Goal: Information Seeking & Learning: Find specific fact

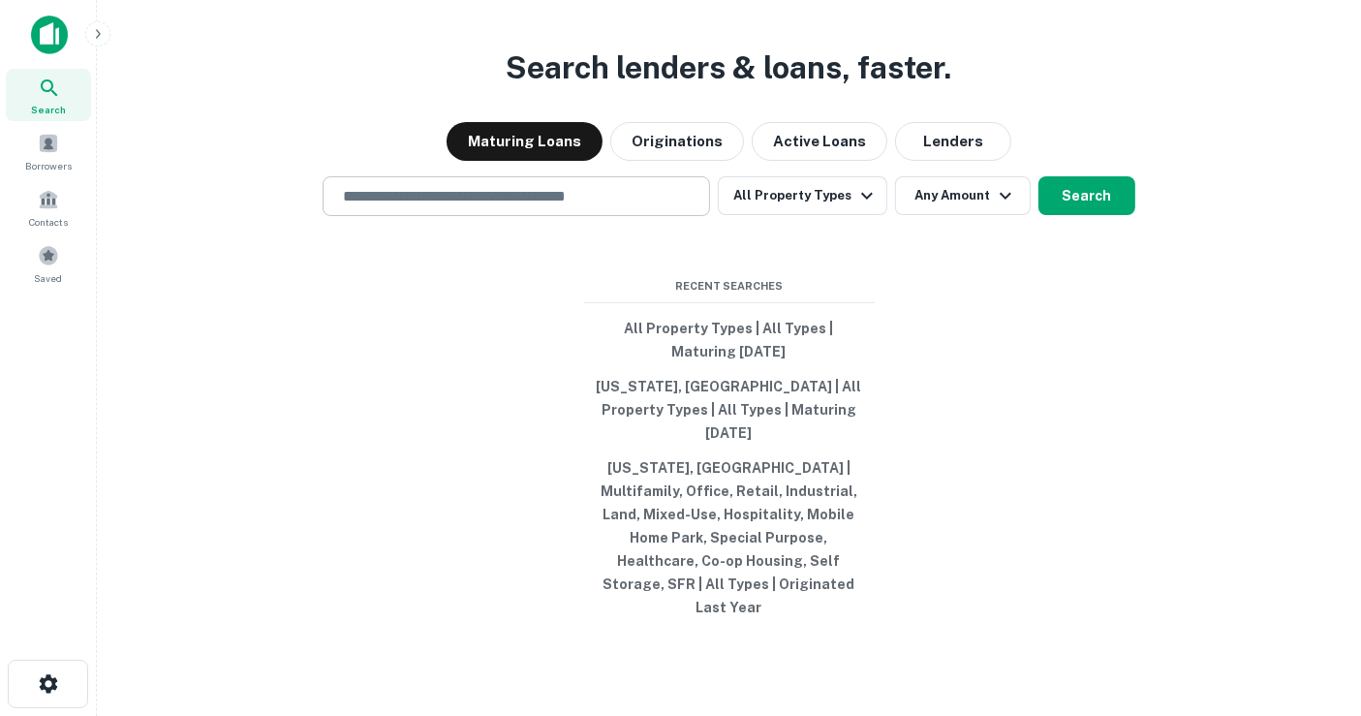
click at [556, 207] on input "text" at bounding box center [516, 196] width 370 height 22
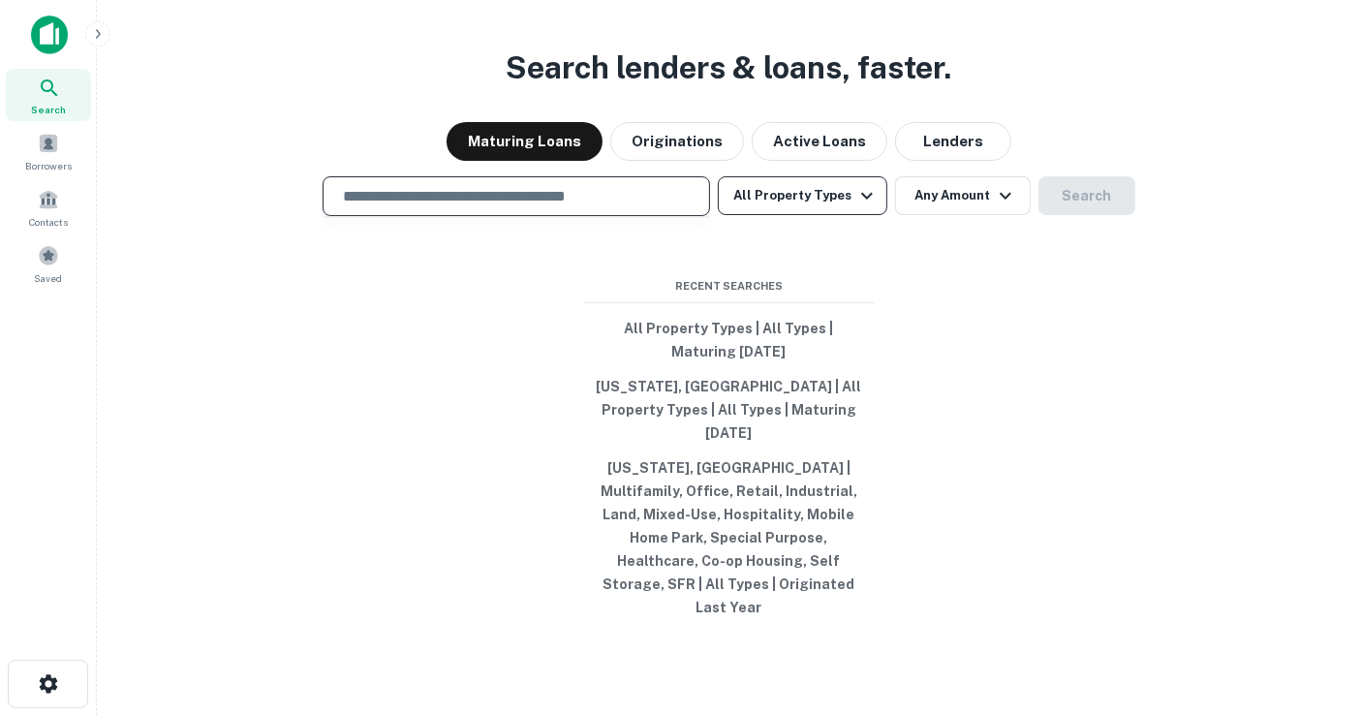
click at [768, 215] on button "All Property Types" at bounding box center [802, 195] width 169 height 39
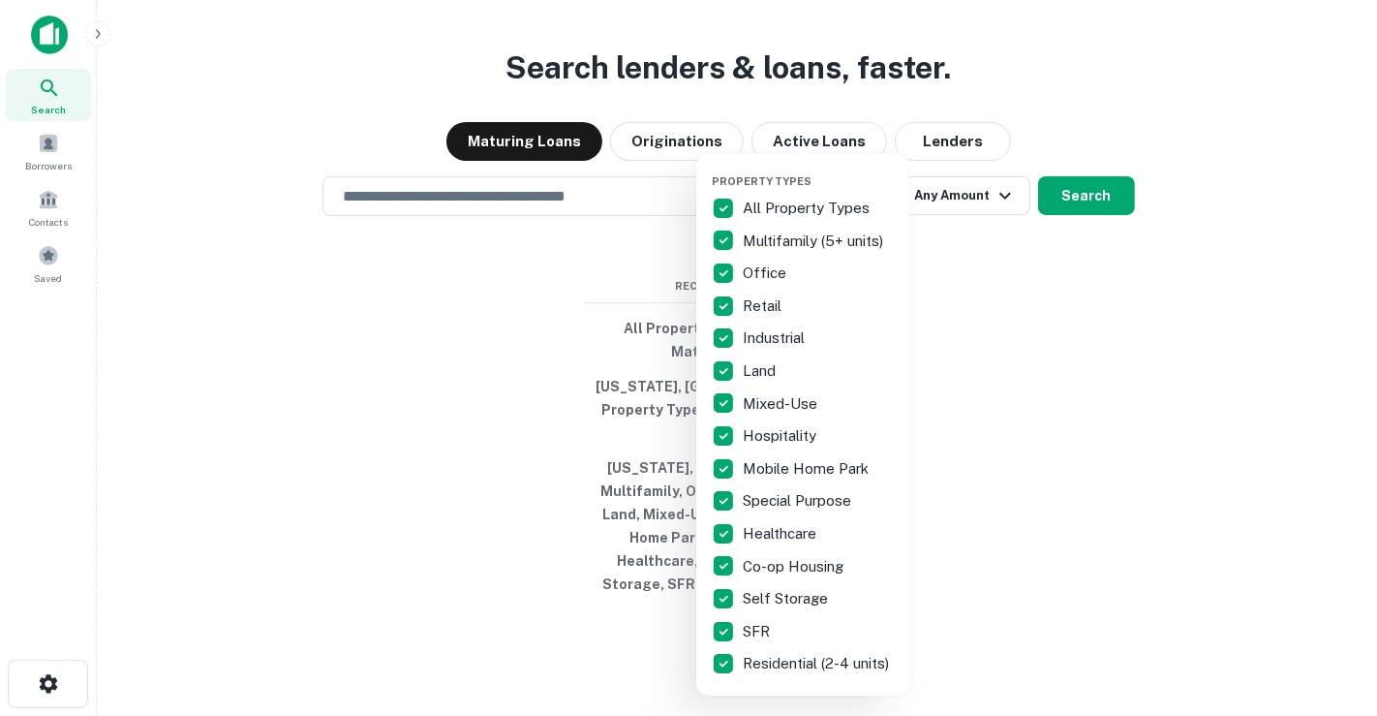
click at [985, 150] on div at bounding box center [688, 358] width 1377 height 716
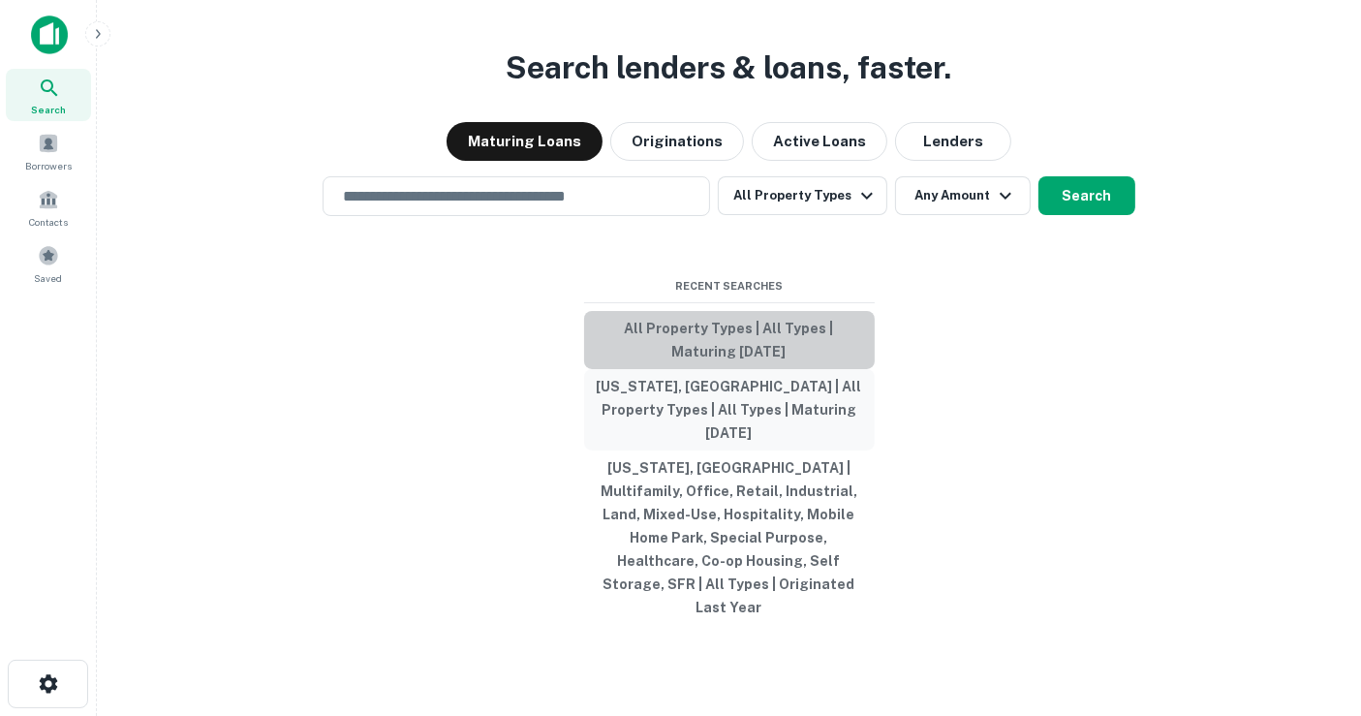
drag, startPoint x: 699, startPoint y: 381, endPoint x: 700, endPoint y: 403, distance: 22.3
click at [700, 369] on button "All Property Types | All Types | Maturing In 1 Year" at bounding box center [729, 340] width 291 height 58
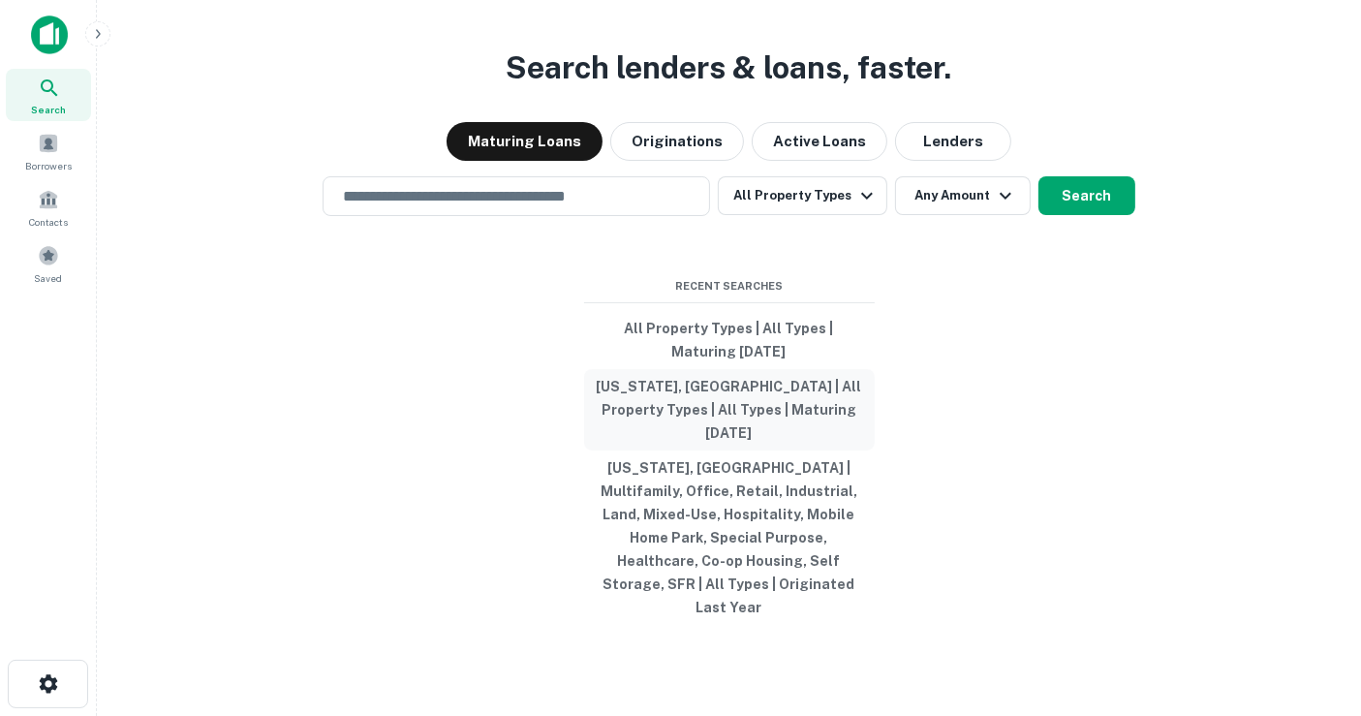
click at [664, 414] on button "Florida, USA | All Property Types | All Types | Maturing In 1 Year" at bounding box center [729, 409] width 291 height 81
type input "**********"
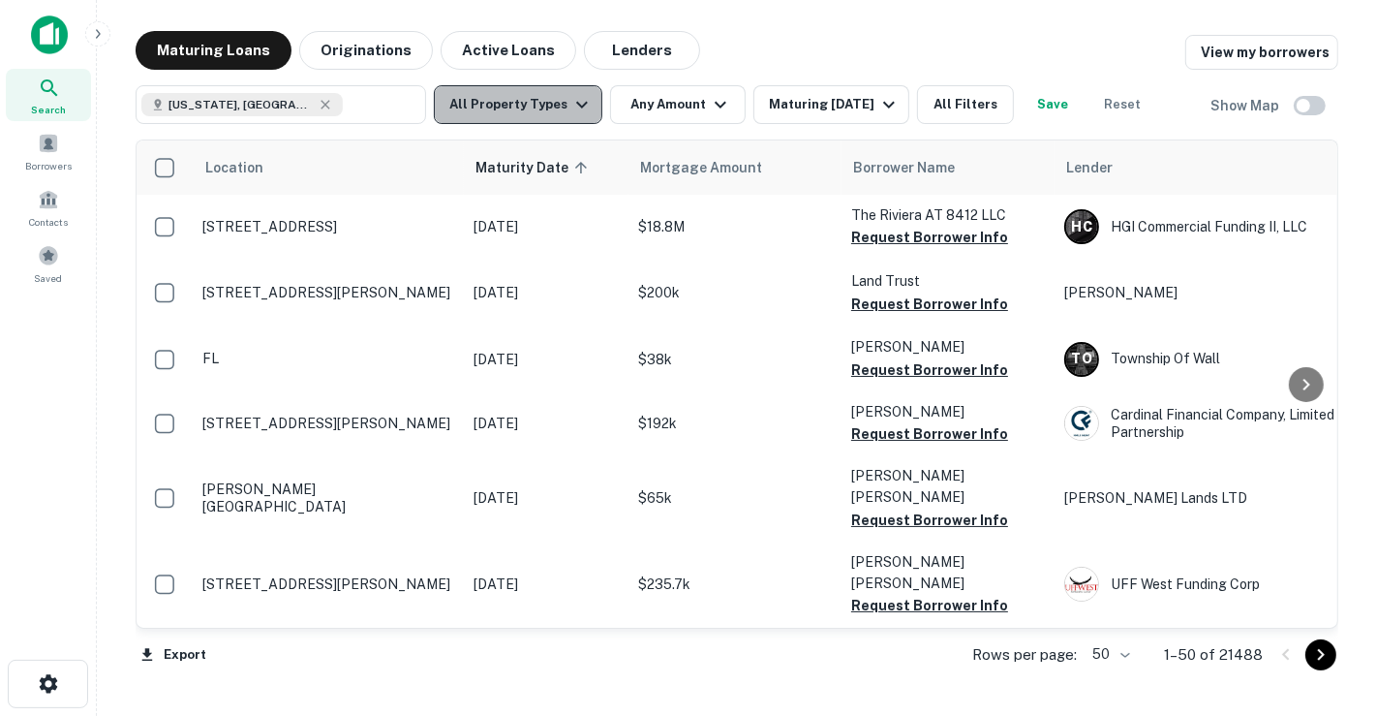
click at [582, 111] on icon "button" at bounding box center [581, 104] width 23 height 23
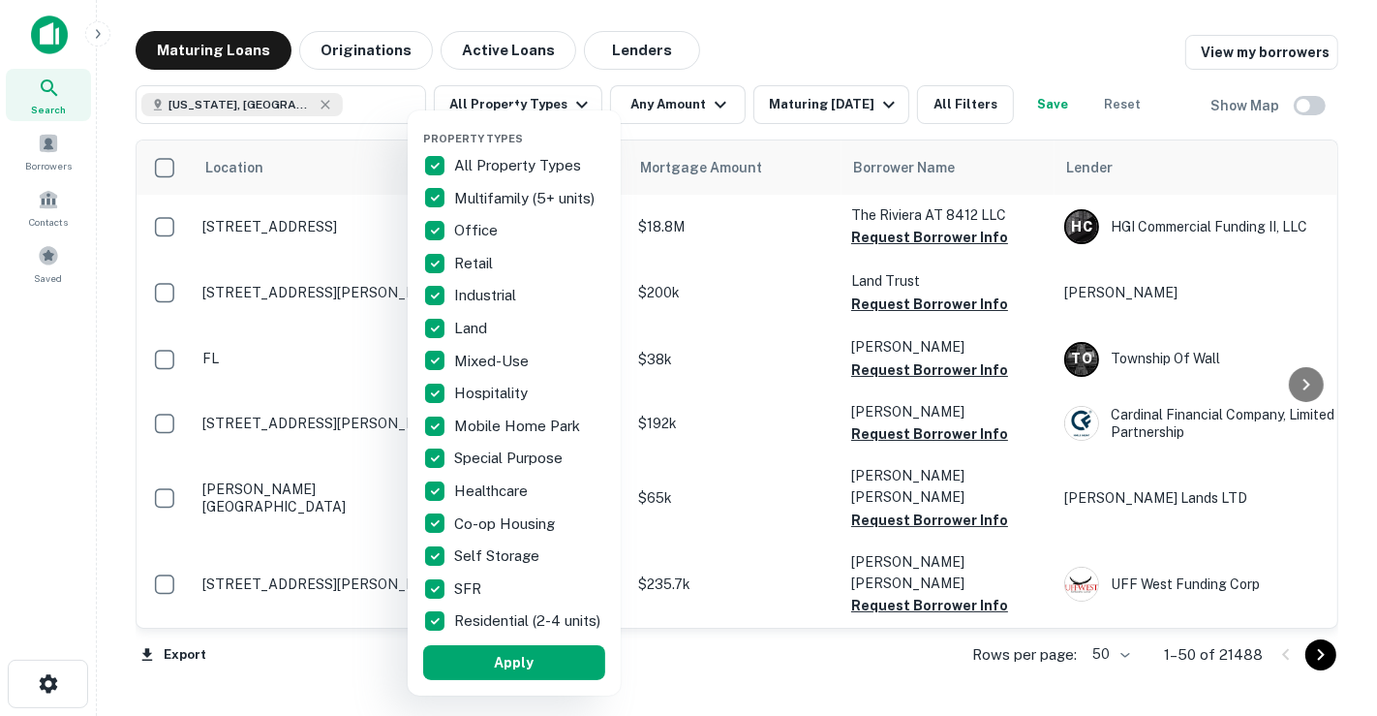
click at [797, 110] on div at bounding box center [688, 358] width 1377 height 716
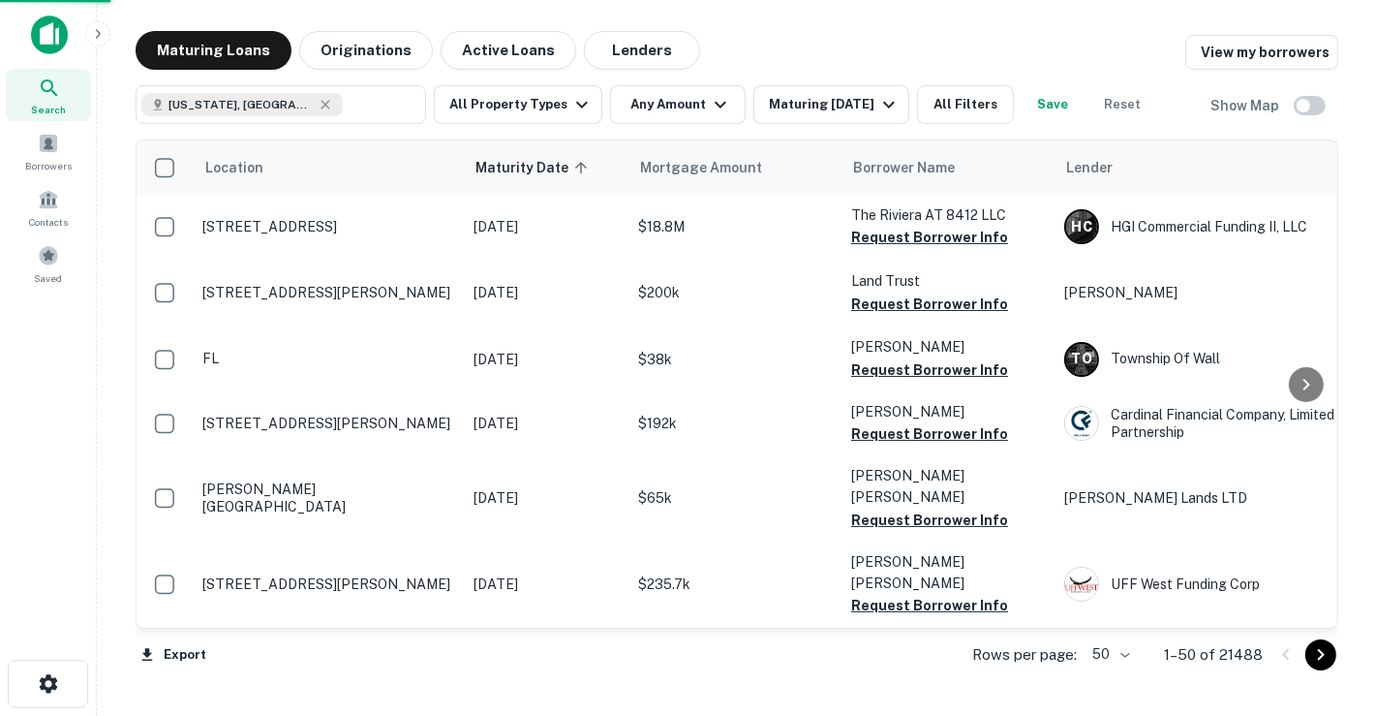
click at [797, 110] on div at bounding box center [688, 358] width 1377 height 716
click at [806, 105] on div "Property Types All Property Types Multifamily (5+ units) Office Retail Industri…" at bounding box center [688, 358] width 1377 height 716
click at [806, 105] on div "Maturing [DATE]" at bounding box center [835, 104] width 132 height 23
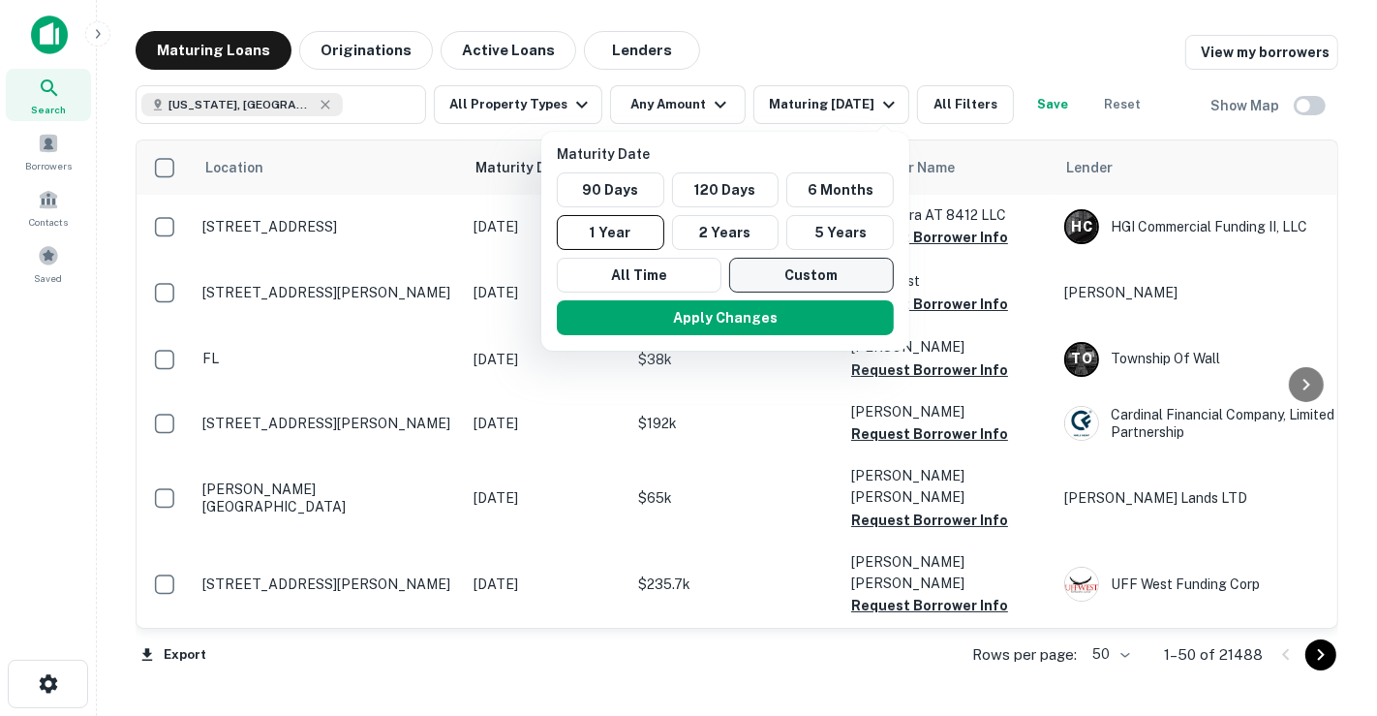
click at [781, 274] on button "Custom" at bounding box center [811, 275] width 165 height 35
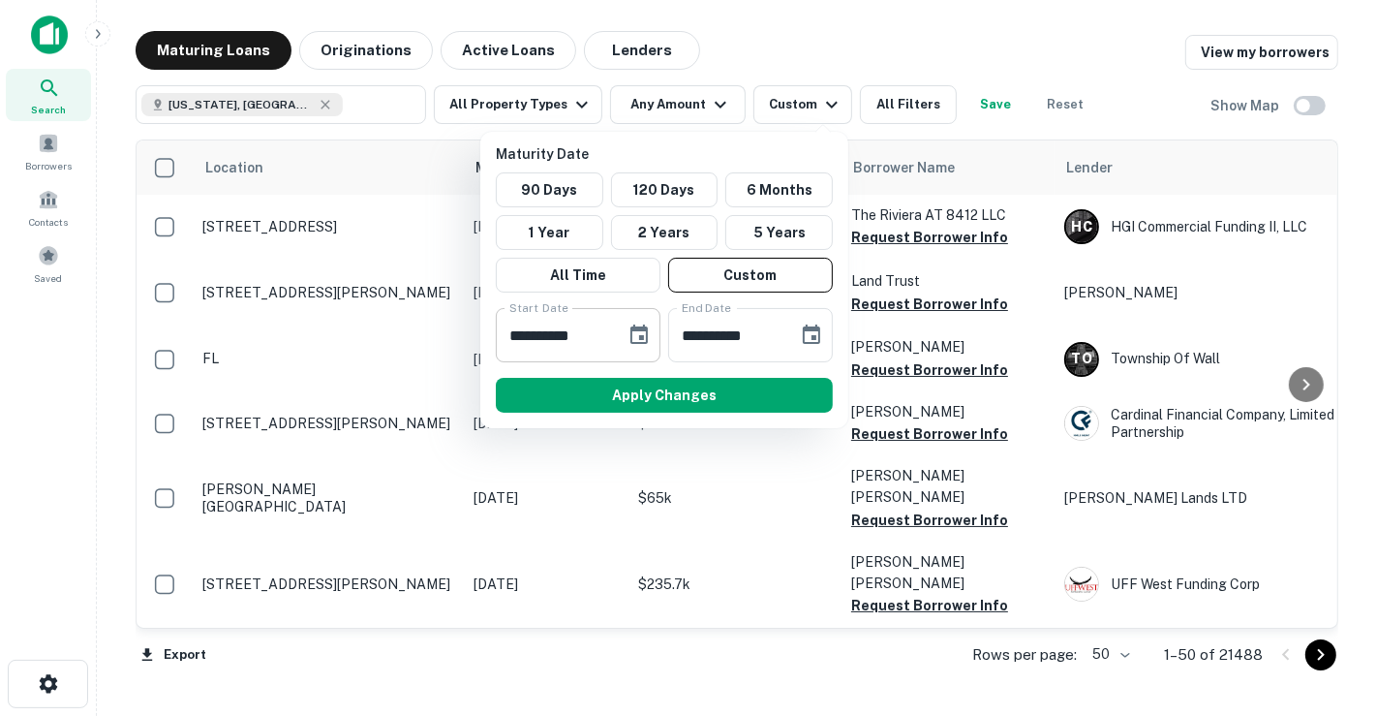
click at [637, 332] on icon "Choose date, selected date is Sep 16, 2025" at bounding box center [639, 334] width 23 height 23
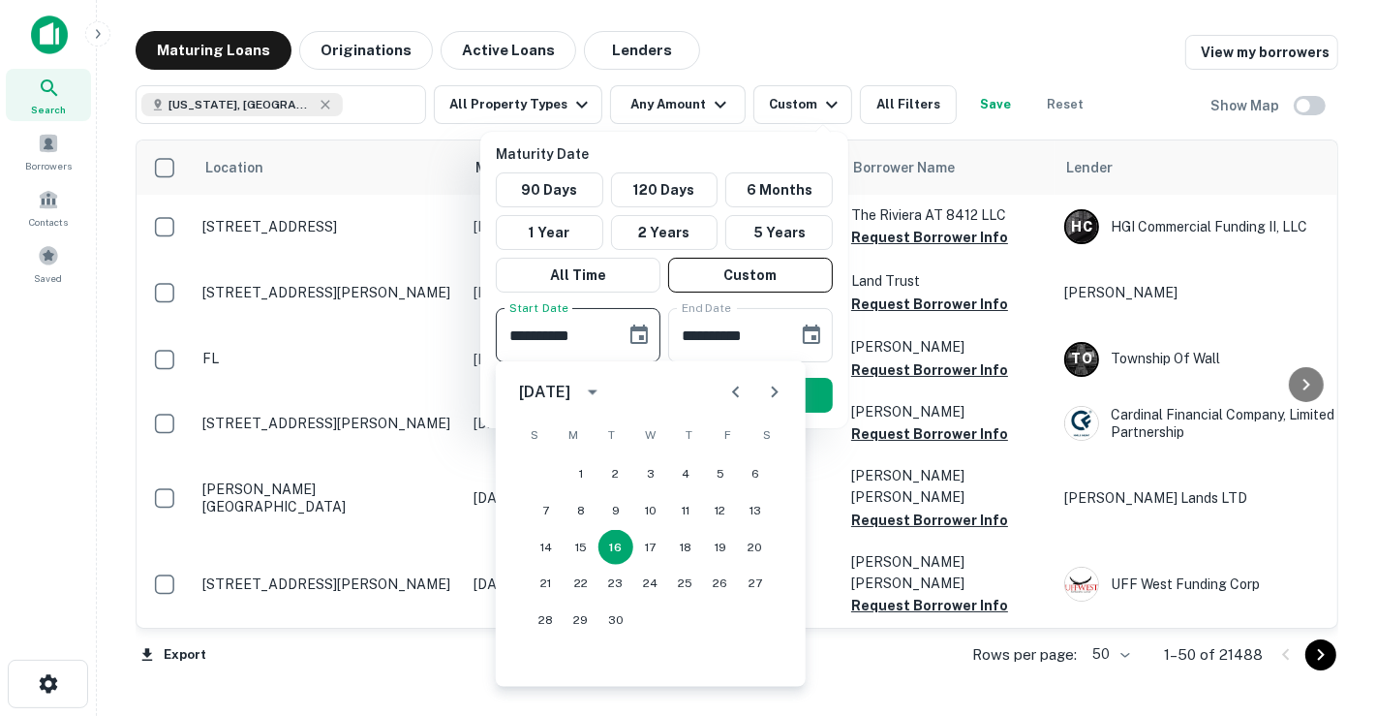
click at [726, 391] on icon "Previous month" at bounding box center [735, 392] width 23 height 23
drag, startPoint x: 547, startPoint y: 473, endPoint x: 555, endPoint y: 465, distance: 11.0
click at [547, 472] on button "1" at bounding box center [546, 473] width 35 height 35
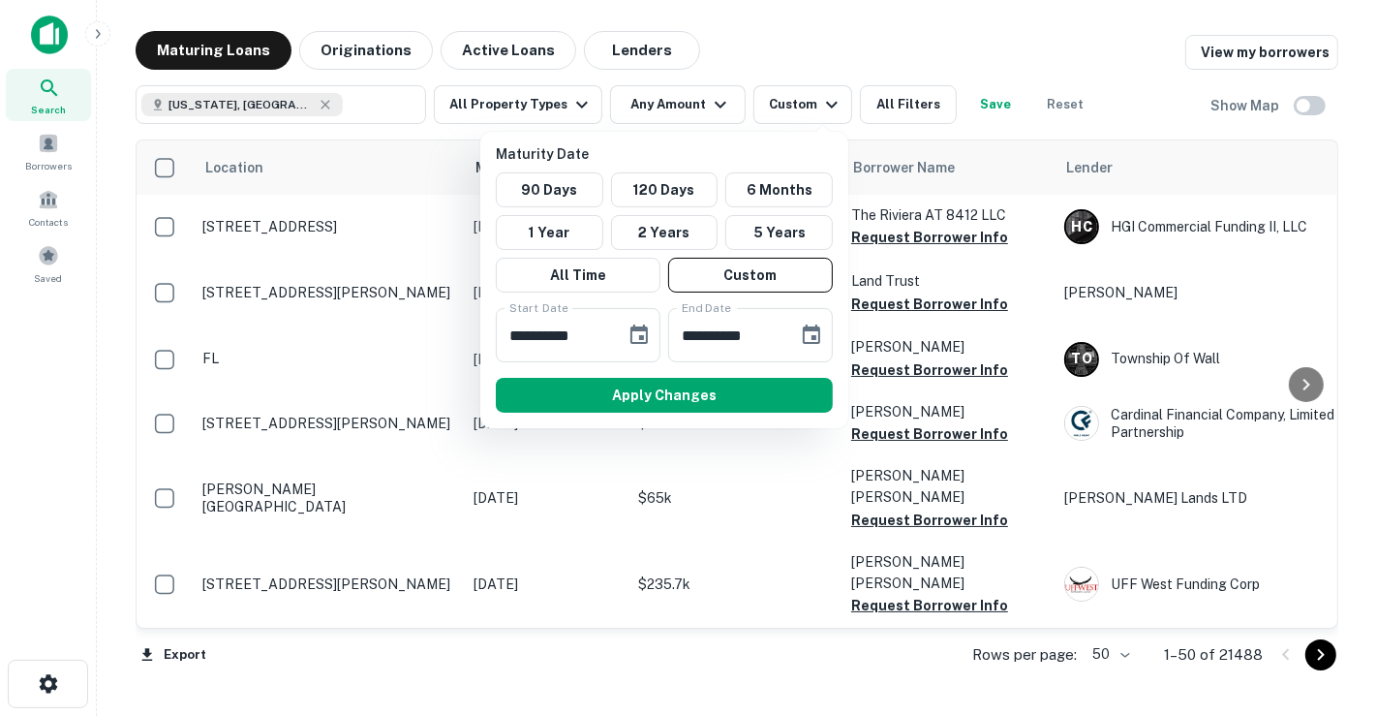
type input "**********"
click at [812, 332] on icon "Choose date, selected date is Mar 15, 2026" at bounding box center [811, 334] width 23 height 23
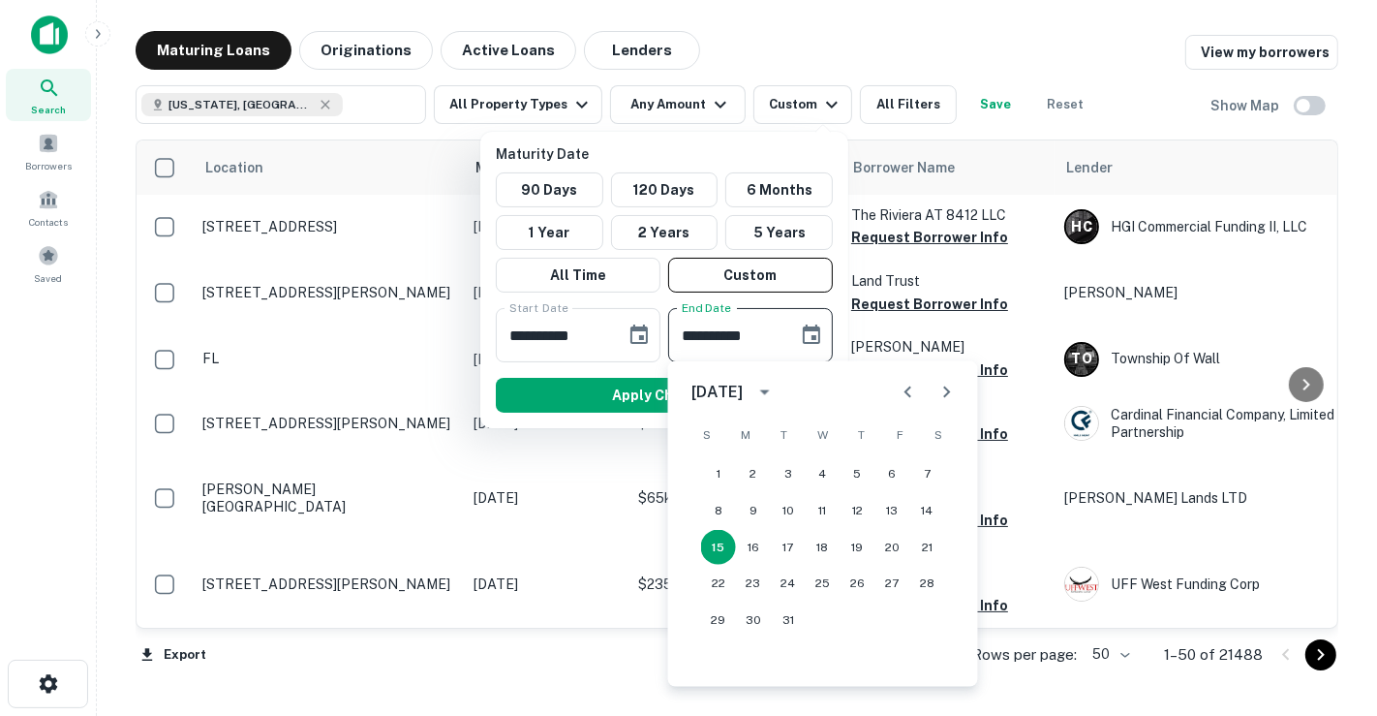
click at [908, 391] on icon "Previous month" at bounding box center [908, 392] width 23 height 23
click at [906, 389] on icon "Previous month" at bounding box center [908, 392] width 23 height 23
click at [814, 615] on button "31" at bounding box center [823, 620] width 35 height 35
type input "**********"
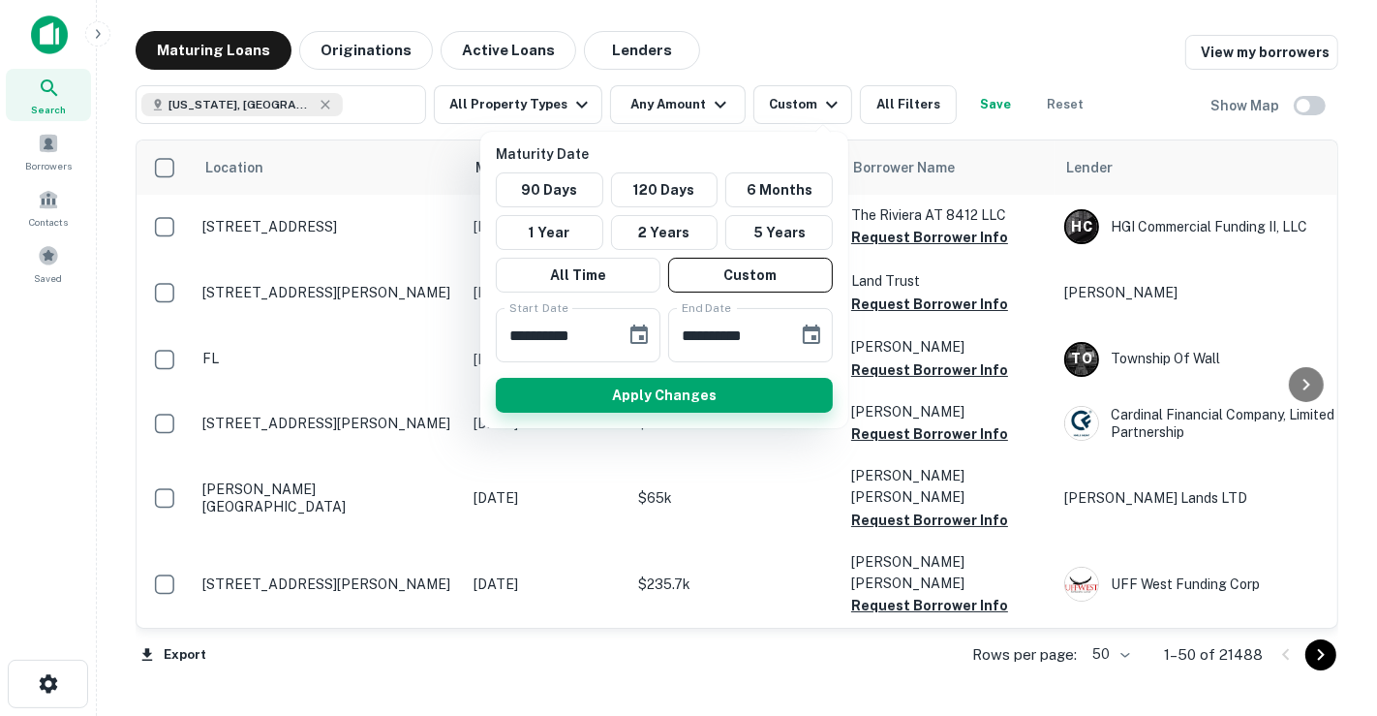
click at [736, 402] on button "Apply Changes" at bounding box center [664, 395] width 337 height 35
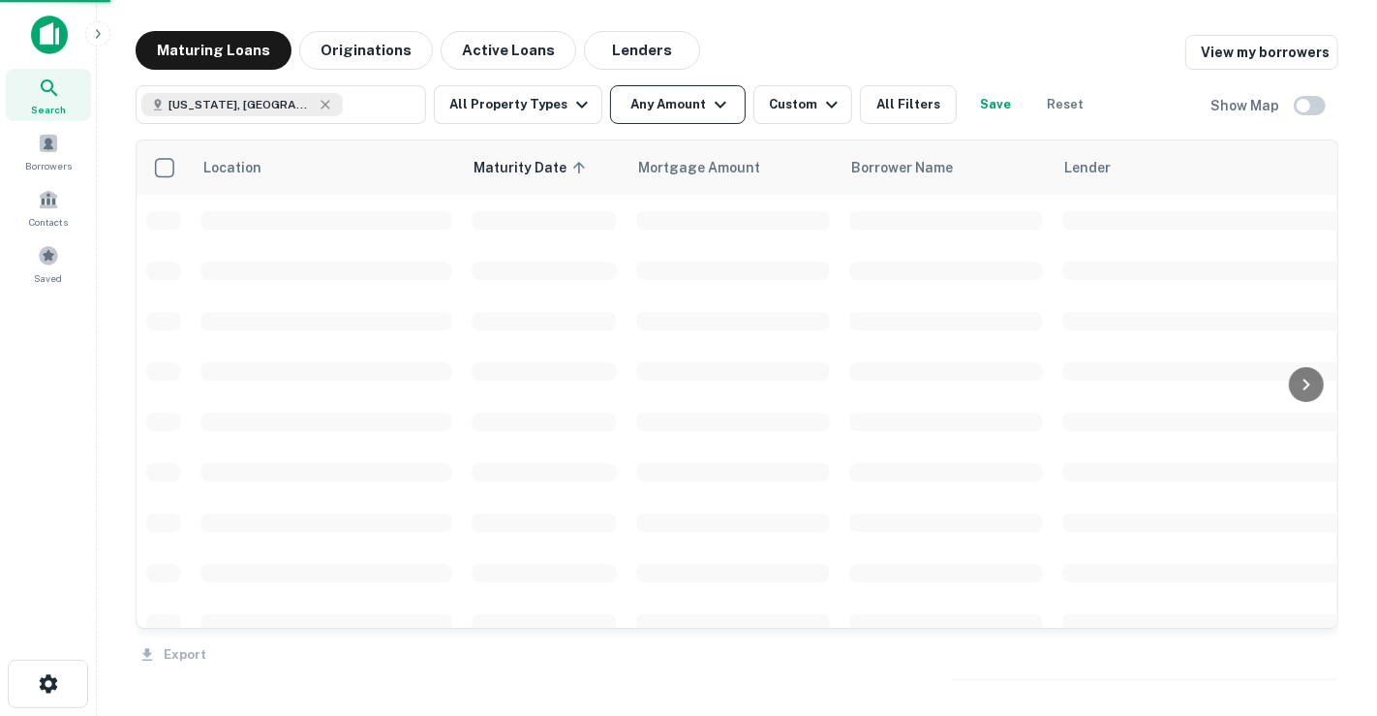
click at [709, 109] on icon "button" at bounding box center [720, 104] width 23 height 23
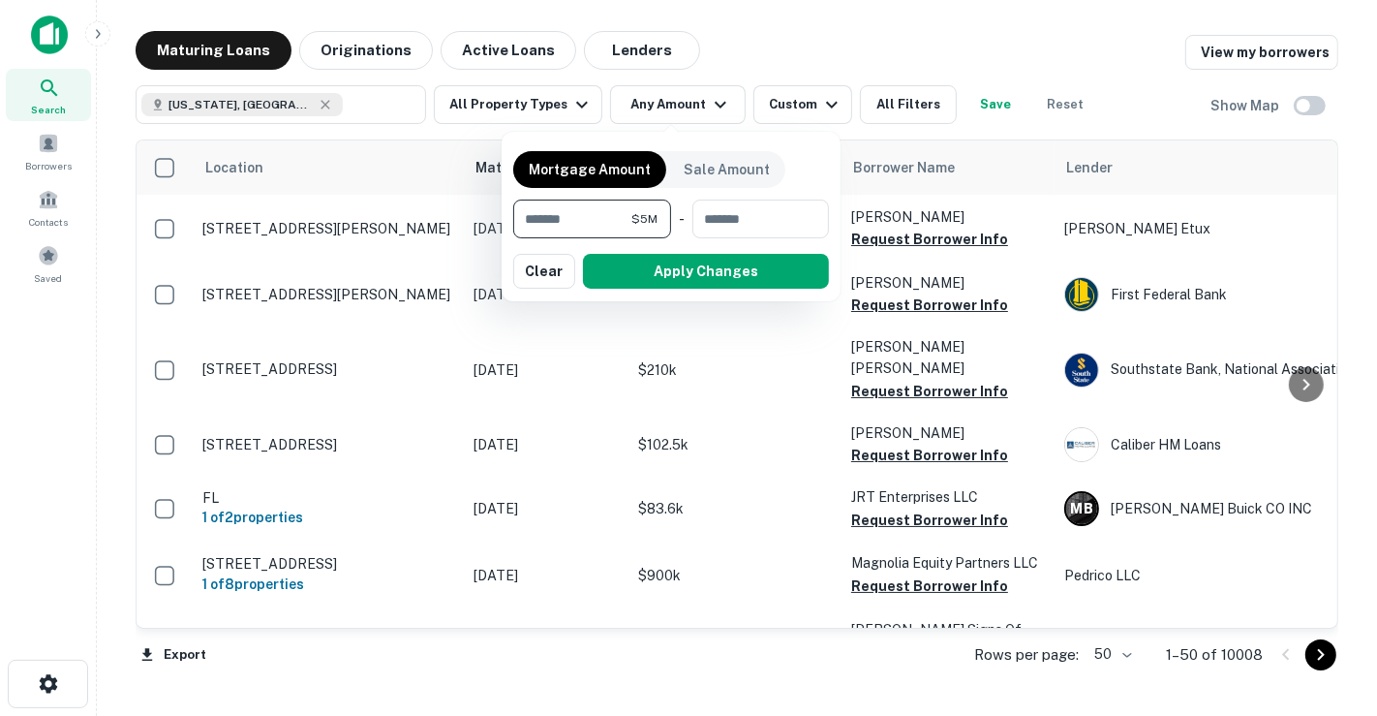
type input "*******"
click at [676, 286] on button "Apply Changes" at bounding box center [706, 271] width 246 height 35
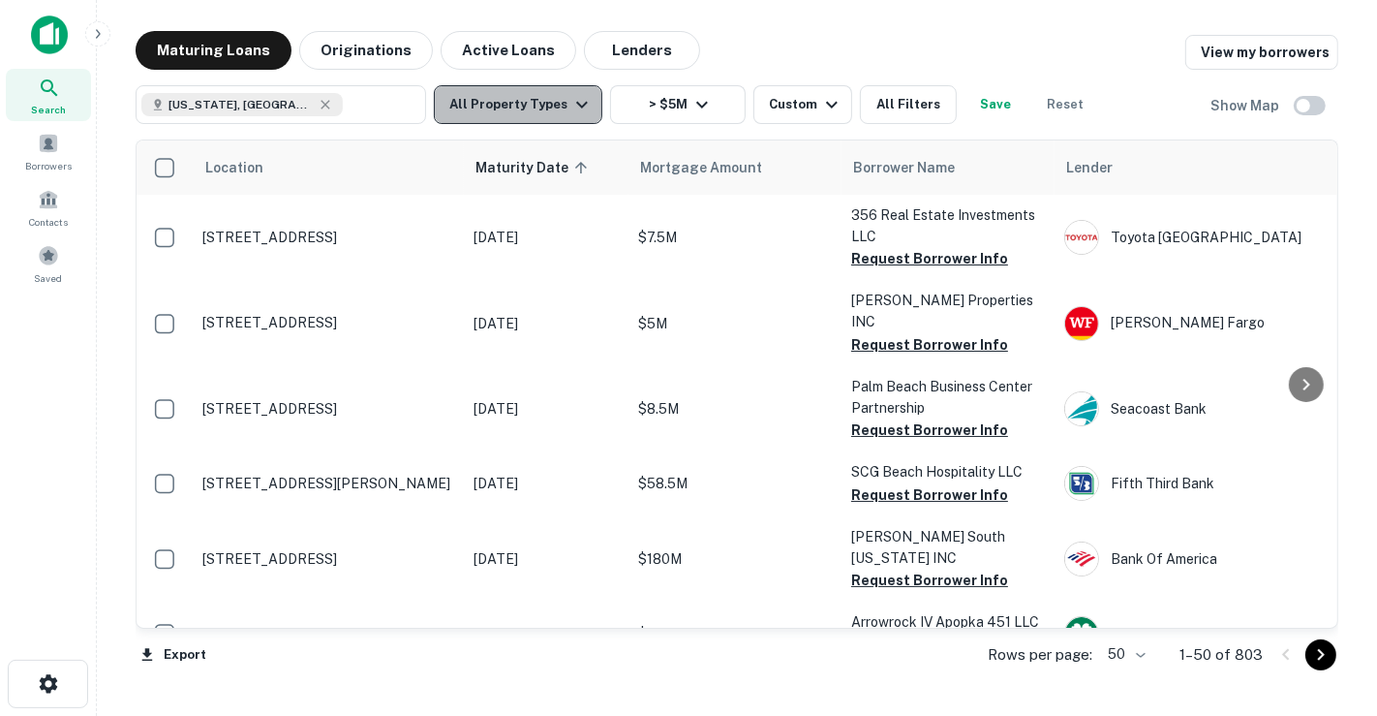
click at [542, 108] on button "All Property Types" at bounding box center [518, 104] width 169 height 39
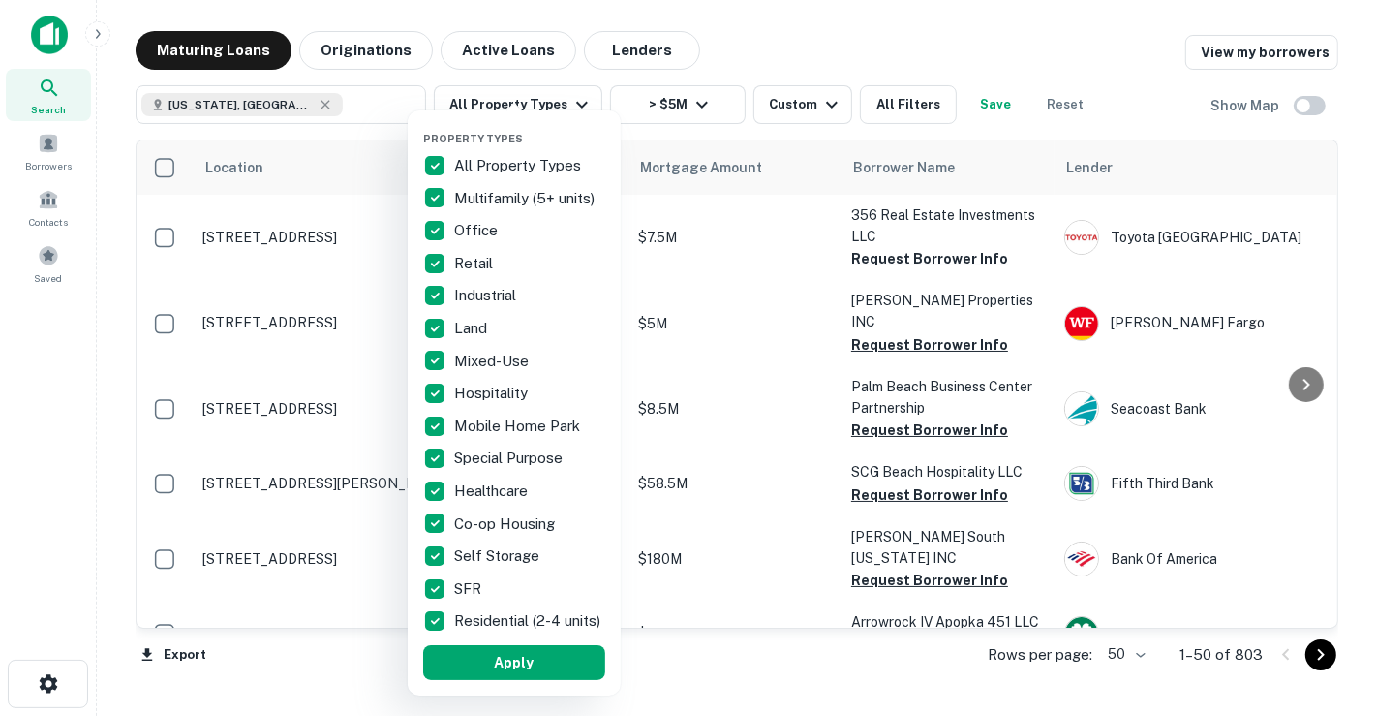
click at [811, 104] on div at bounding box center [688, 358] width 1377 height 716
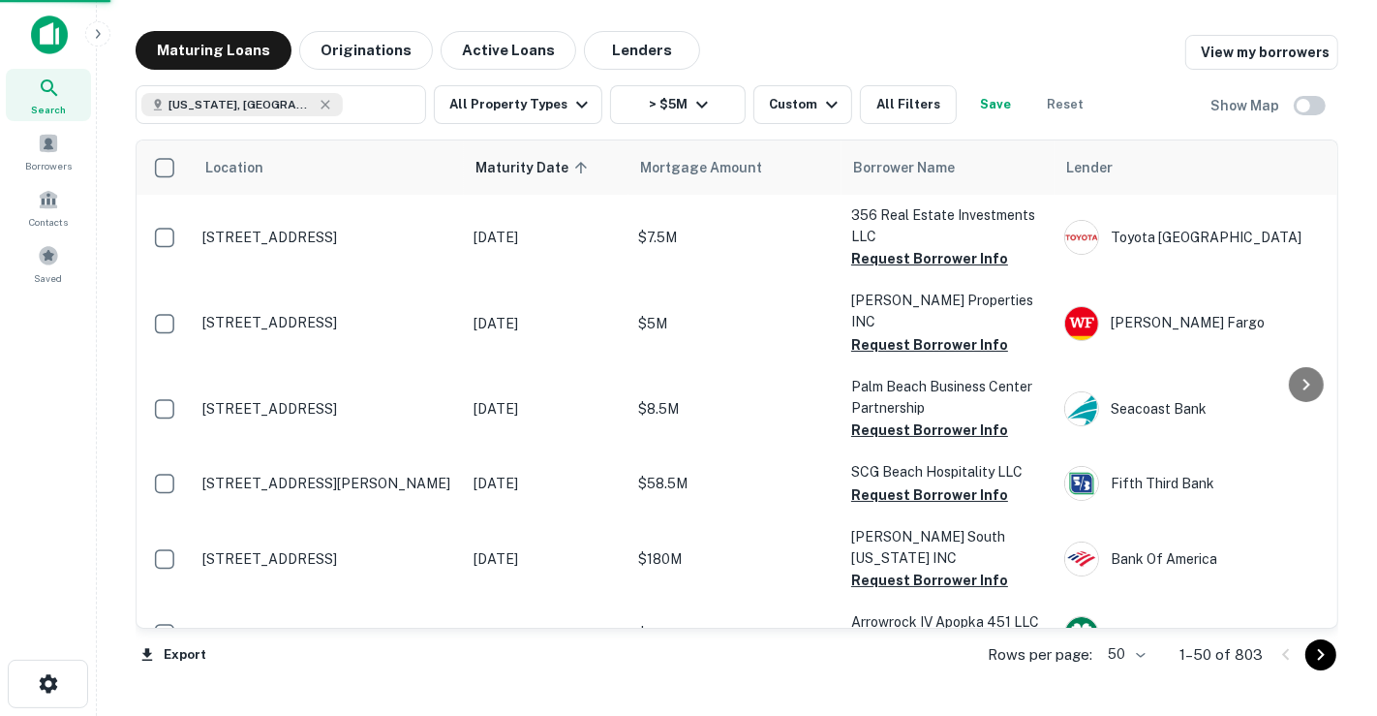
click at [805, 104] on div at bounding box center [688, 358] width 1377 height 716
click at [805, 107] on div "Property Types All Property Types Multifamily (5+ units) Office Retail Industri…" at bounding box center [688, 358] width 1377 height 716
click at [789, 111] on div "Custom" at bounding box center [806, 104] width 75 height 23
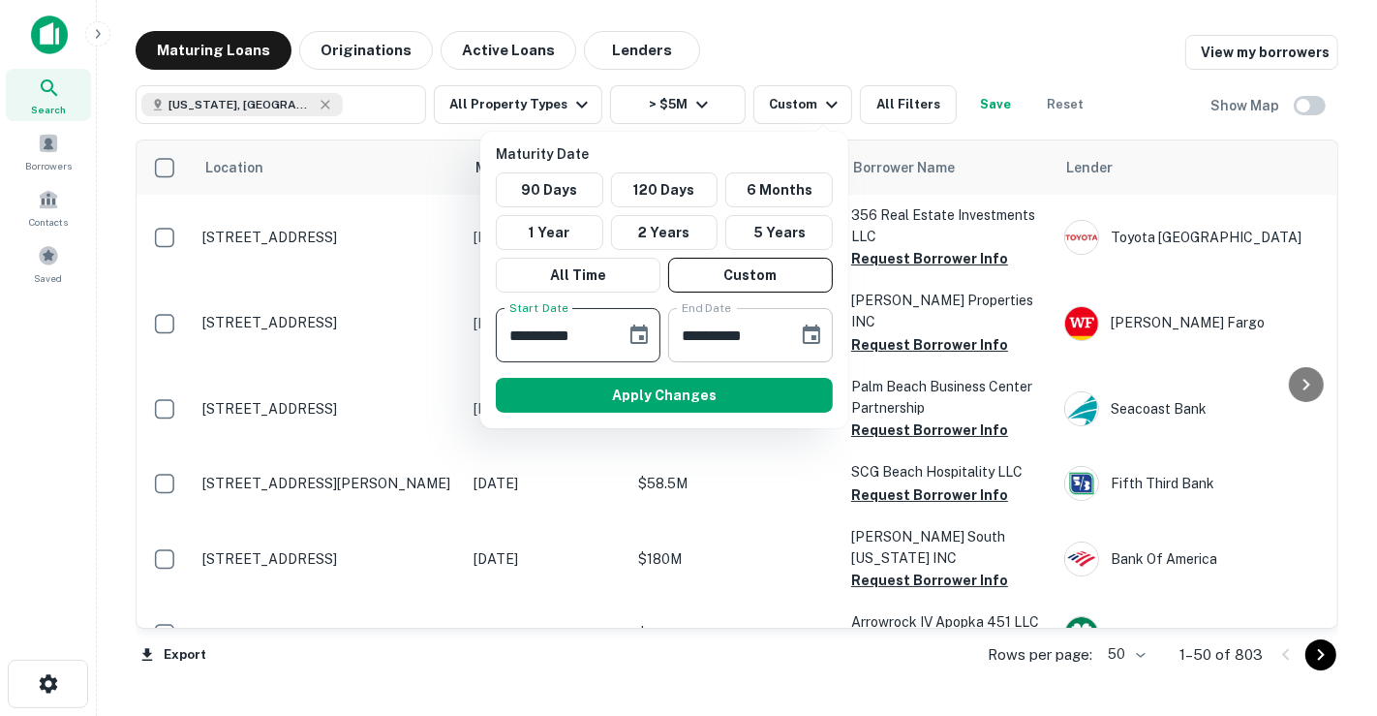
type input "**********"
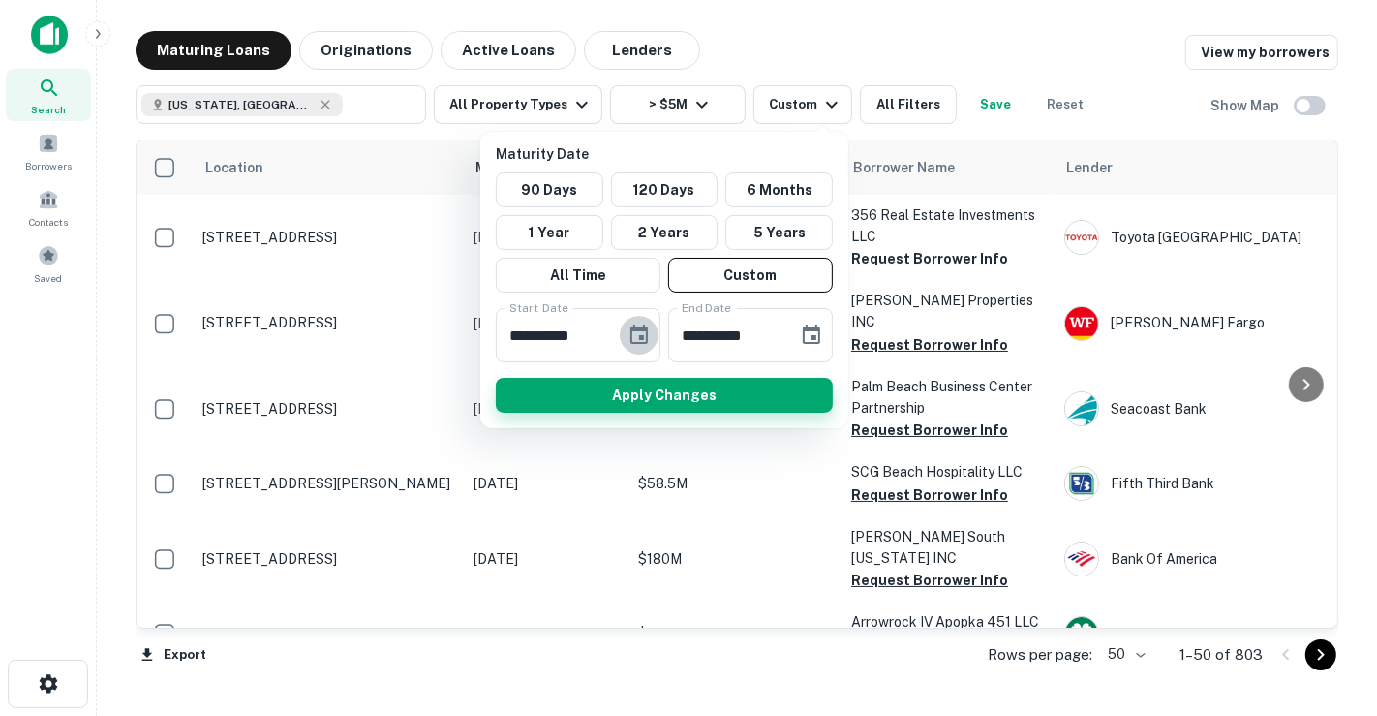
click at [750, 411] on button "Apply Changes" at bounding box center [664, 395] width 337 height 35
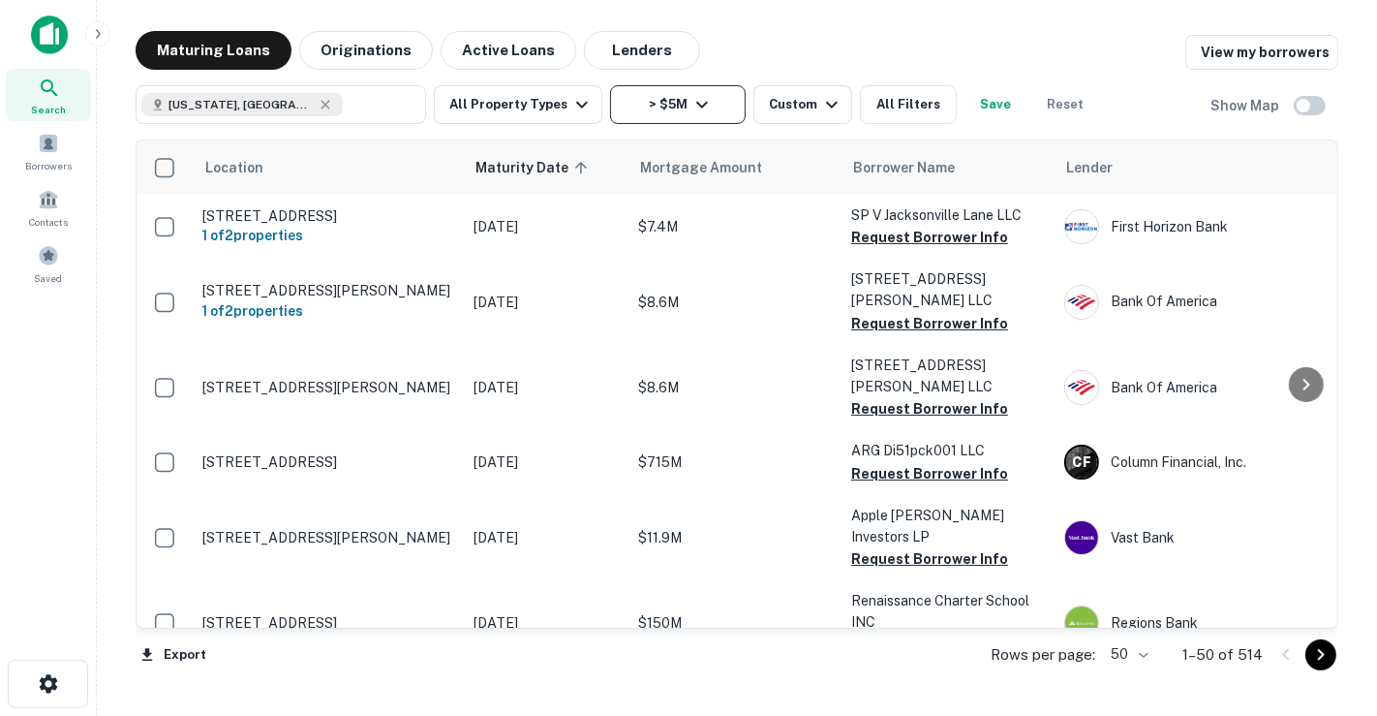
click at [665, 90] on button "> $5M" at bounding box center [678, 104] width 136 height 39
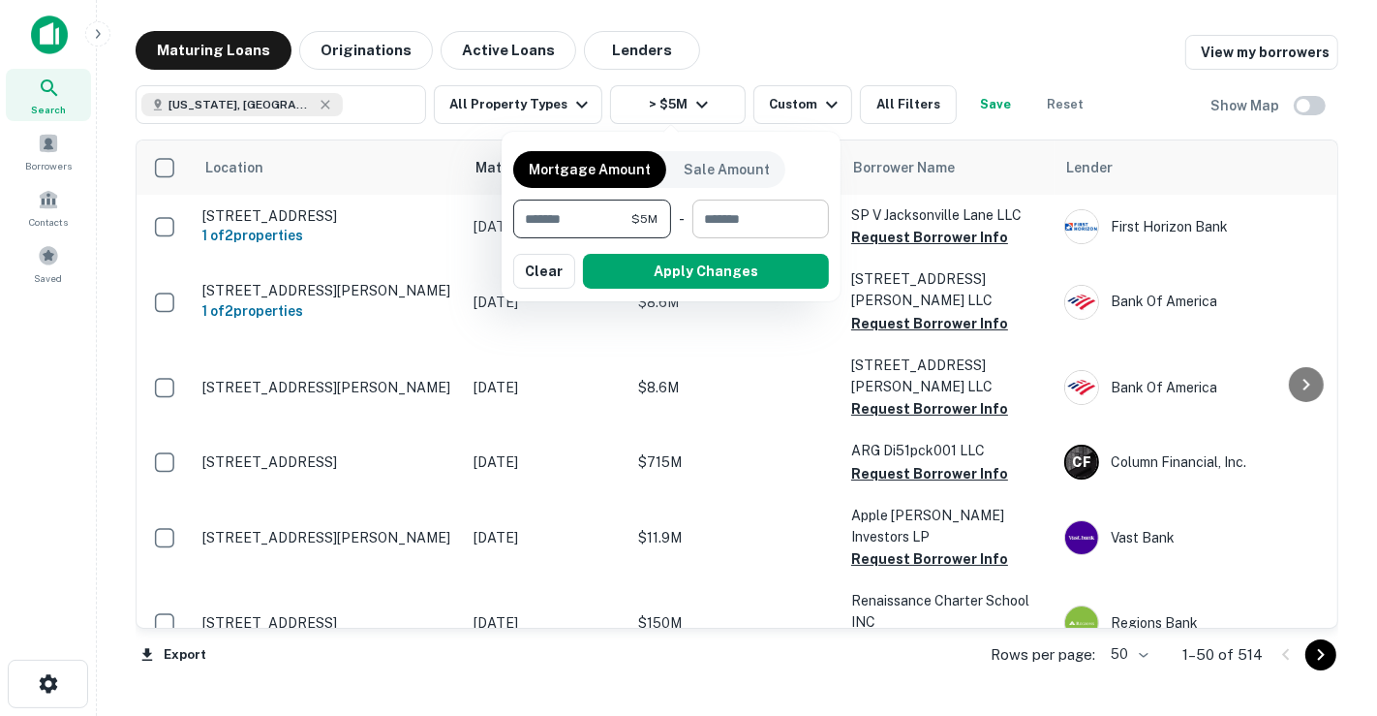
click at [726, 217] on input "number" at bounding box center [754, 219] width 123 height 39
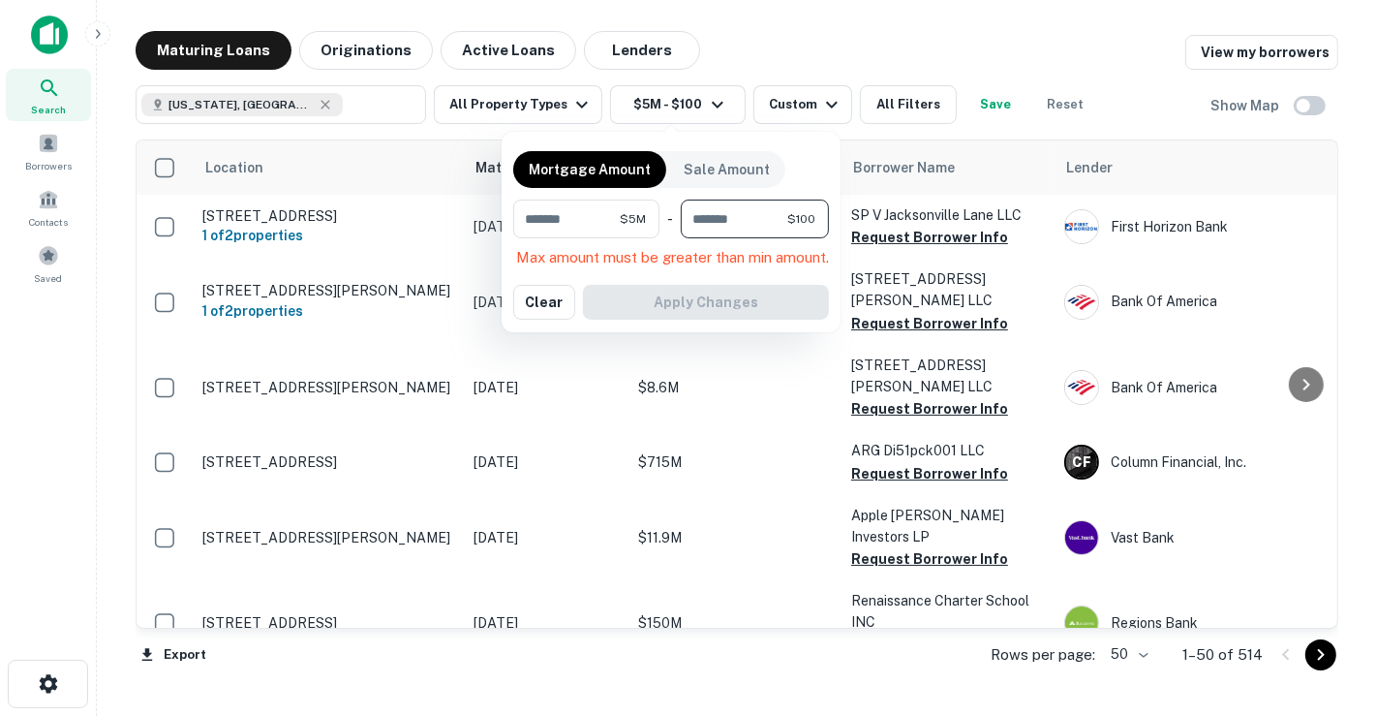
type input "*"
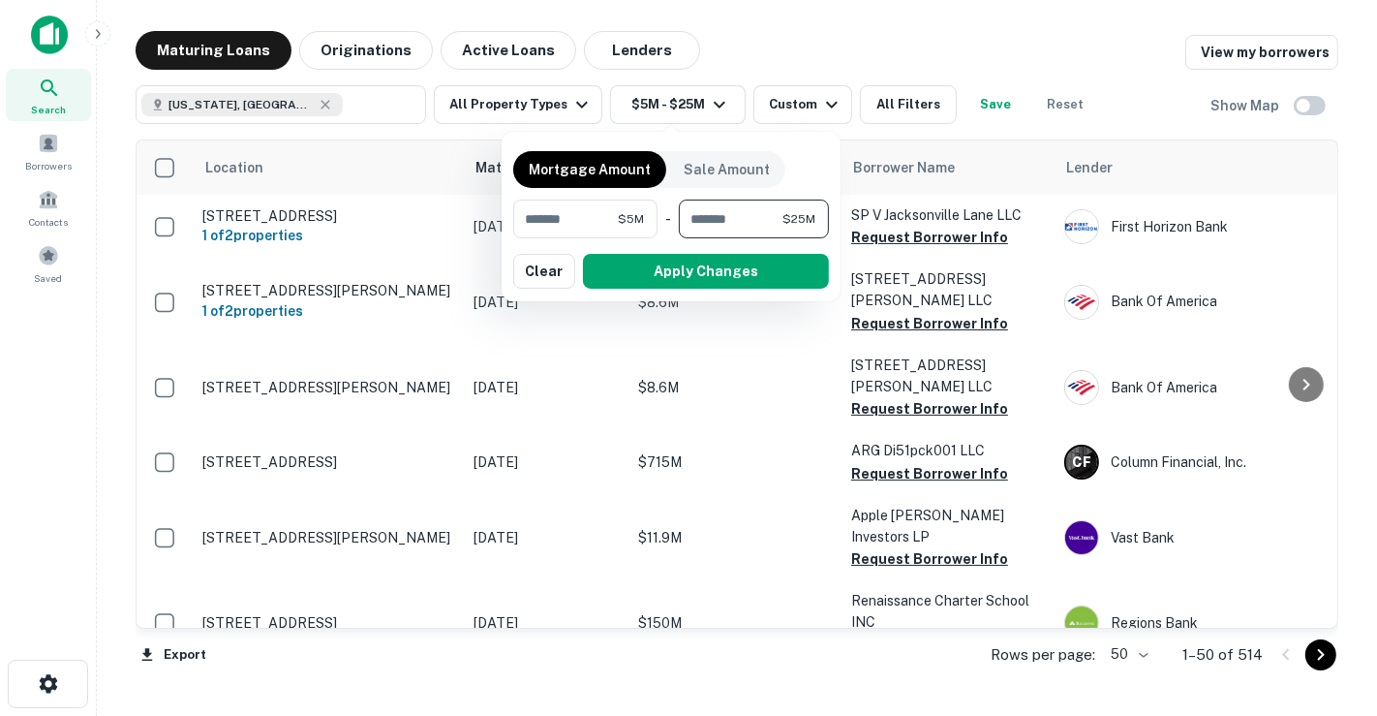
type input "********"
click at [757, 289] on button "button" at bounding box center [671, 289] width 316 height 1
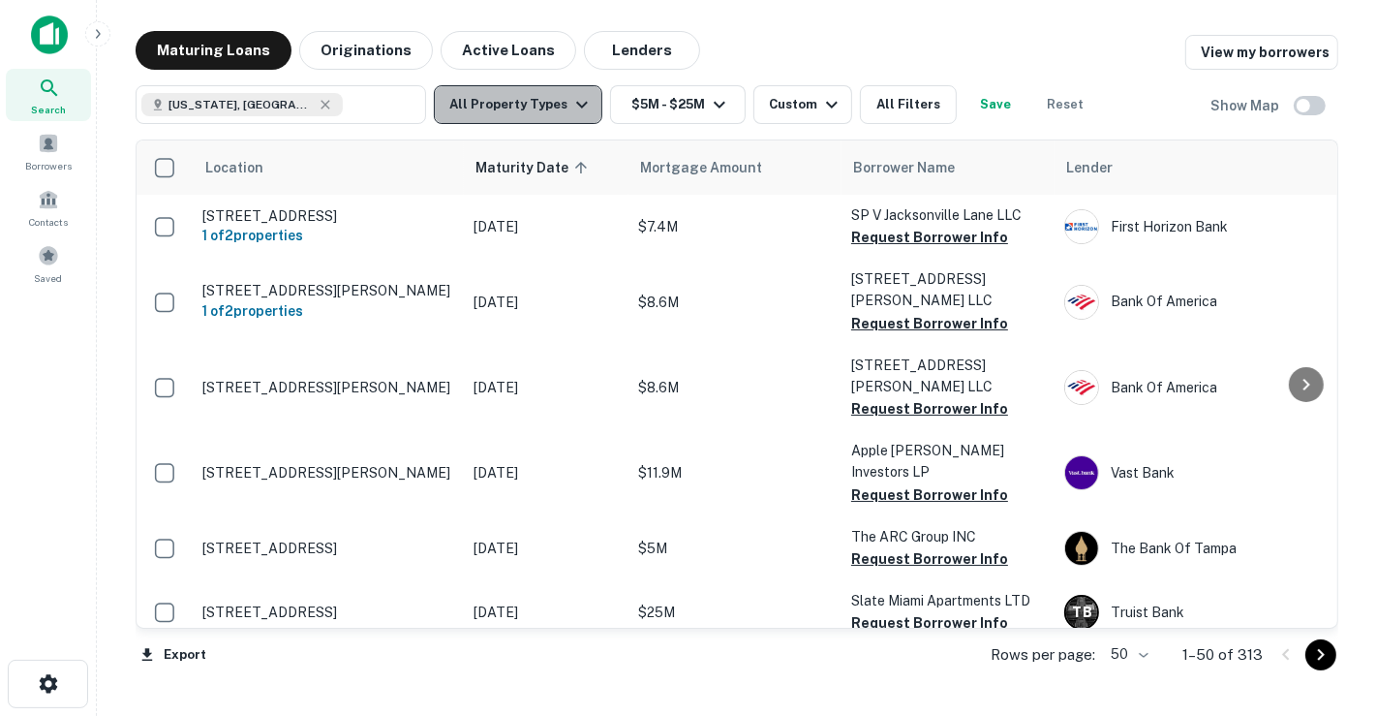
click at [589, 115] on button "All Property Types" at bounding box center [518, 104] width 169 height 39
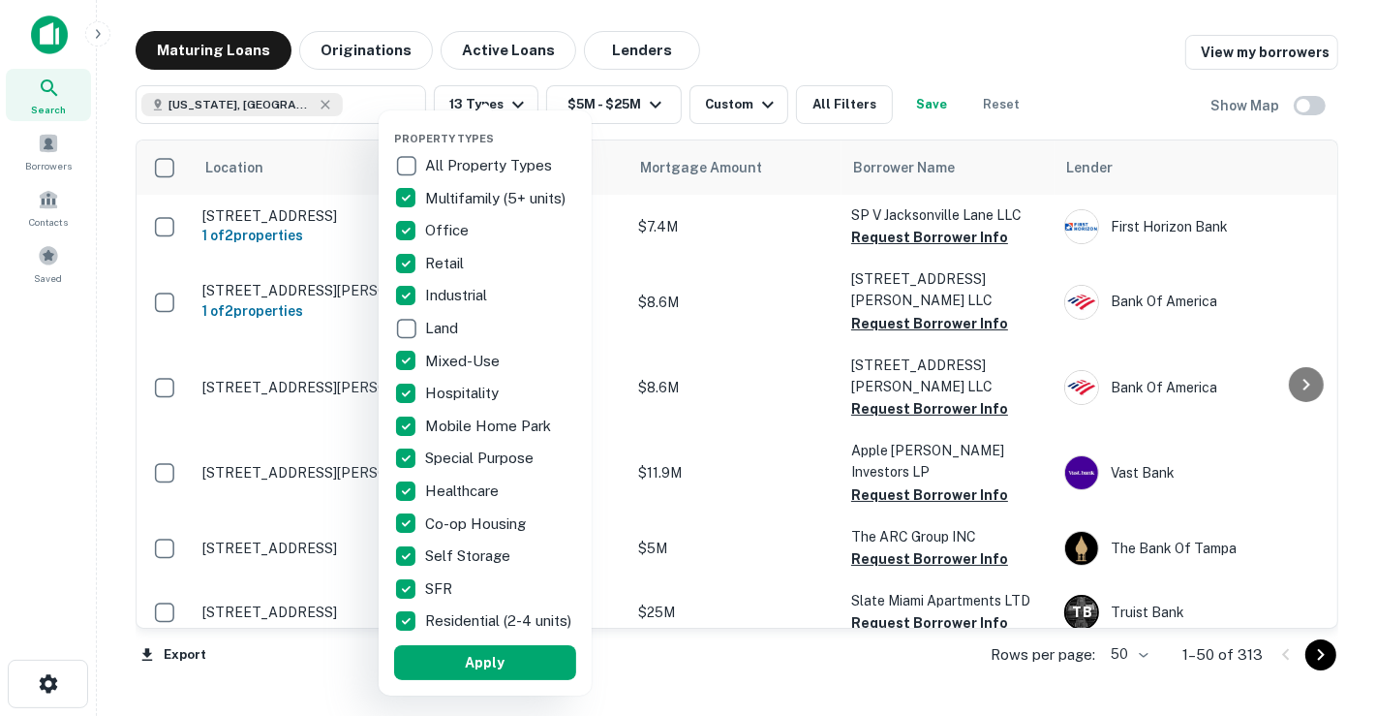
click at [475, 632] on p "Residential (2-4 units)" at bounding box center [500, 620] width 150 height 23
click at [495, 672] on button "Apply" at bounding box center [485, 662] width 182 height 35
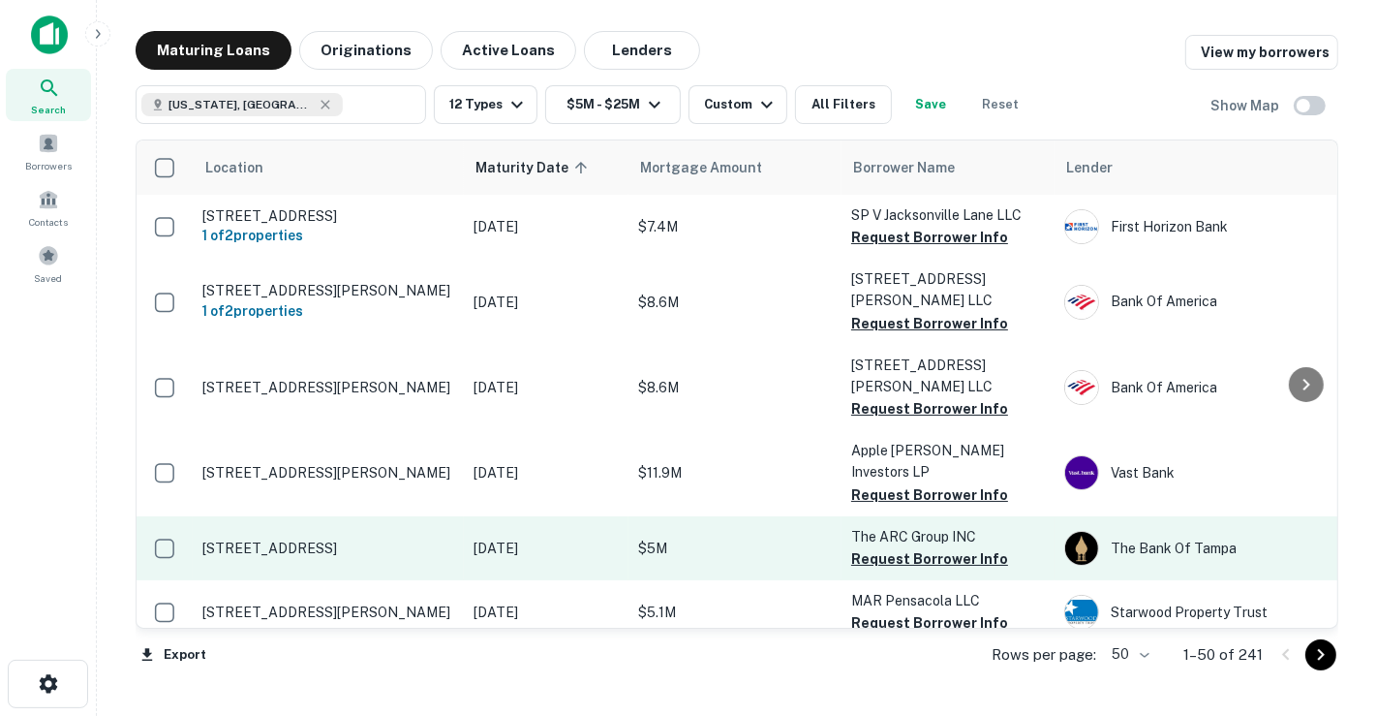
click at [599, 538] on p "Aug 03, 2025" at bounding box center [546, 548] width 145 height 21
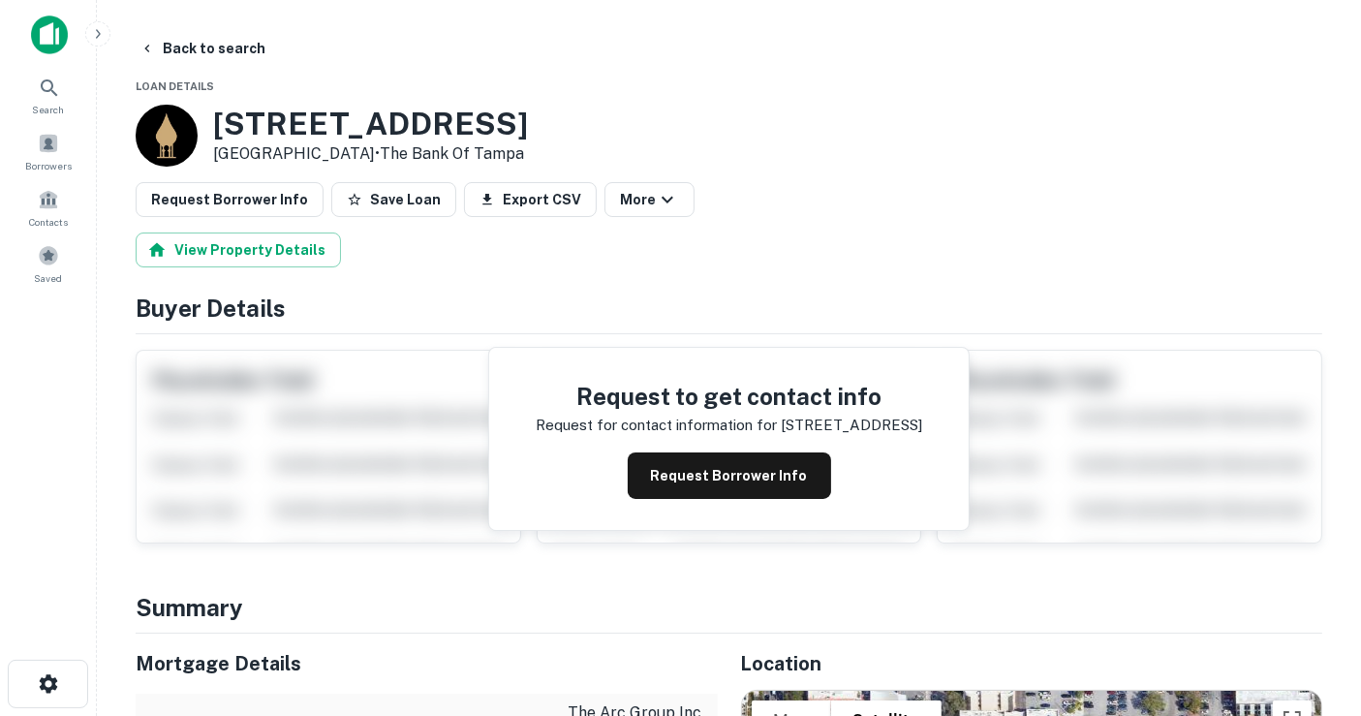
drag, startPoint x: 399, startPoint y: 153, endPoint x: 271, endPoint y: 147, distance: 128.0
click at [271, 147] on p "Saint Petersburg, FL33701 • The Bank Of Tampa" at bounding box center [370, 153] width 315 height 23
drag, startPoint x: 210, startPoint y: 114, endPoint x: 407, endPoint y: 148, distance: 199.5
click at [407, 148] on div "700 Central Ave Saint Petersburg, FL33701 • The Bank Of Tampa" at bounding box center [332, 136] width 392 height 62
copy div "700 Central Ave Saint Petersburg, FL33701"
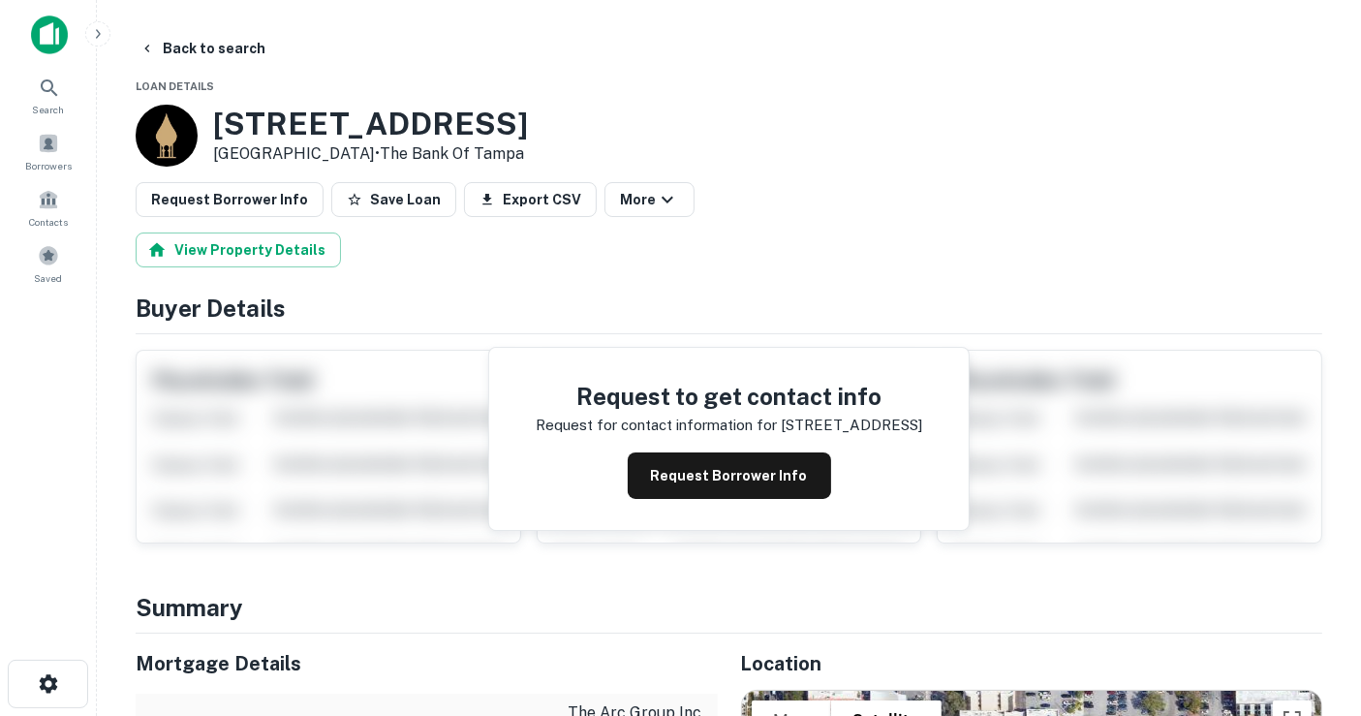
click at [385, 128] on h3 "700 Central Ave" at bounding box center [370, 124] width 315 height 37
drag, startPoint x: 486, startPoint y: 124, endPoint x: 217, endPoint y: 117, distance: 269.3
click at [217, 117] on h3 "700 Central Ave" at bounding box center [370, 124] width 315 height 37
copy h3 "700 Central Ave"
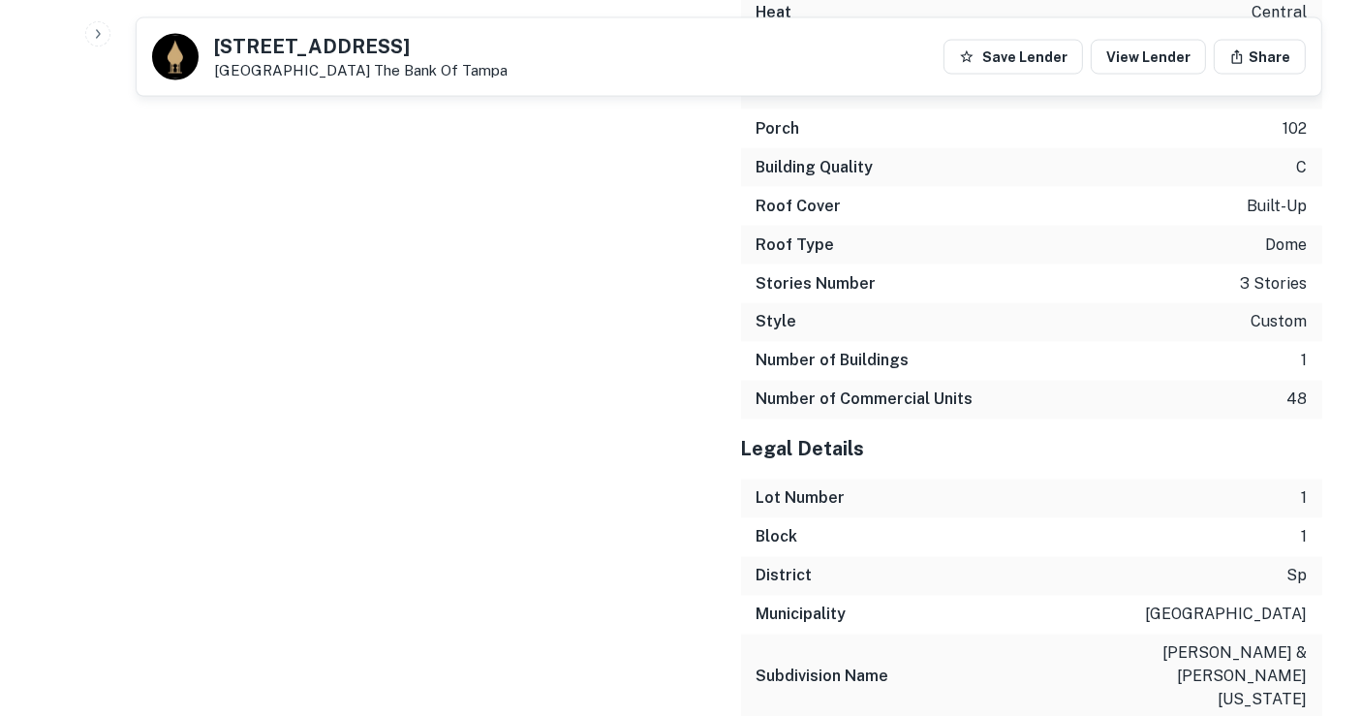
scroll to position [3458, 0]
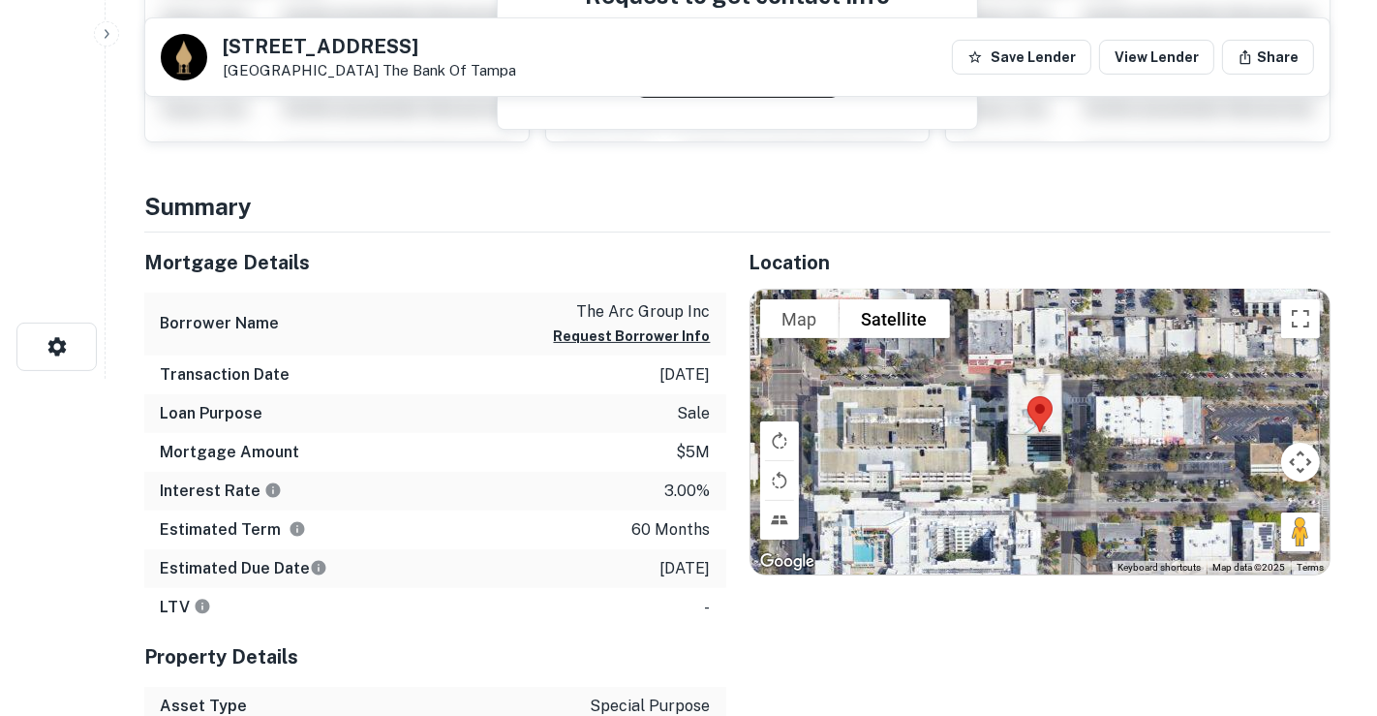
scroll to position [0, 0]
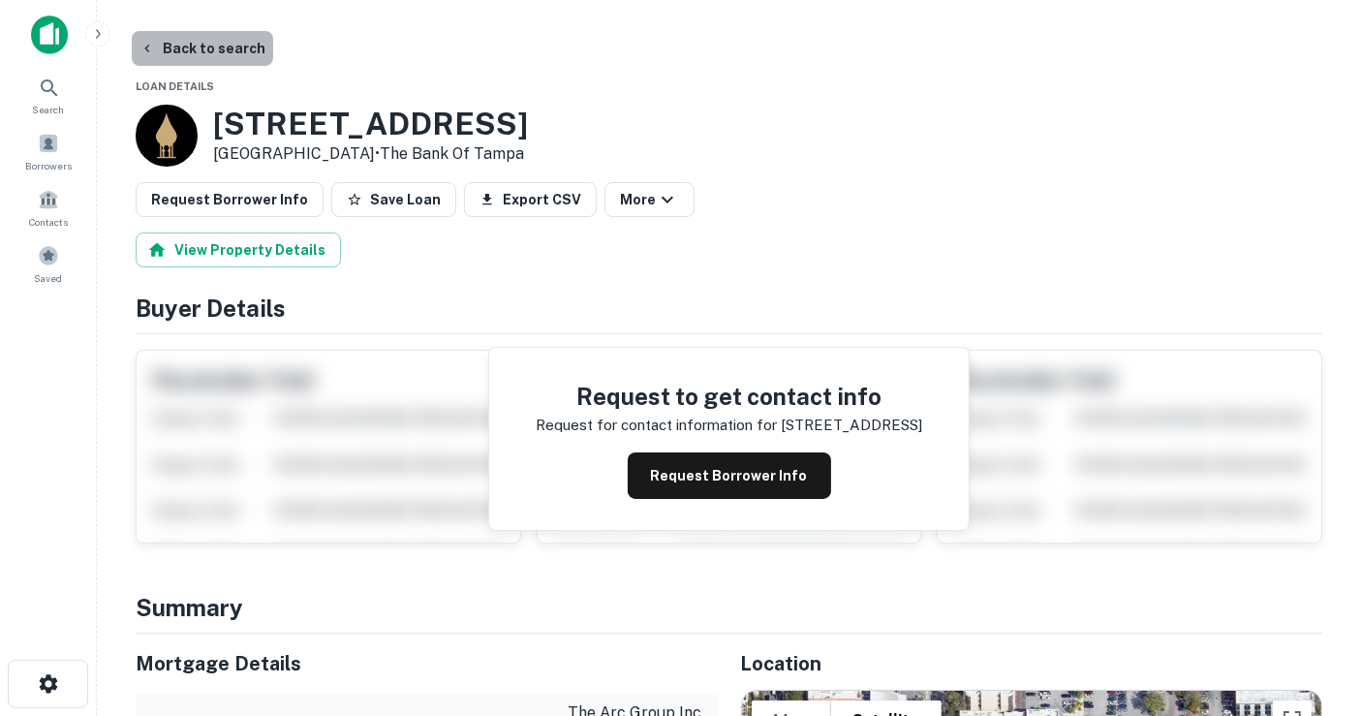
click at [246, 50] on button "Back to search" at bounding box center [202, 48] width 141 height 35
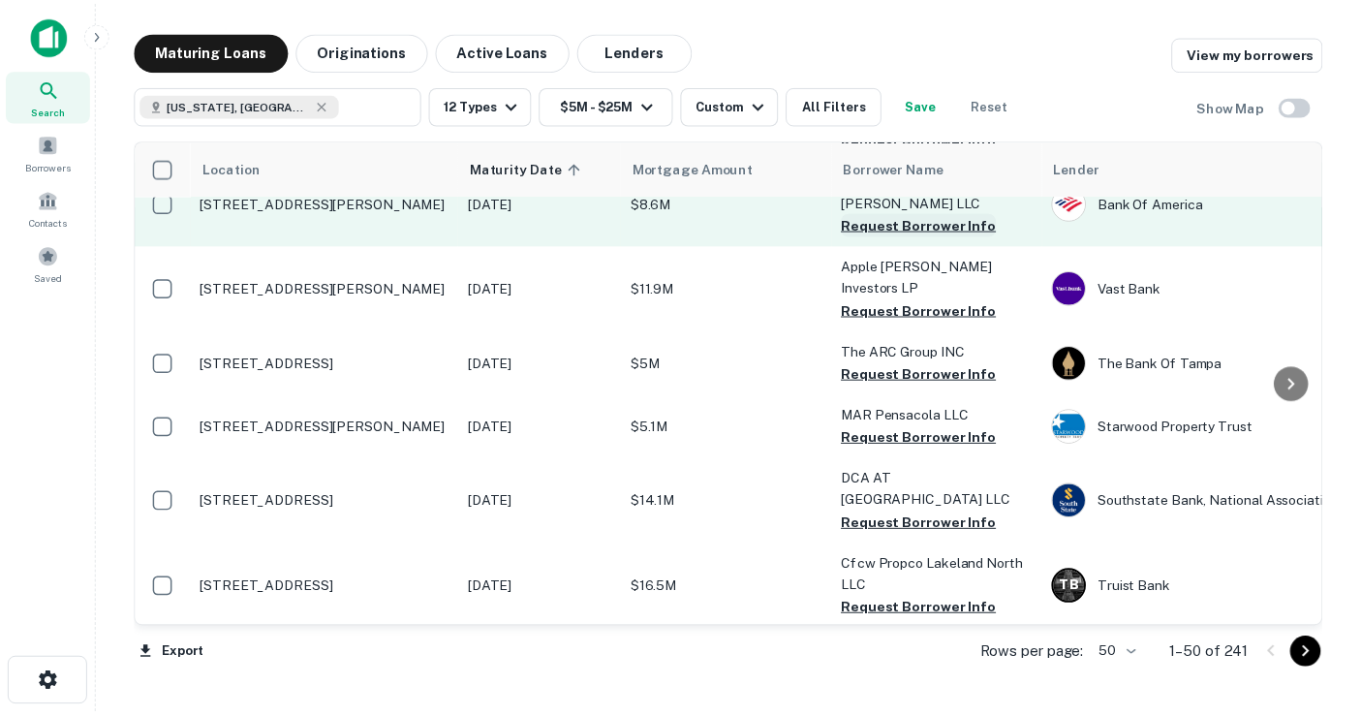
scroll to position [215, 0]
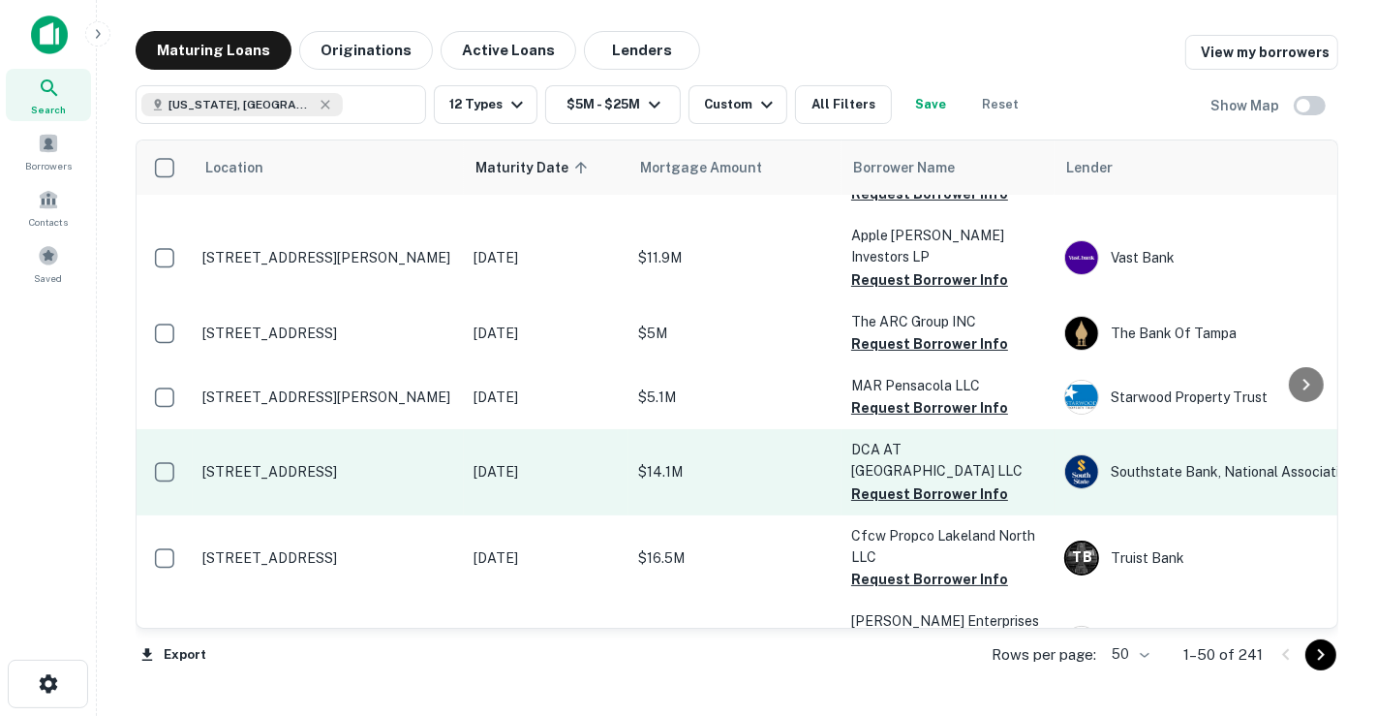
click at [741, 461] on p "$14.1M" at bounding box center [735, 471] width 194 height 21
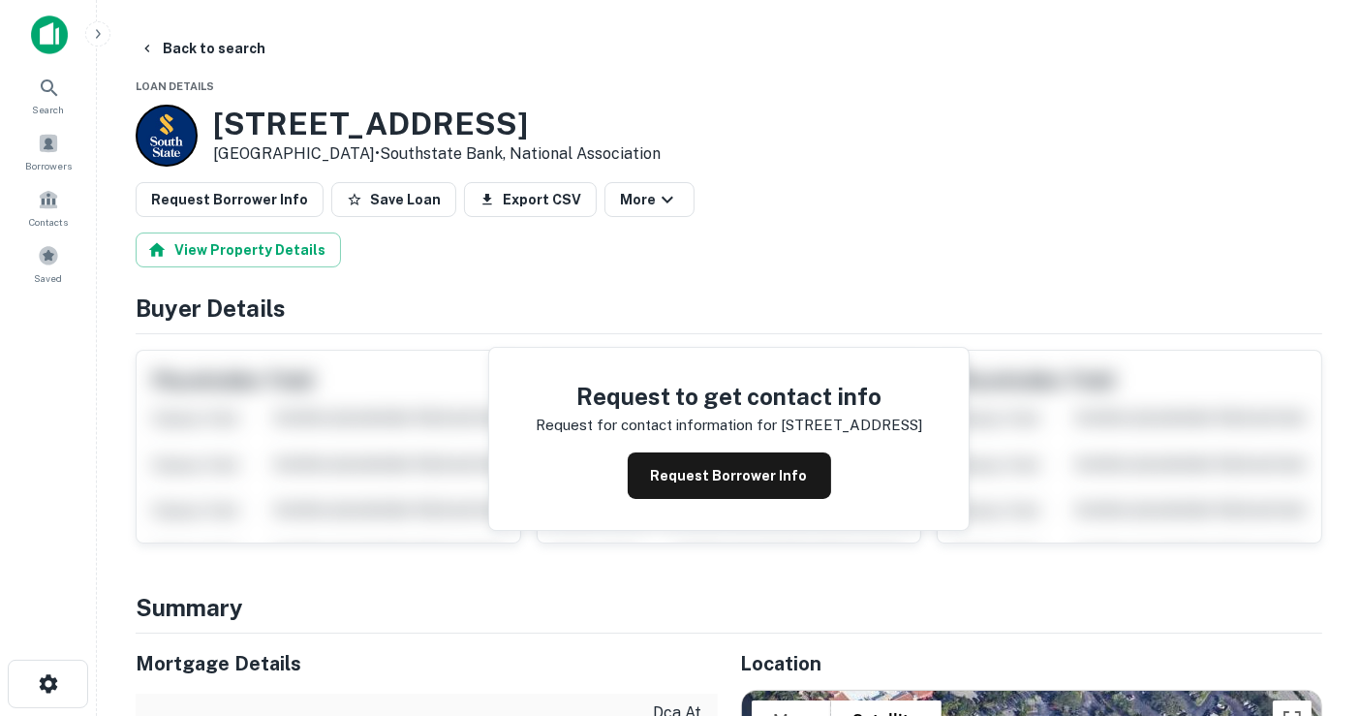
drag, startPoint x: 433, startPoint y: 151, endPoint x: 378, endPoint y: 128, distance: 59.9
click at [215, 127] on div "3501 Pga Blvd Palm Beach Gardens, FL33410 • Southstate Bank, National Associati…" at bounding box center [436, 136] width 447 height 60
copy div "3501 Pga Blvd Palm Beach Gardens, FL33410"
click at [377, 118] on h3 "3501 Pga Blvd" at bounding box center [436, 124] width 447 height 37
drag, startPoint x: 426, startPoint y: 117, endPoint x: 221, endPoint y: 133, distance: 205.9
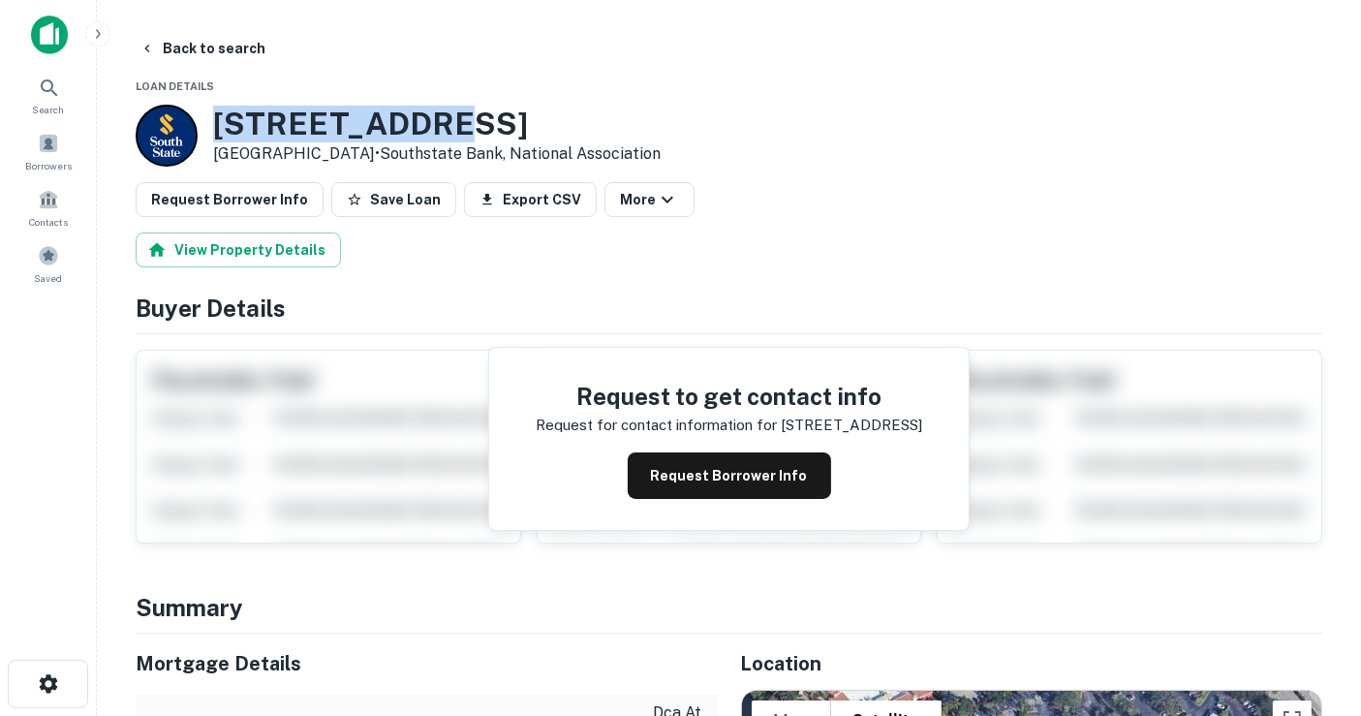
click at [221, 133] on h3 "3501 Pga Blvd" at bounding box center [436, 124] width 447 height 37
copy h3 "3501 Pga Blvd"
drag, startPoint x: 234, startPoint y: 40, endPoint x: 249, endPoint y: 39, distance: 14.6
click at [234, 40] on button "Back to search" at bounding box center [202, 48] width 141 height 35
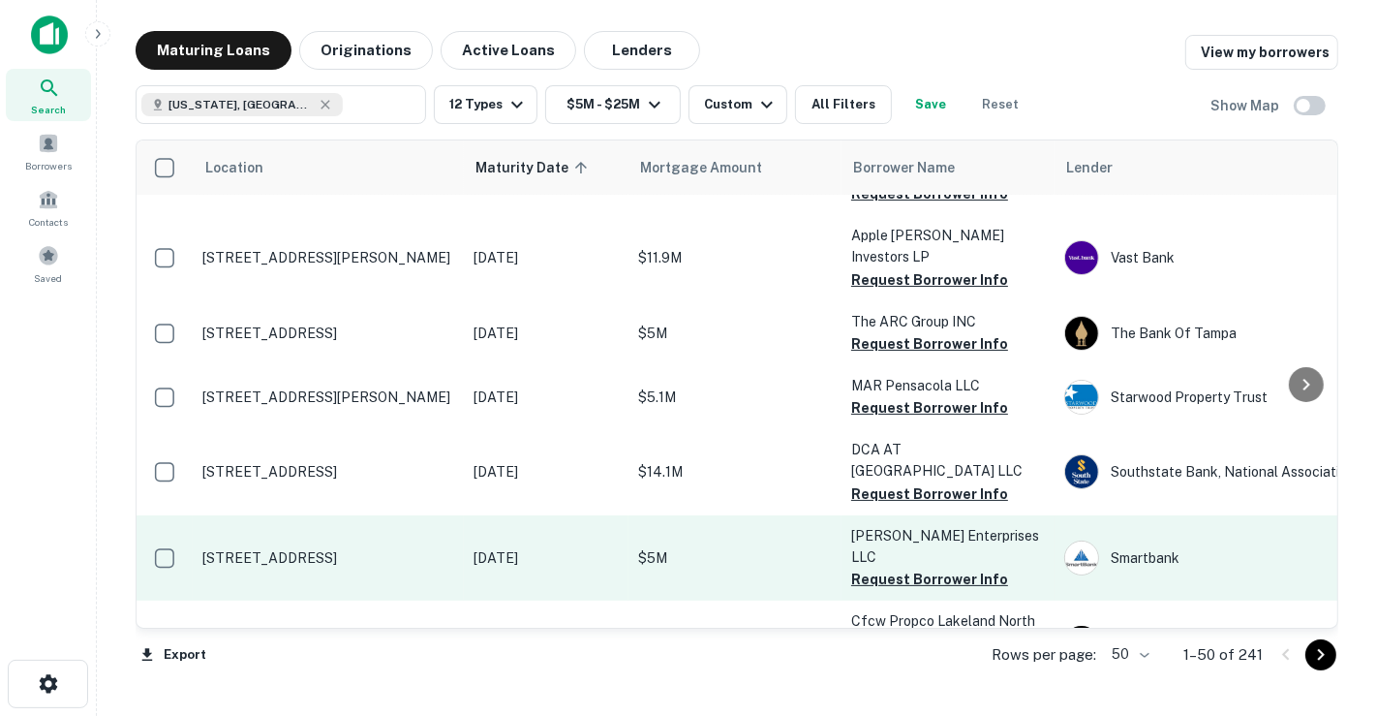
scroll to position [323, 0]
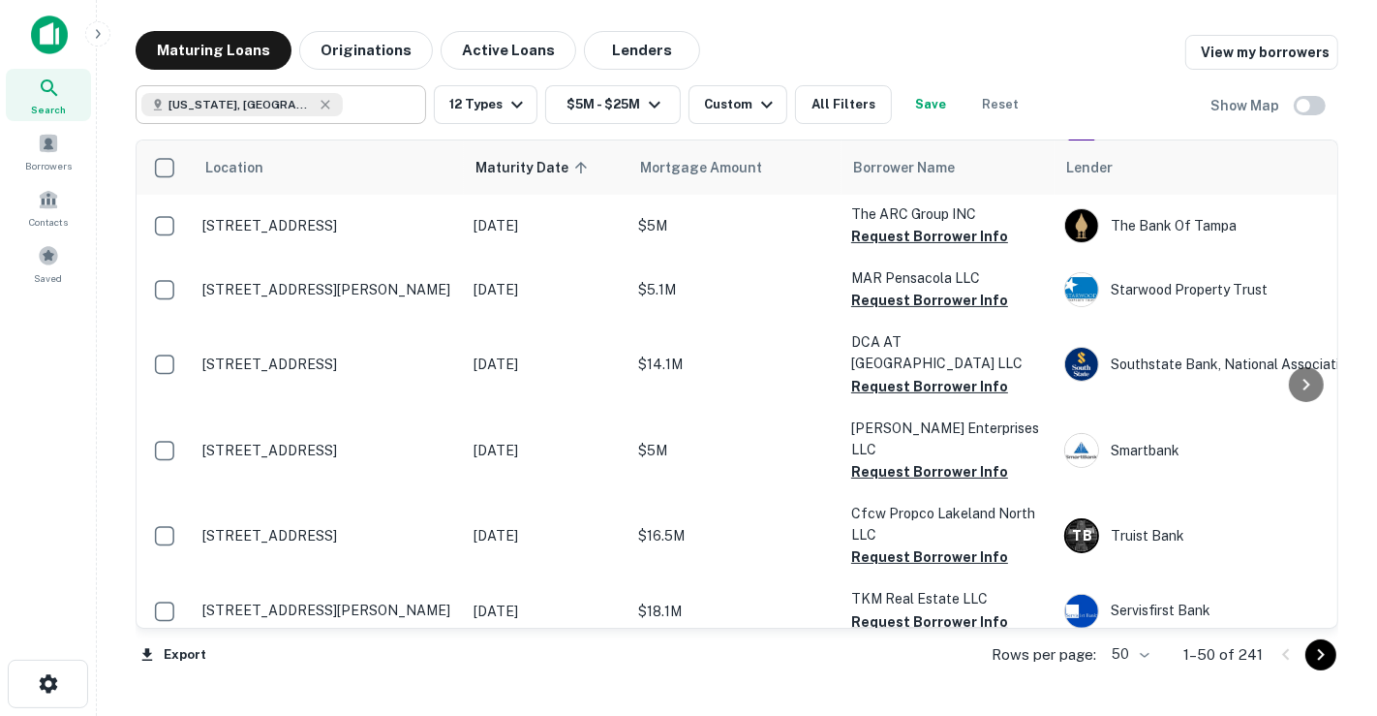
click at [343, 101] on input "text" at bounding box center [380, 104] width 75 height 27
type input "**********"
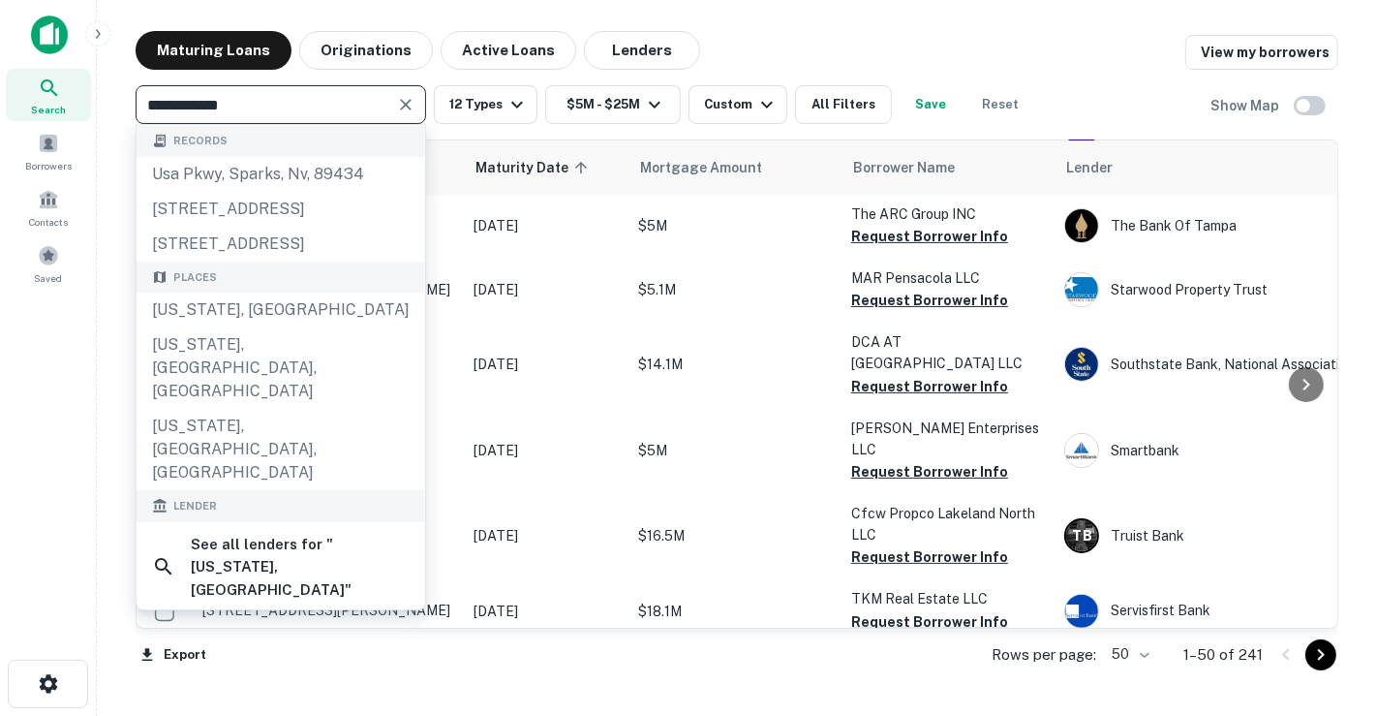
click at [394, 101] on button "Clear" at bounding box center [405, 104] width 27 height 27
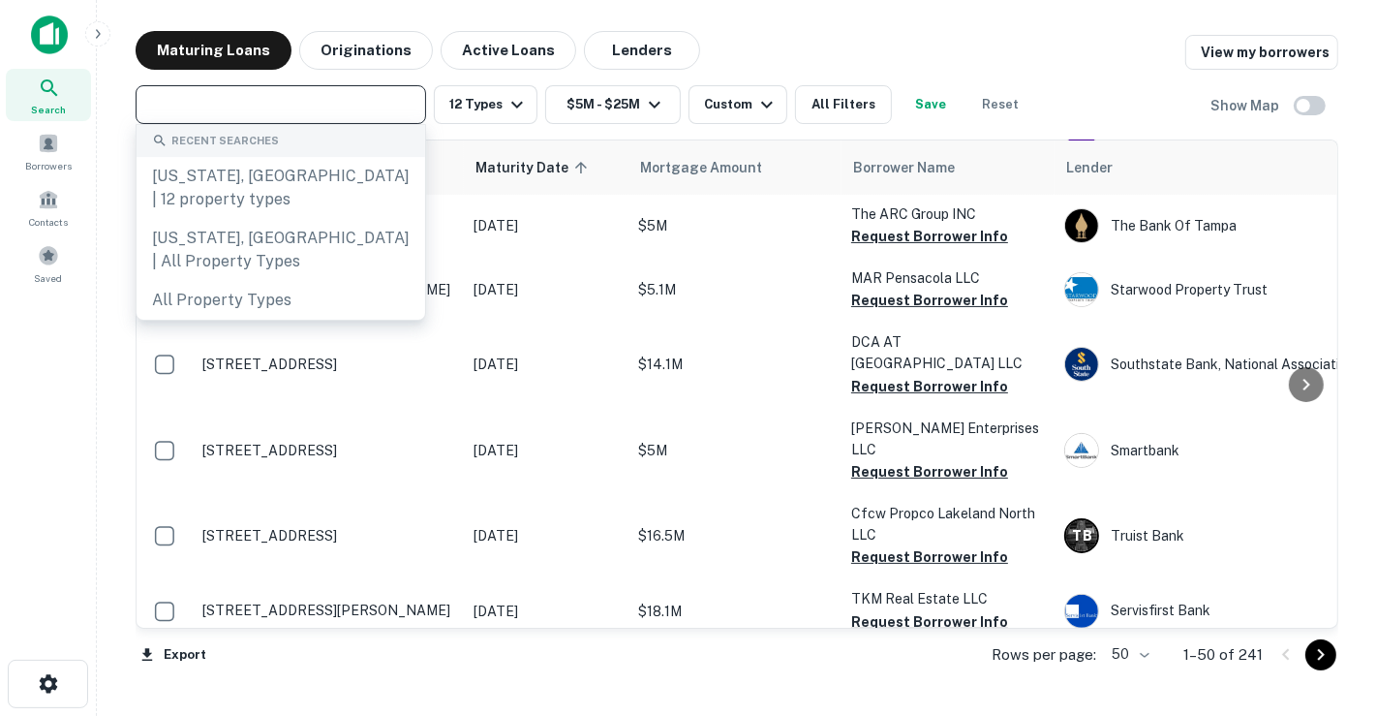
click at [360, 104] on input "text" at bounding box center [279, 104] width 276 height 27
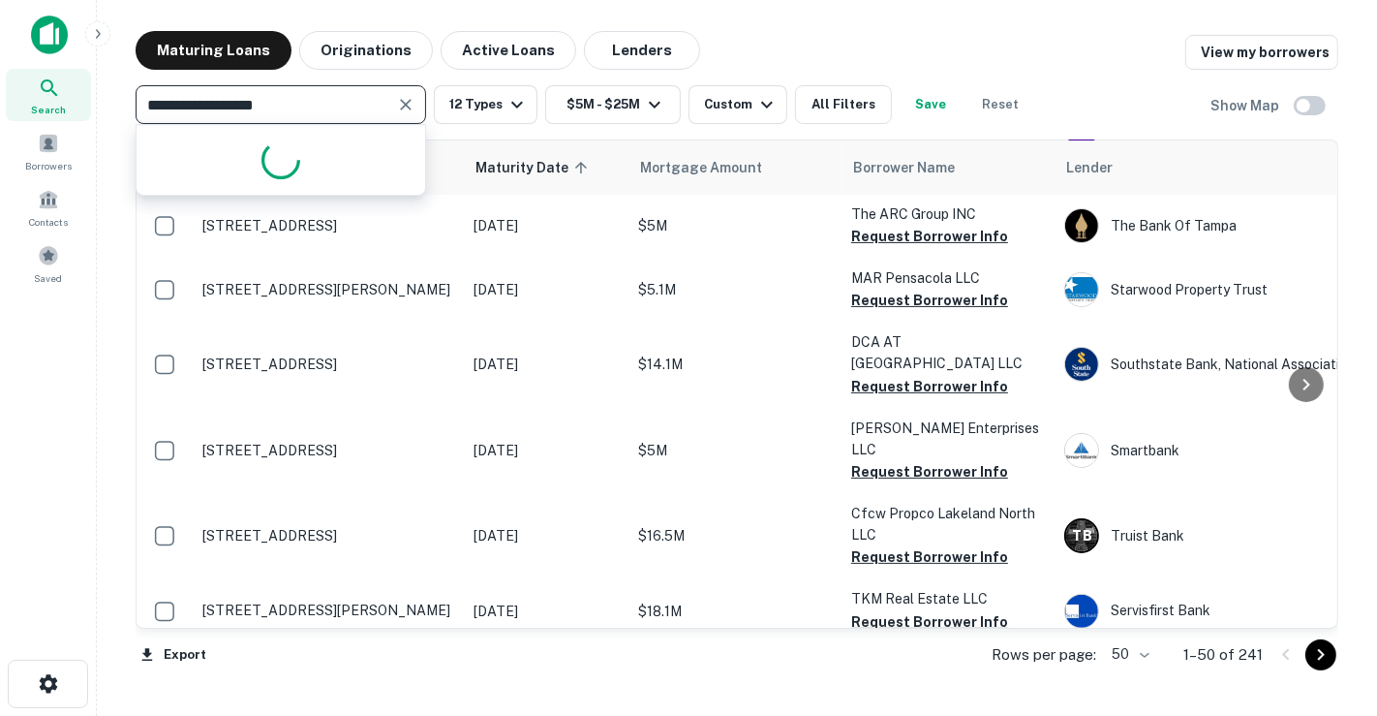
type input "**********"
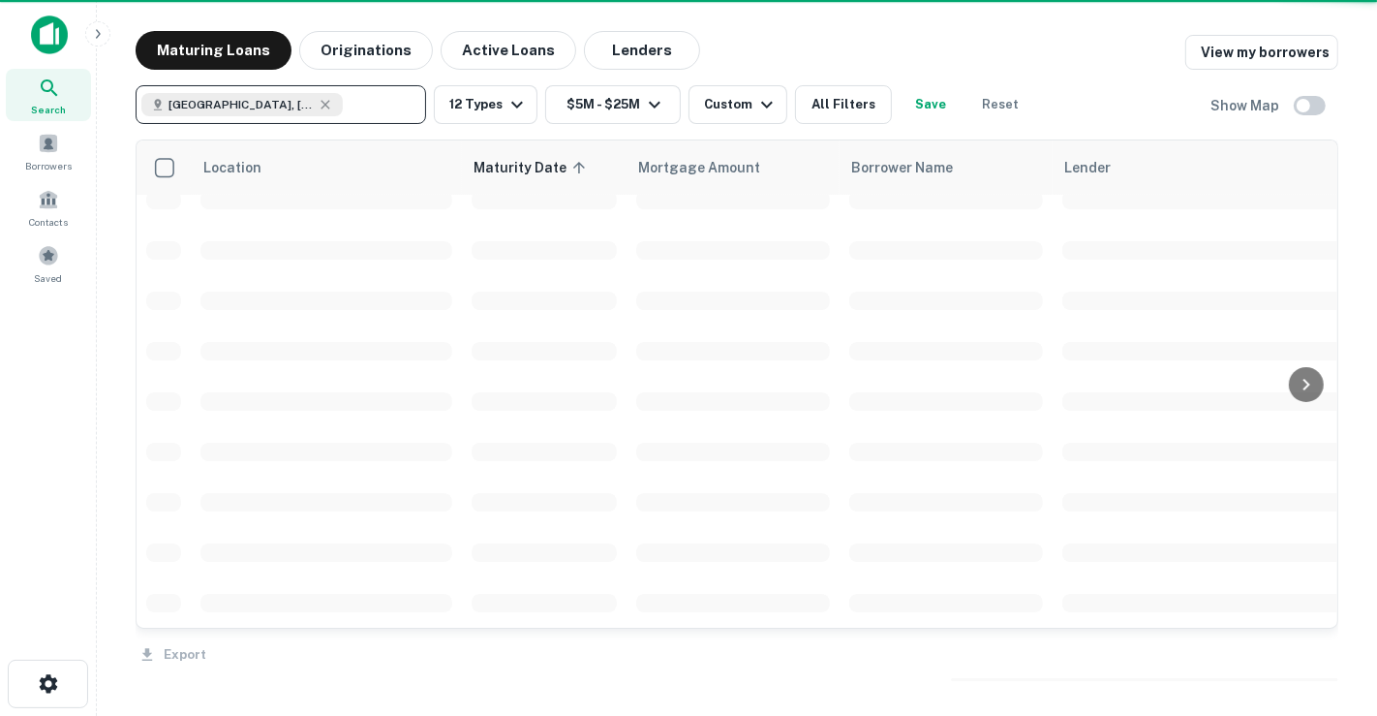
click at [319, 104] on icon at bounding box center [325, 104] width 15 height 15
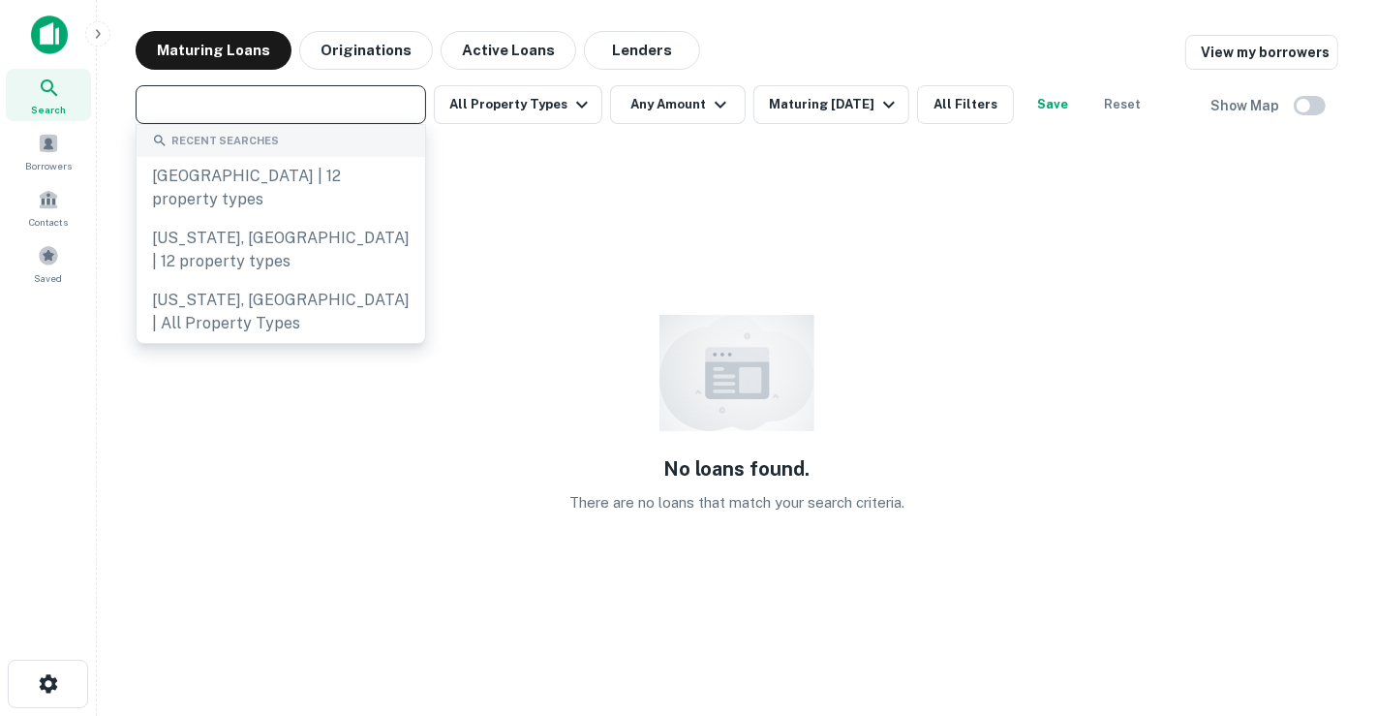
click at [324, 101] on input "text" at bounding box center [279, 104] width 276 height 27
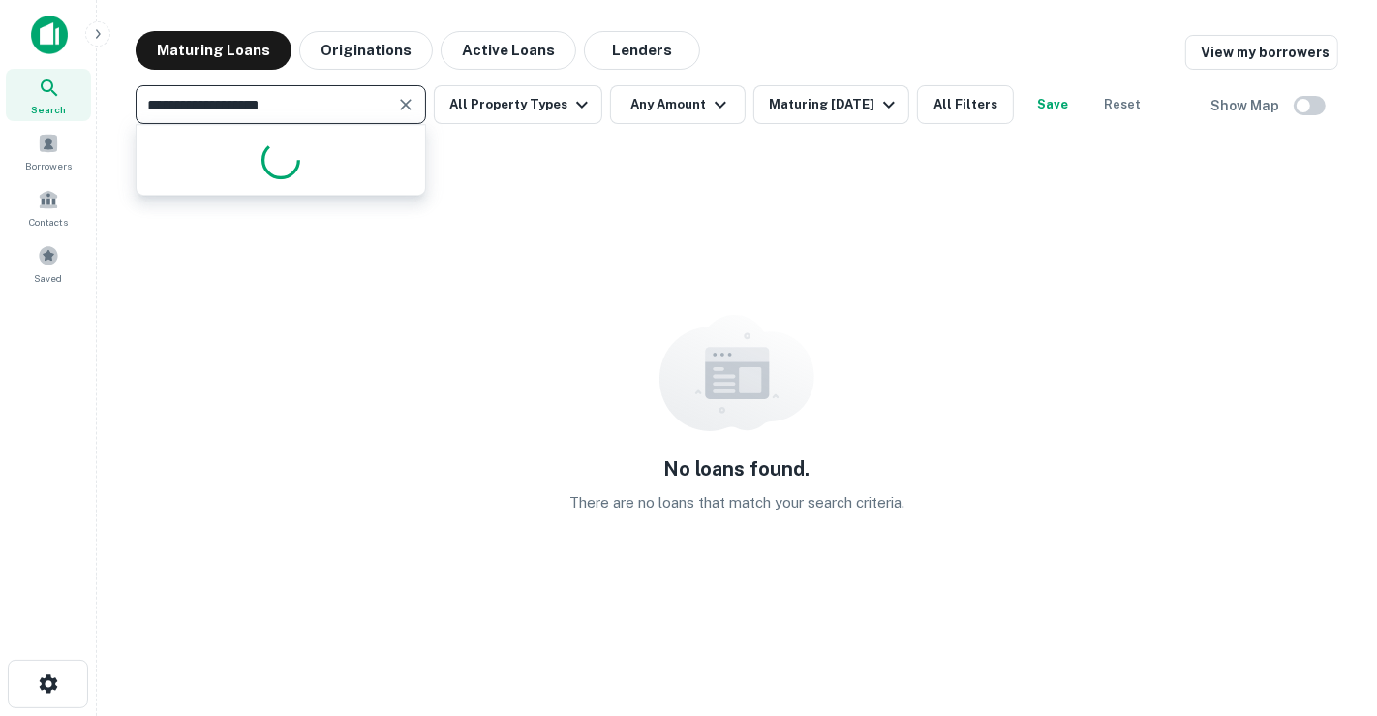
type input "**********"
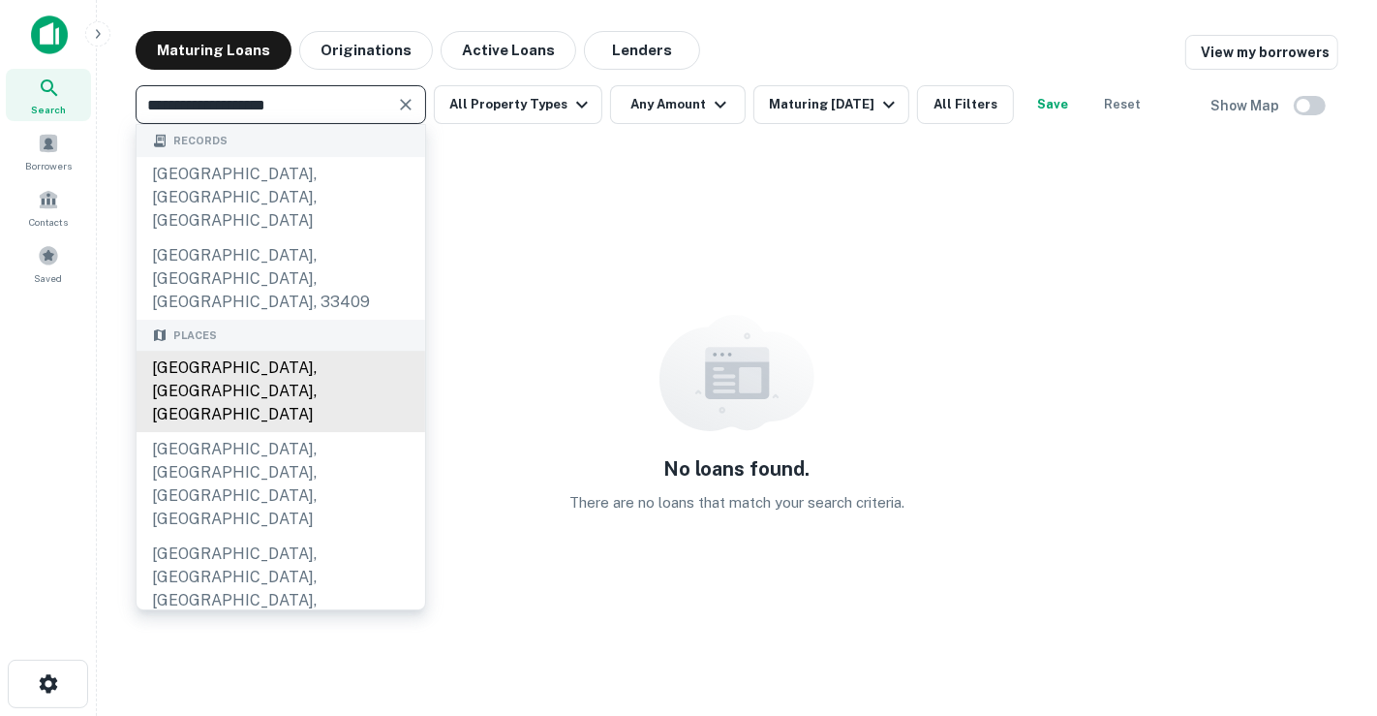
click at [335, 351] on div "Palm Beach County, FL, USA" at bounding box center [281, 391] width 289 height 81
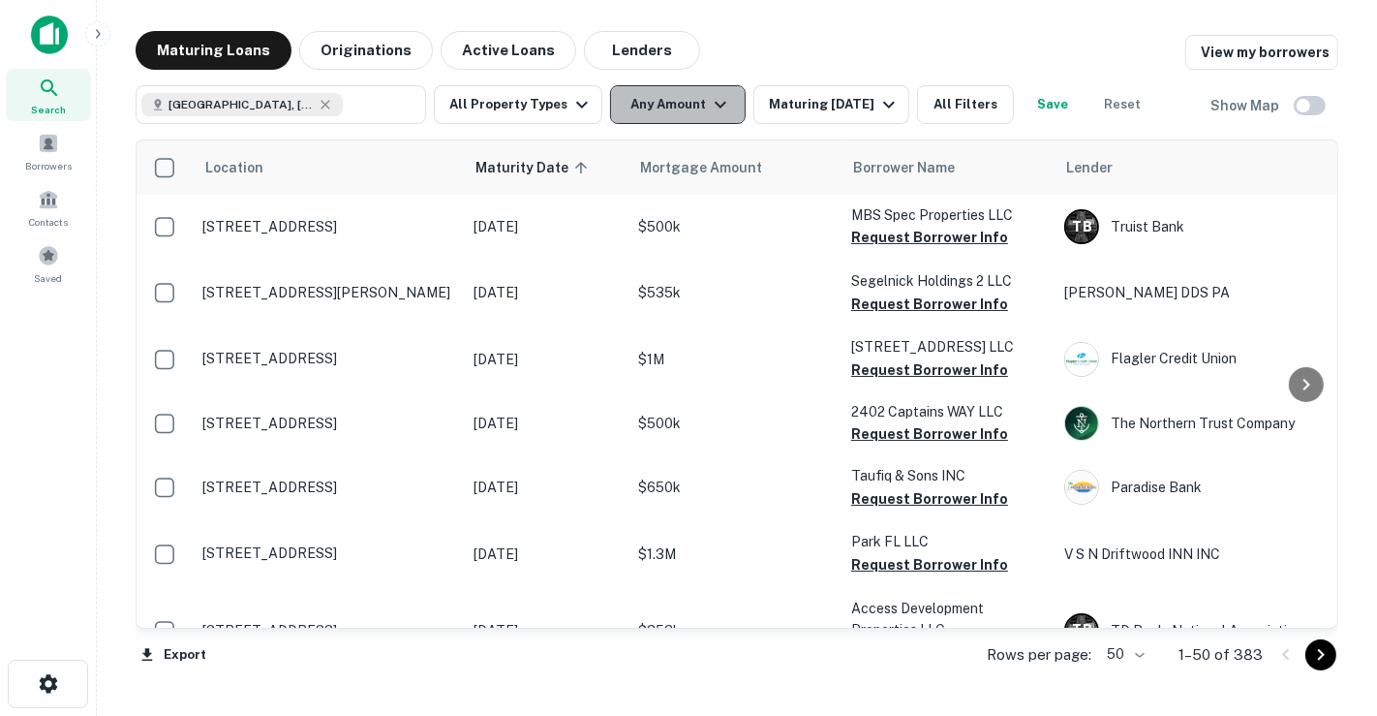
click at [709, 96] on icon "button" at bounding box center [720, 104] width 23 height 23
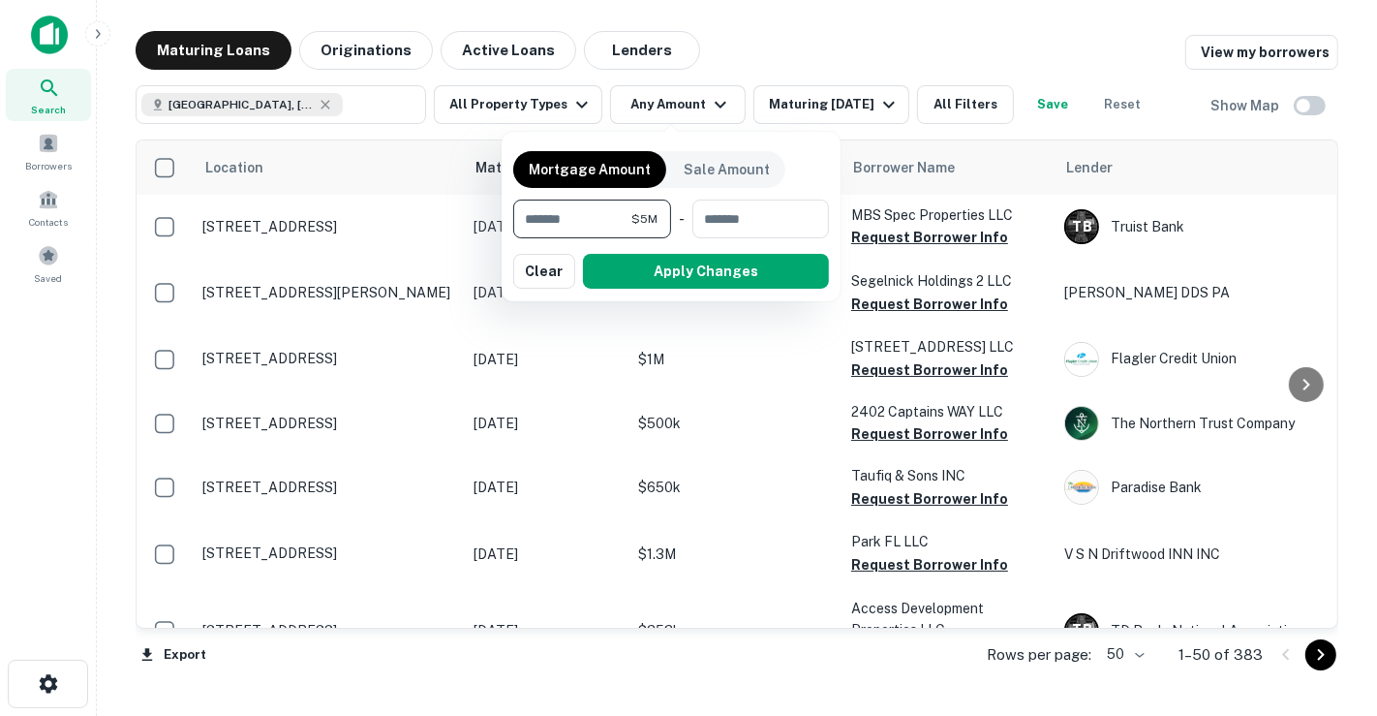
type input "*******"
click at [689, 263] on button "Apply Changes" at bounding box center [706, 271] width 246 height 35
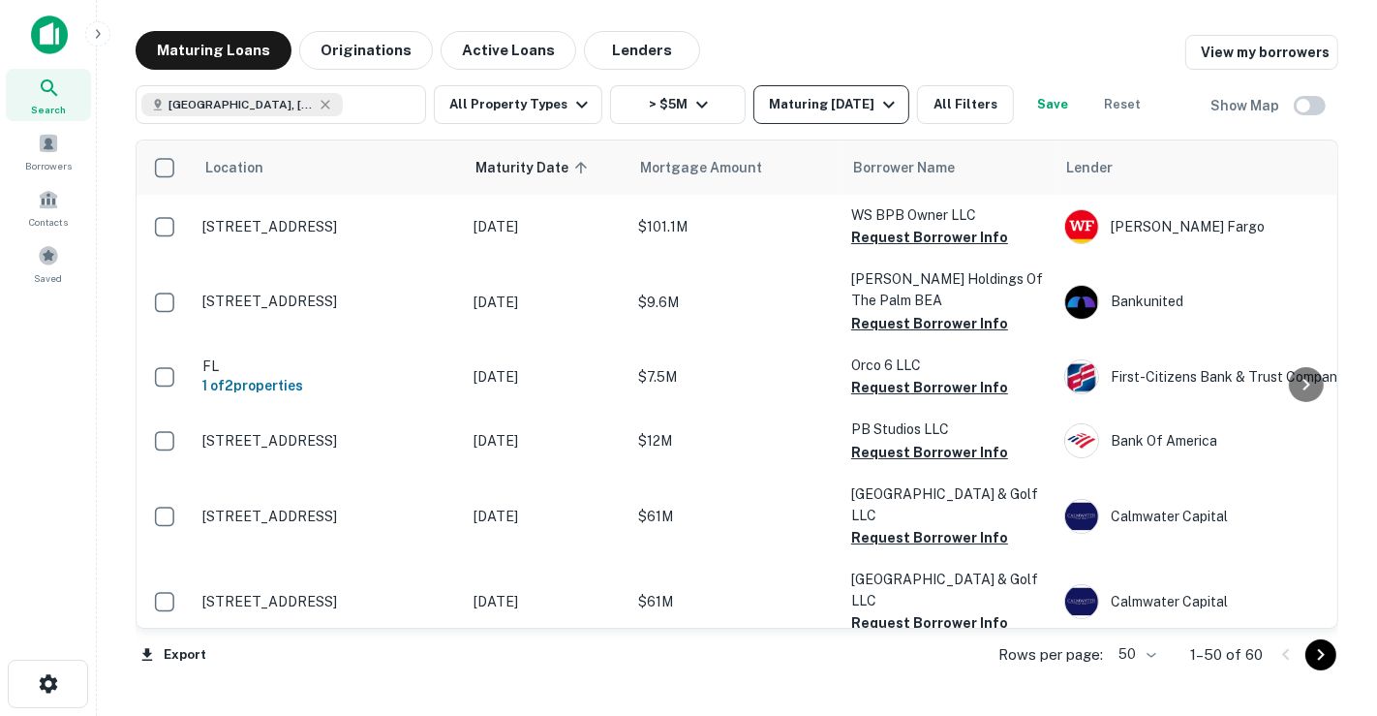
click at [759, 107] on button "Maturing In 6 Months" at bounding box center [832, 104] width 156 height 39
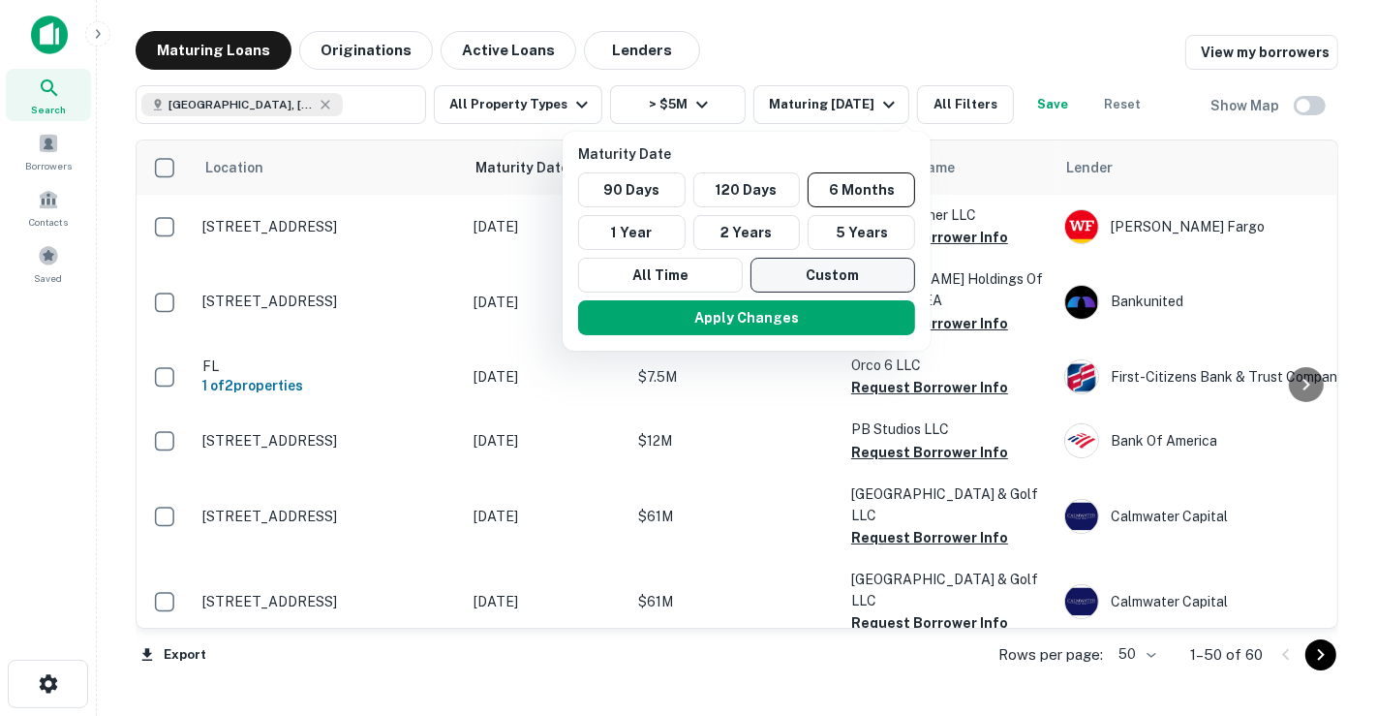
click at [769, 266] on button "Custom" at bounding box center [833, 275] width 165 height 35
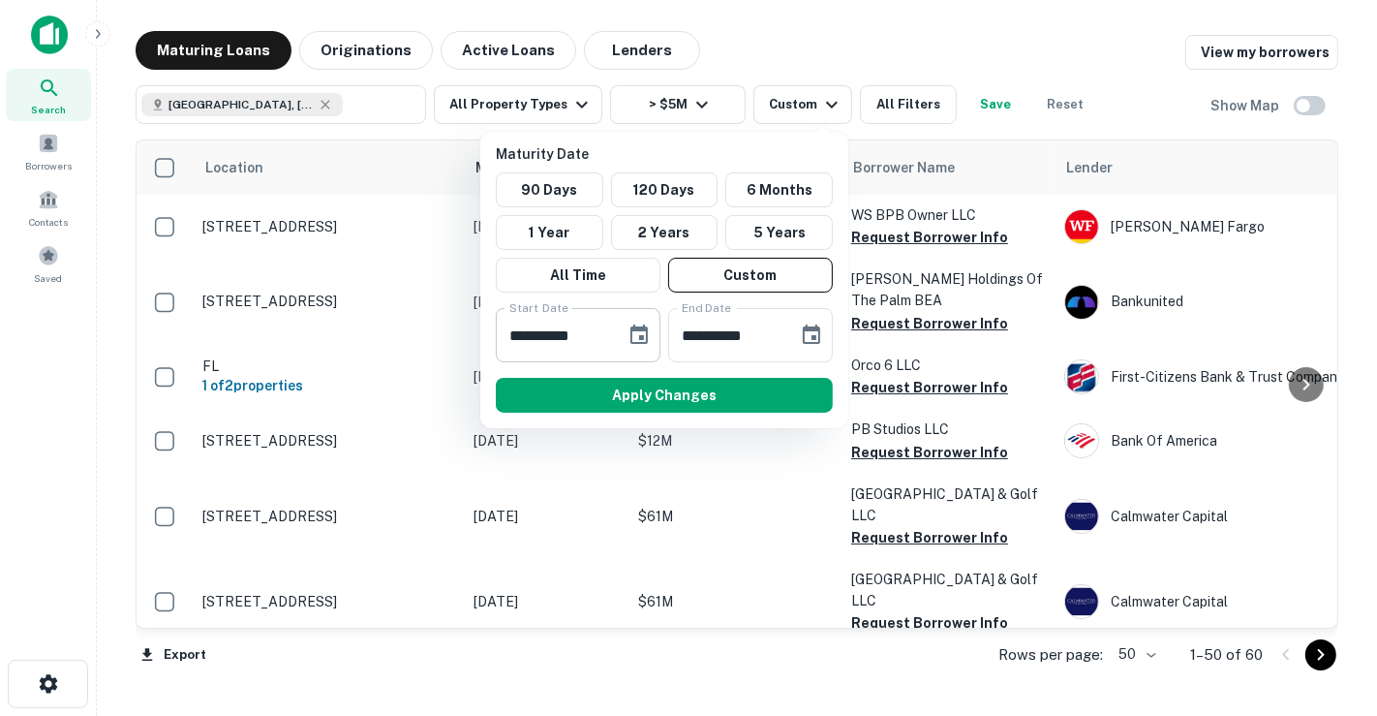
click at [650, 335] on button "Choose date, selected date is Sep 16, 2025" at bounding box center [639, 335] width 39 height 39
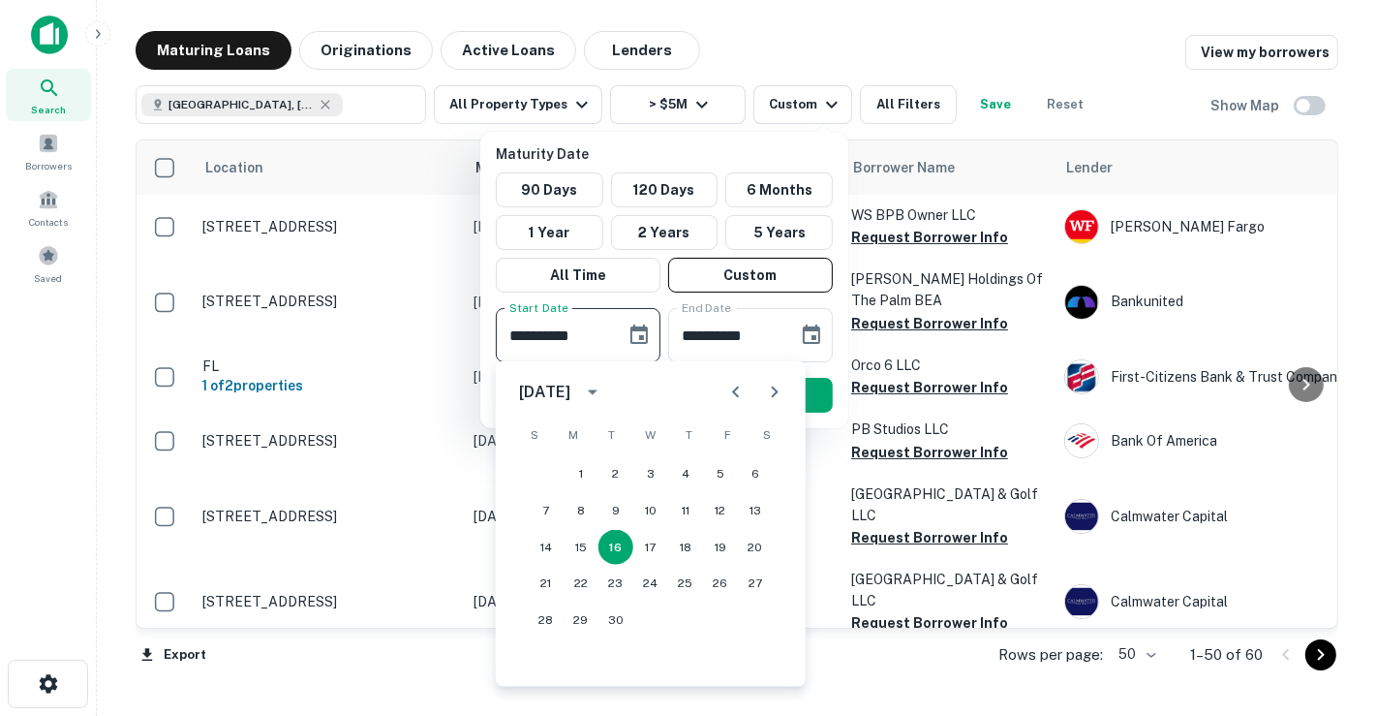
click at [734, 395] on icon "Previous month" at bounding box center [735, 392] width 23 height 23
click at [720, 466] on button "1" at bounding box center [720, 473] width 35 height 35
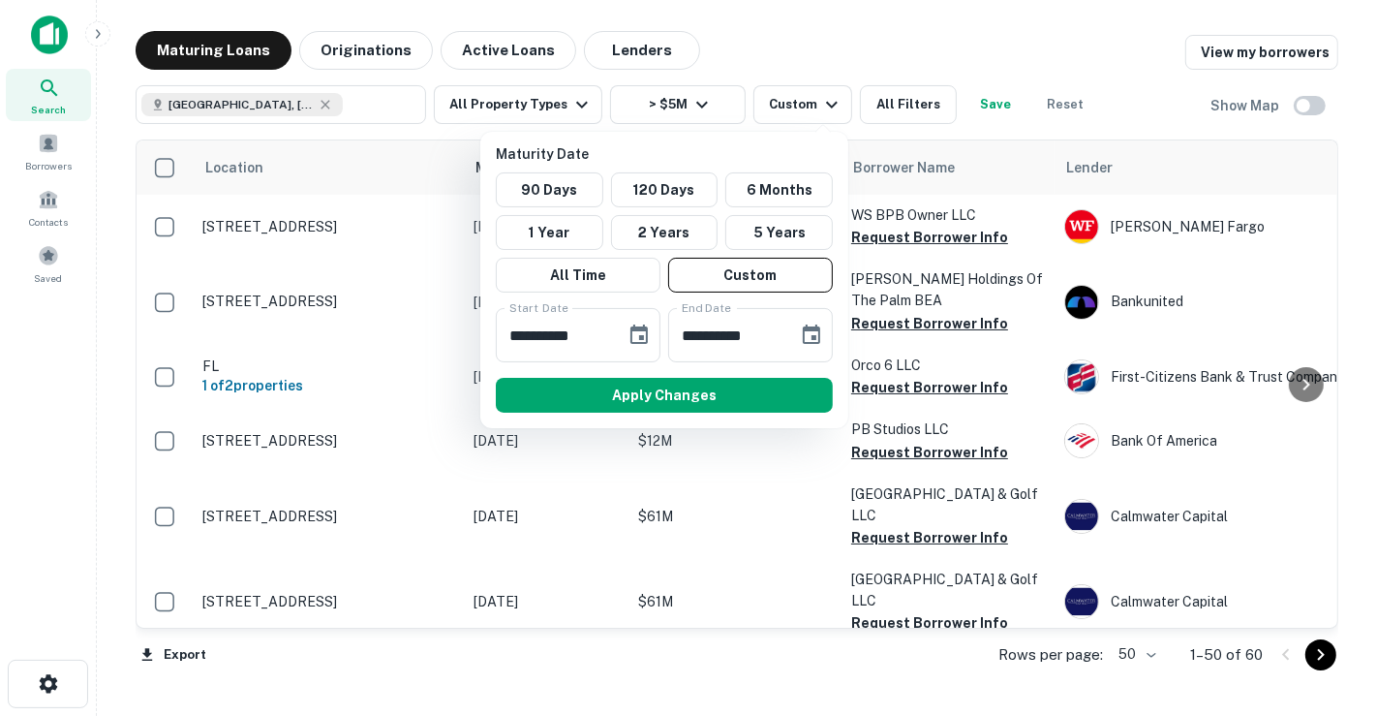
type input "**********"
click at [809, 324] on icon "Choose date, selected date is Mar 15, 2026" at bounding box center [811, 333] width 17 height 19
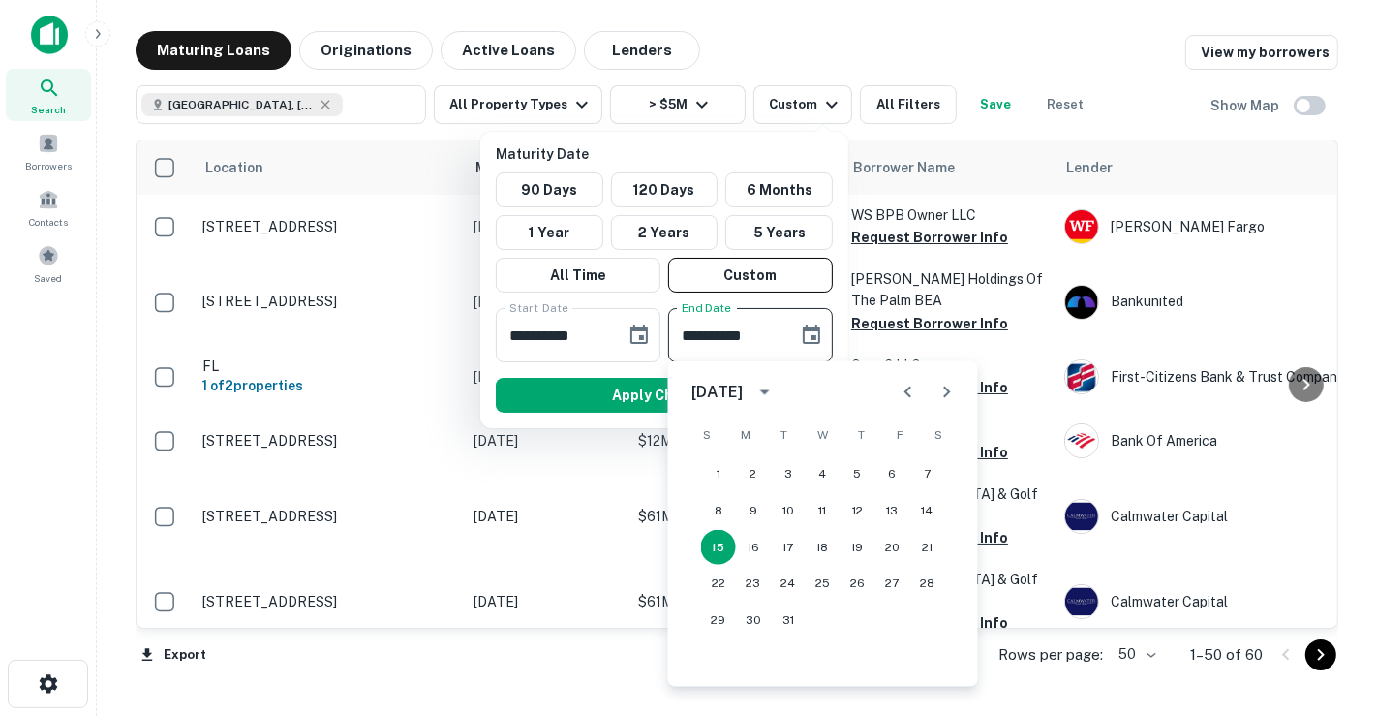
click at [912, 399] on icon "Previous month" at bounding box center [908, 392] width 23 height 23
click at [912, 398] on icon "Previous month" at bounding box center [908, 392] width 23 height 23
click at [912, 397] on icon "Previous month" at bounding box center [908, 392] width 23 height 23
drag, startPoint x: 825, startPoint y: 616, endPoint x: 772, endPoint y: 510, distance: 118.2
click at [826, 617] on button "31" at bounding box center [823, 620] width 35 height 35
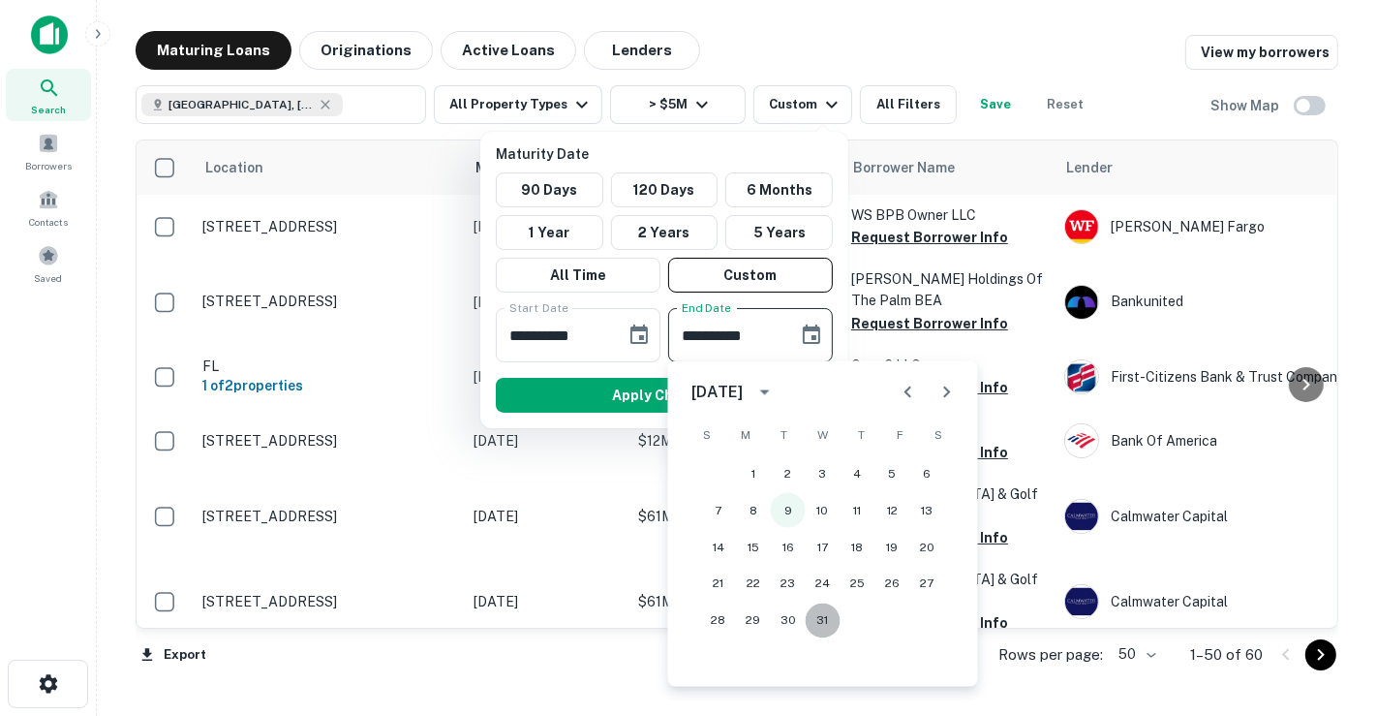
type input "**********"
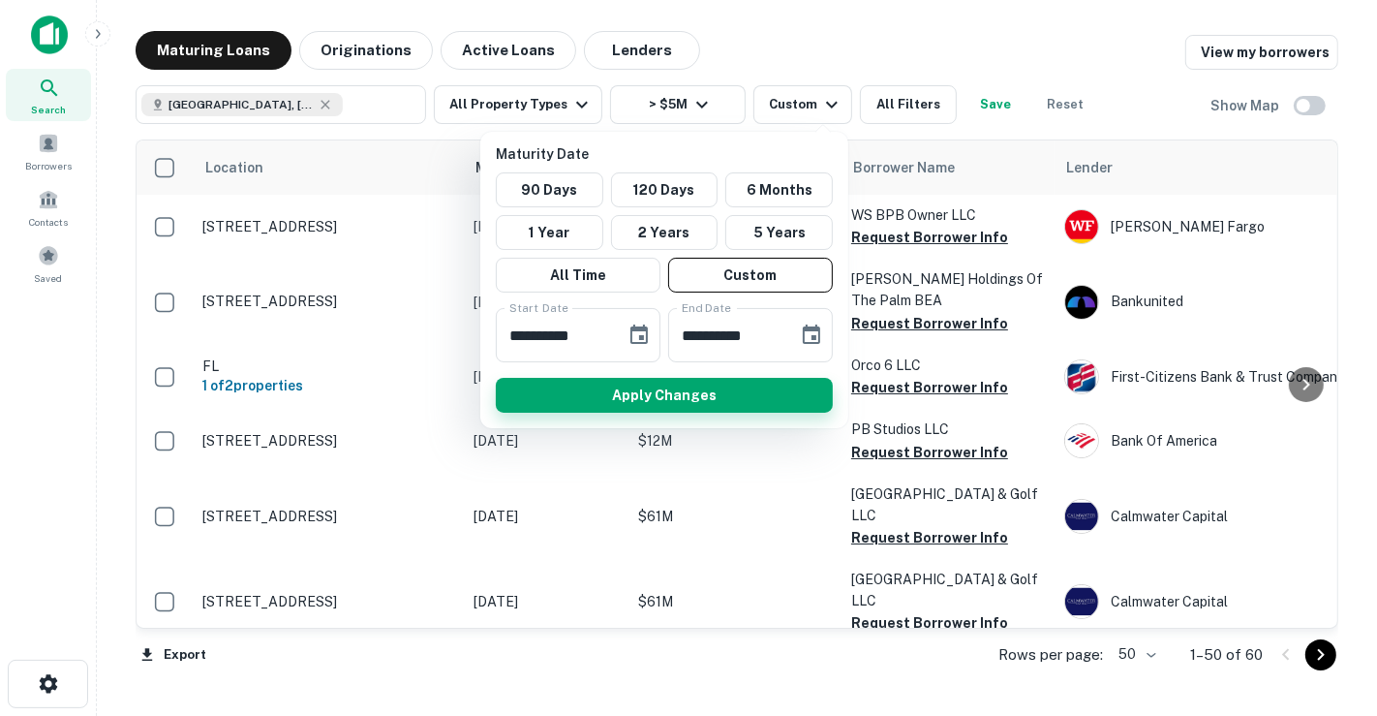
click at [694, 399] on button "Apply Changes" at bounding box center [664, 395] width 337 height 35
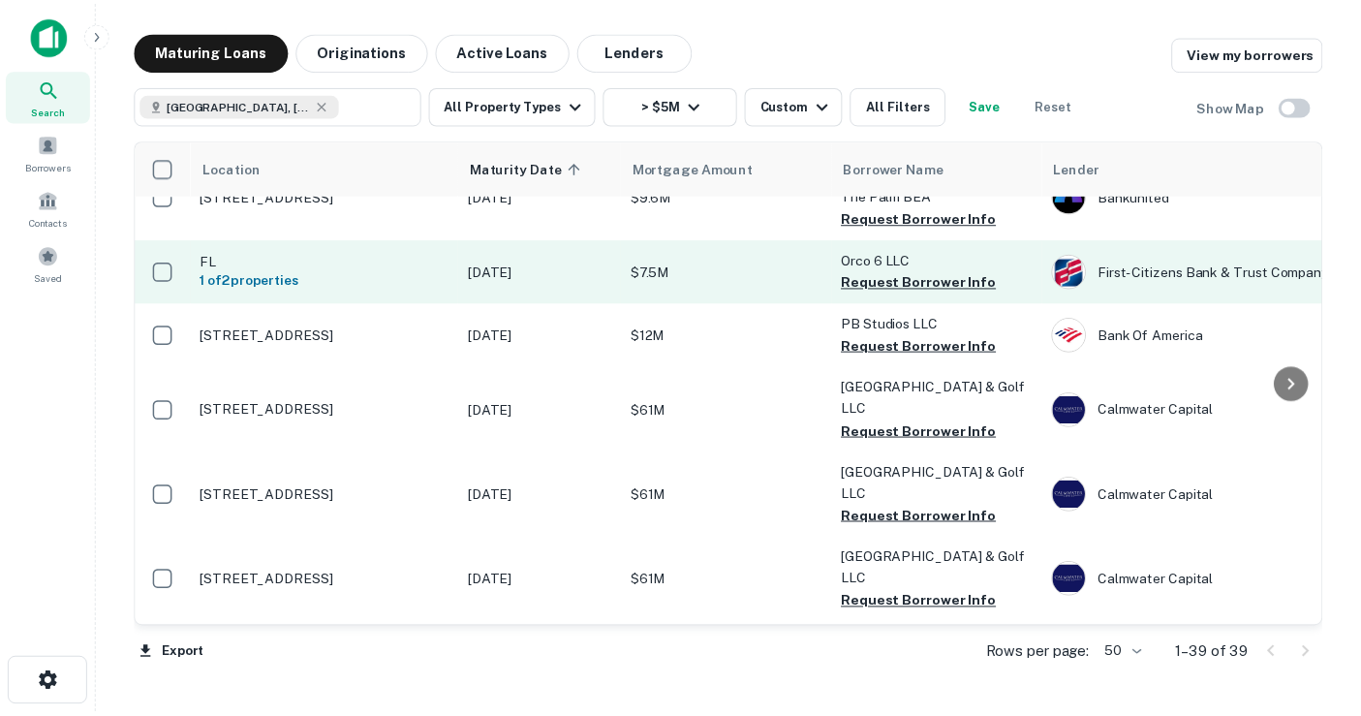
scroll to position [323, 0]
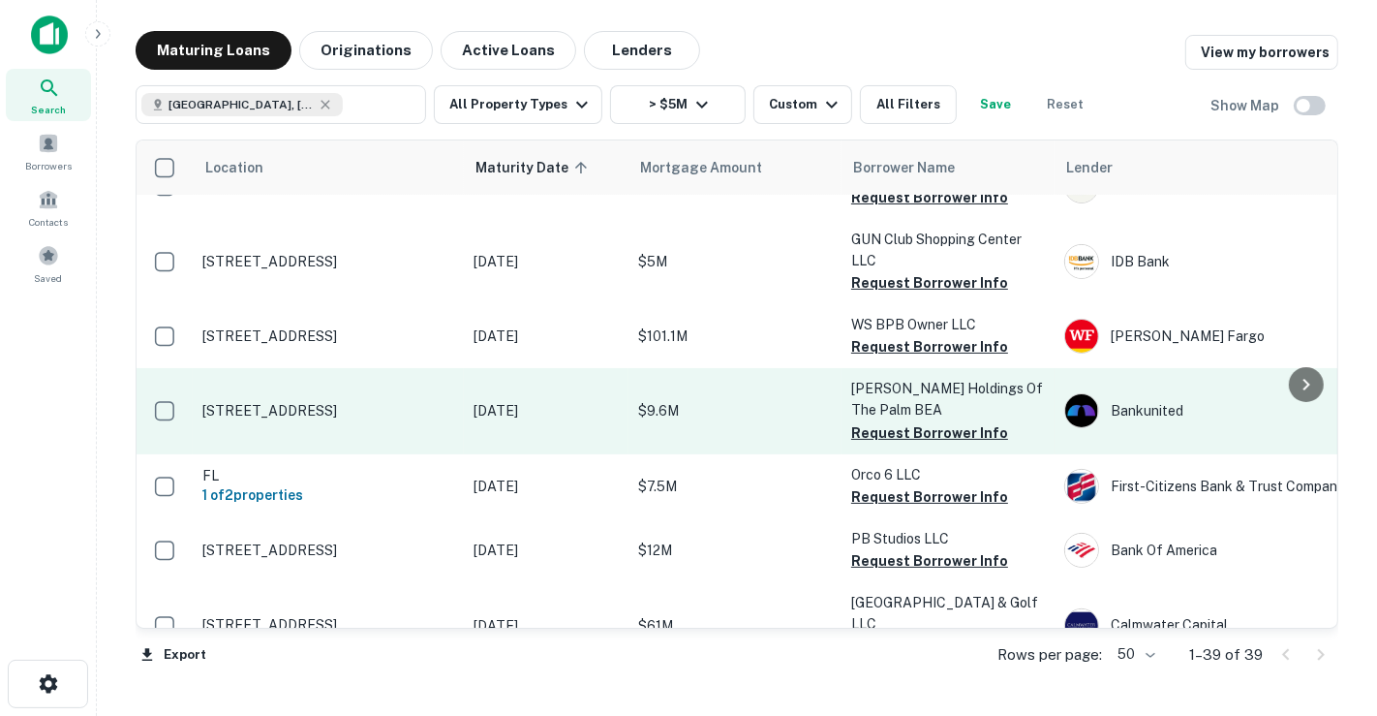
click at [772, 404] on td "$9.6M" at bounding box center [735, 410] width 213 height 85
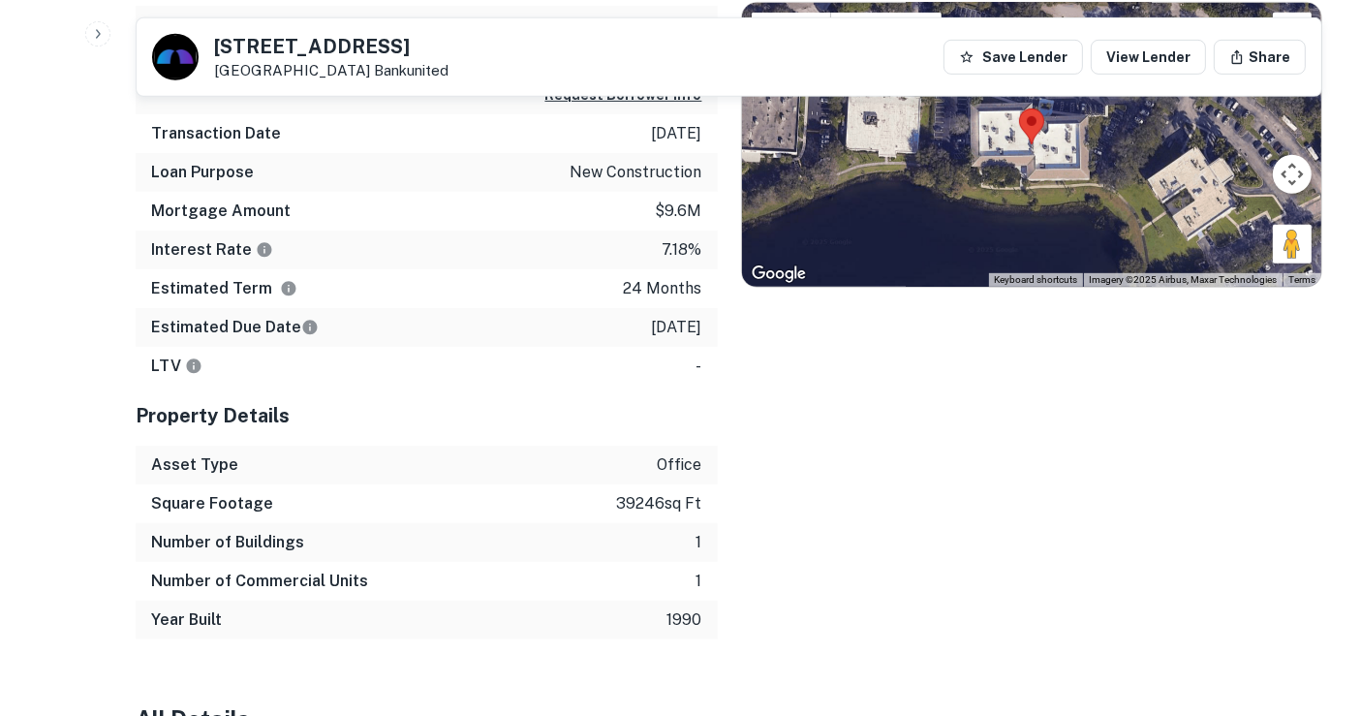
scroll to position [860, 0]
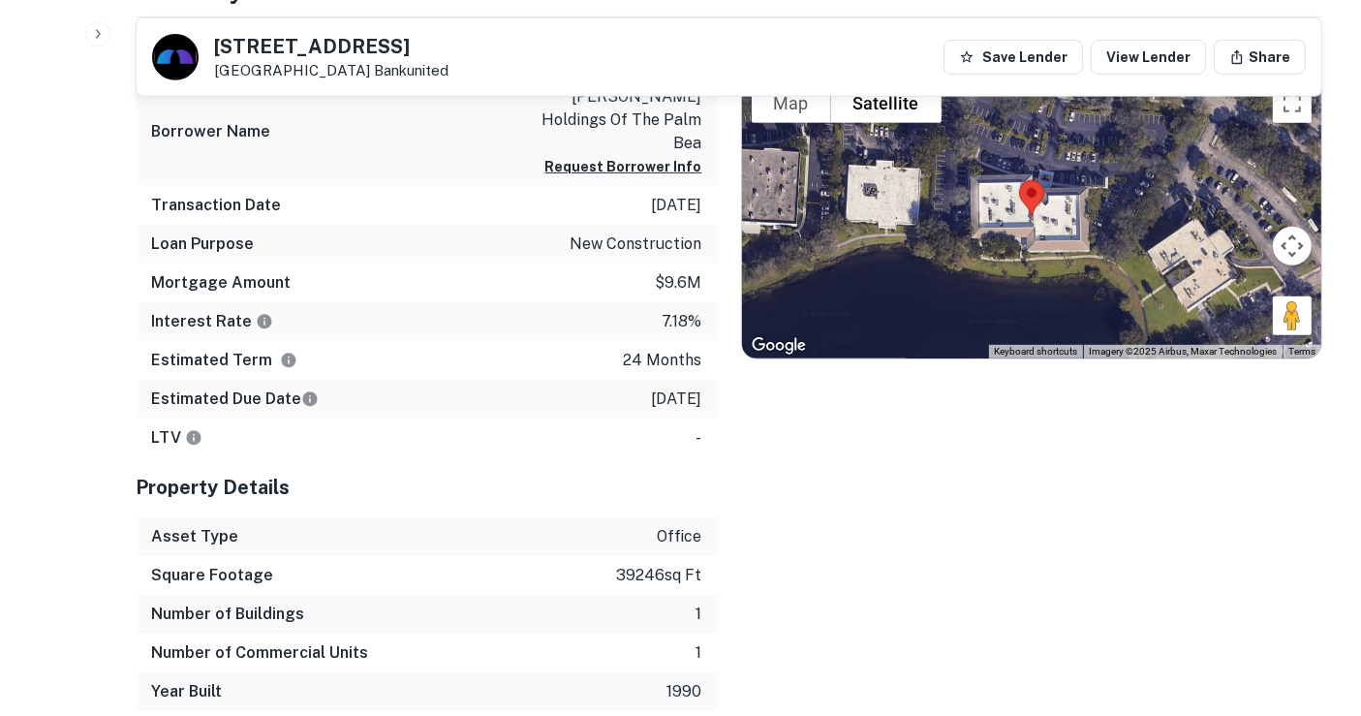
drag, startPoint x: 399, startPoint y: 73, endPoint x: 207, endPoint y: 50, distance: 193.1
click at [207, 50] on div "1100 Northpoint Pkwy West Palm Beach, FL33407 Bankunited" at bounding box center [300, 57] width 296 height 46
copy div "1100 Northpoint Pkwy West Palm Beach, FL33407"
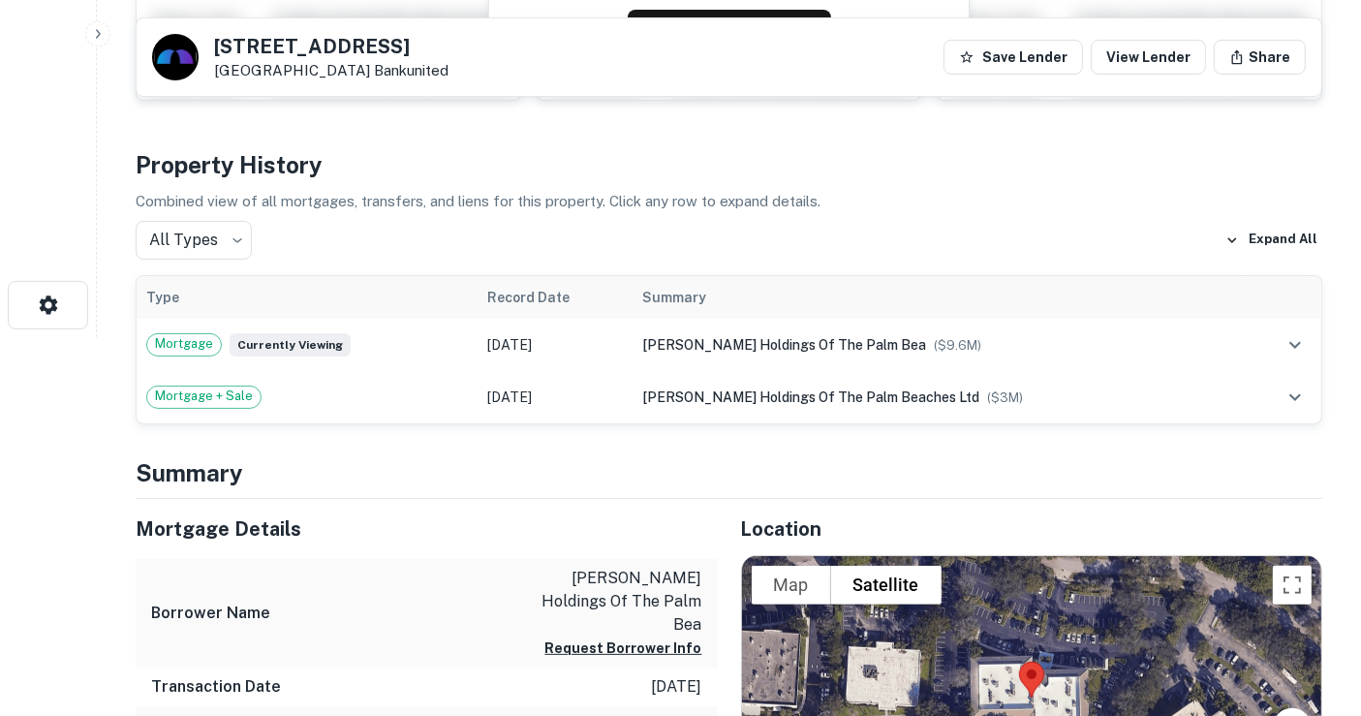
scroll to position [215, 0]
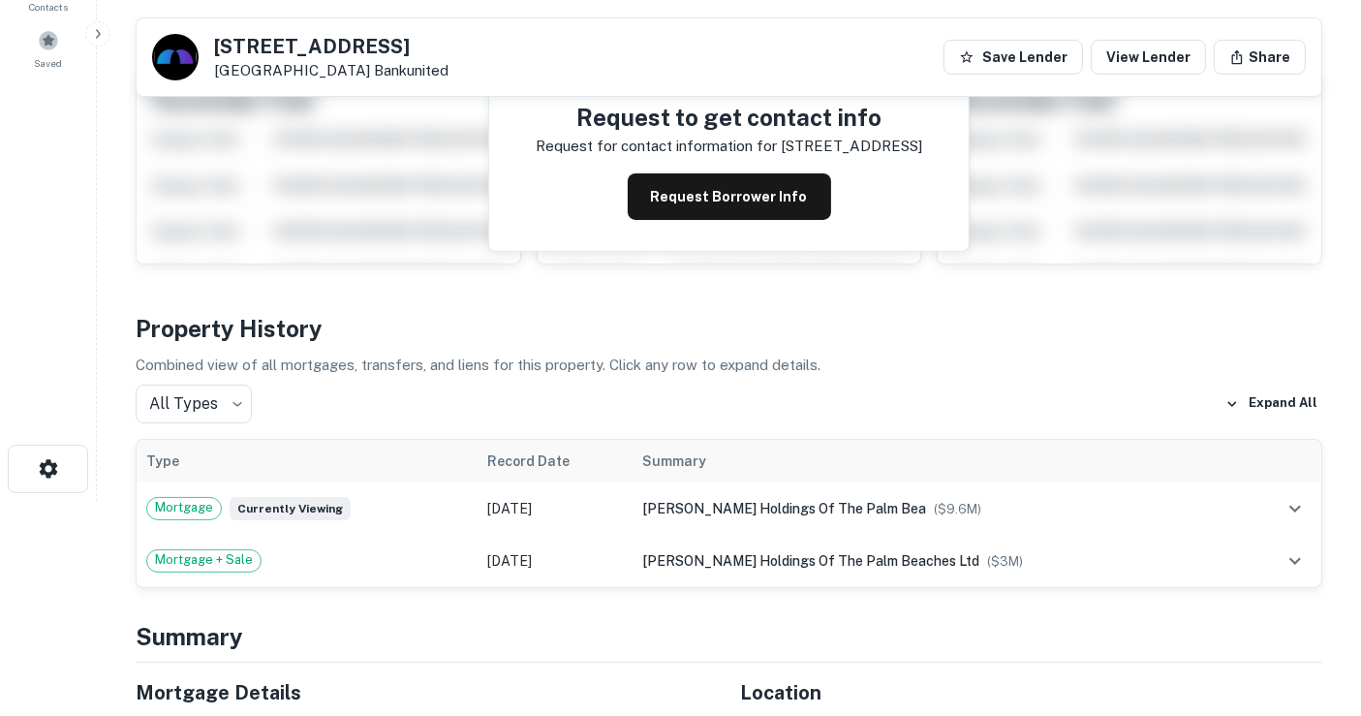
drag, startPoint x: 428, startPoint y: 48, endPoint x: 216, endPoint y: 53, distance: 212.2
click at [216, 53] on h5 "1100 Northpoint Pkwy" at bounding box center [331, 46] width 234 height 19
copy h5 "1100 Northpoint Pkwy"
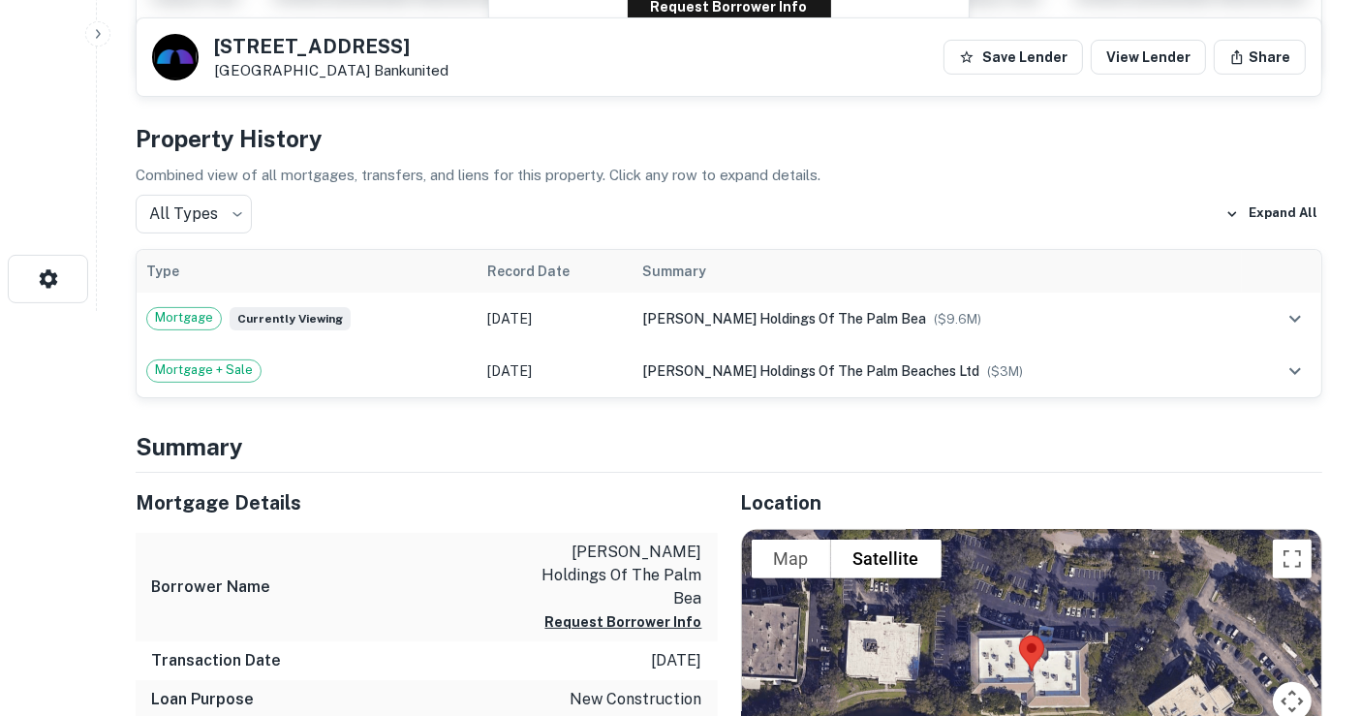
scroll to position [538, 0]
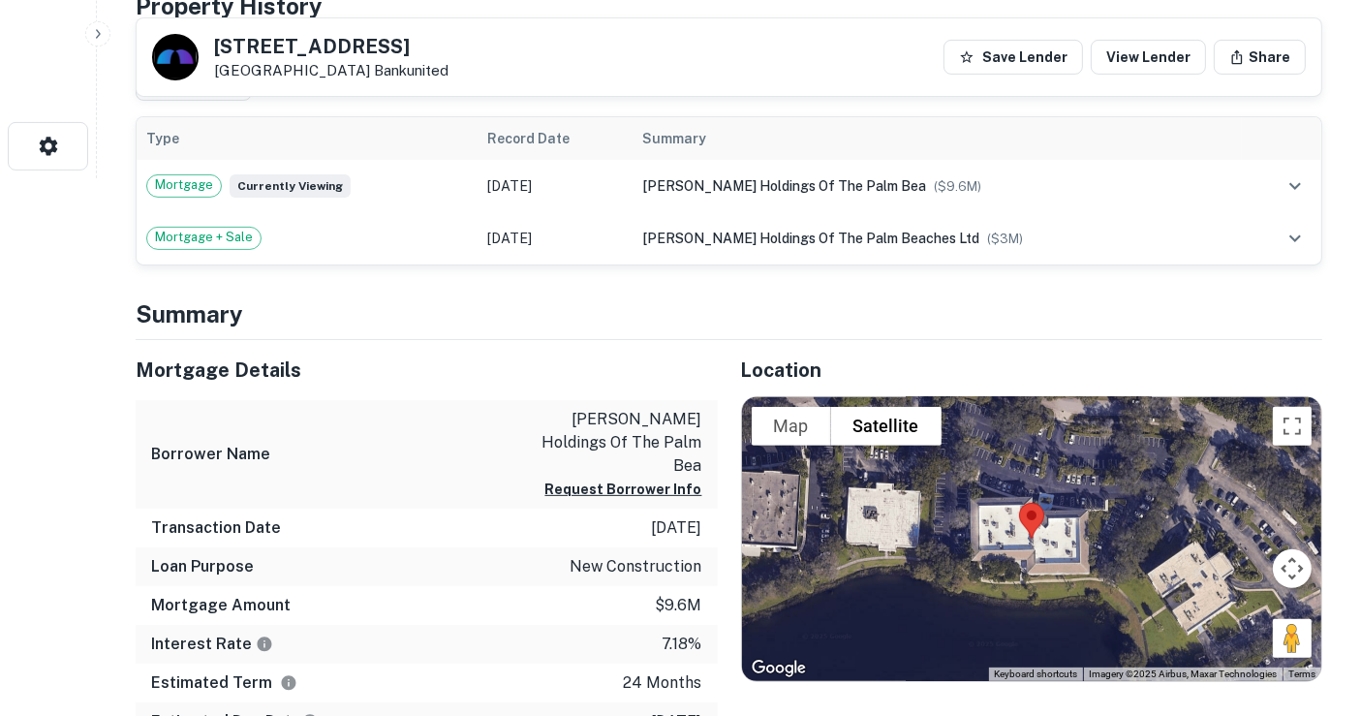
click at [476, 320] on h4 "Summary" at bounding box center [729, 313] width 1186 height 35
drag, startPoint x: 535, startPoint y: 422, endPoint x: 705, endPoint y: 442, distance: 171.6
click at [705, 442] on div "Borrower Name hogan holdings of the palm bea Request Borrower Info" at bounding box center [427, 454] width 582 height 109
copy p "hogan holdings of the palm bea"
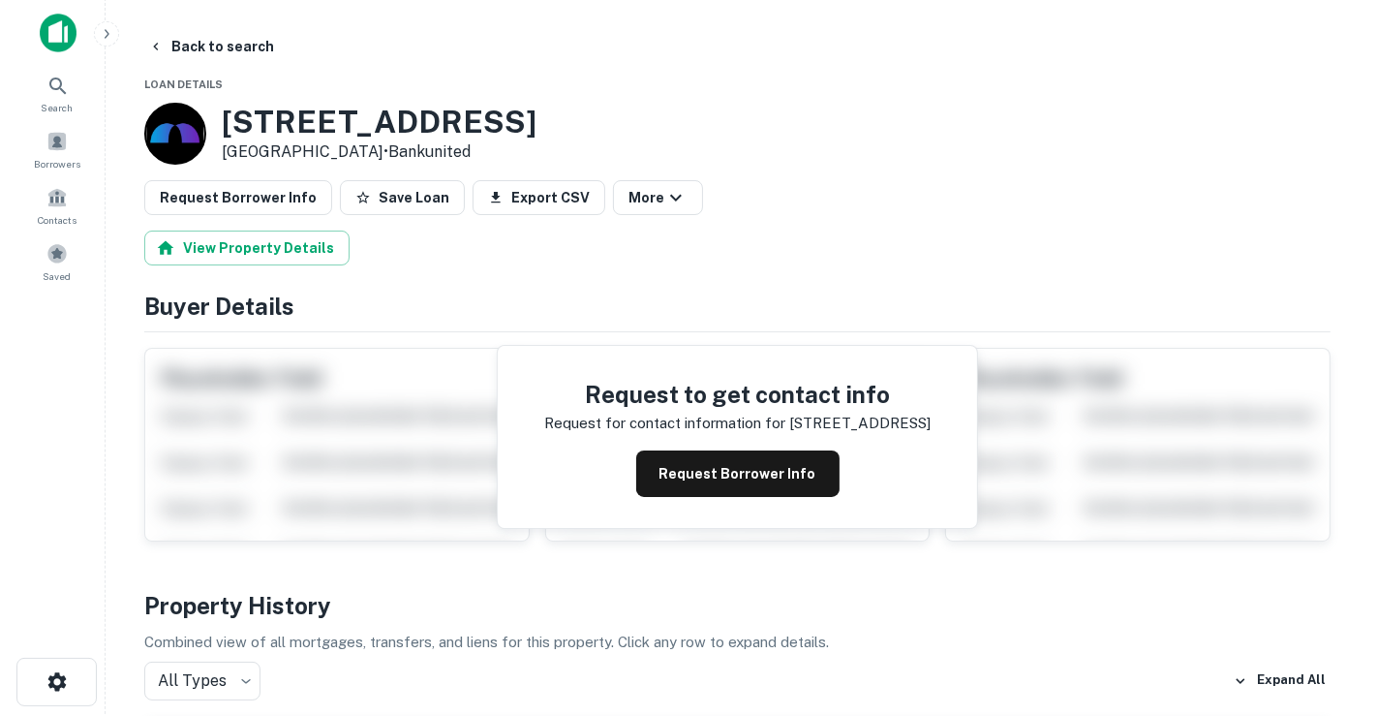
scroll to position [0, 0]
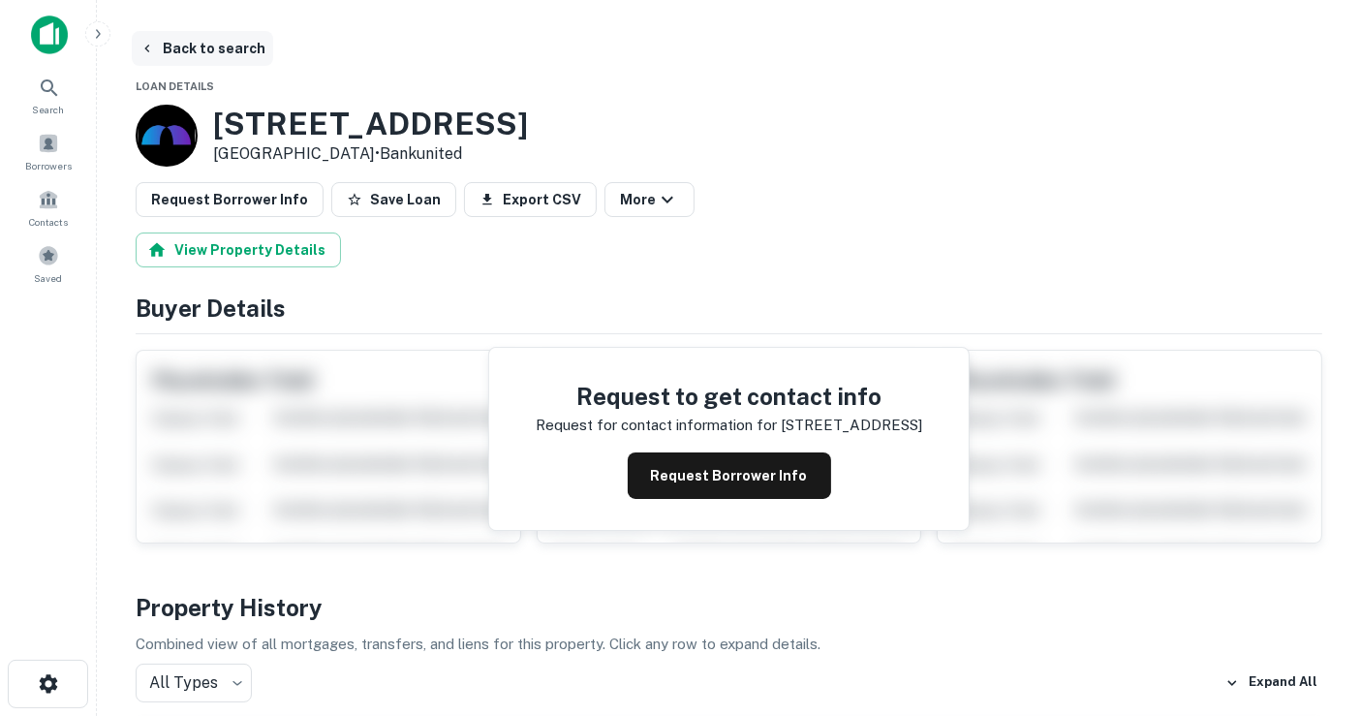
click at [219, 38] on button "Back to search" at bounding box center [202, 48] width 141 height 35
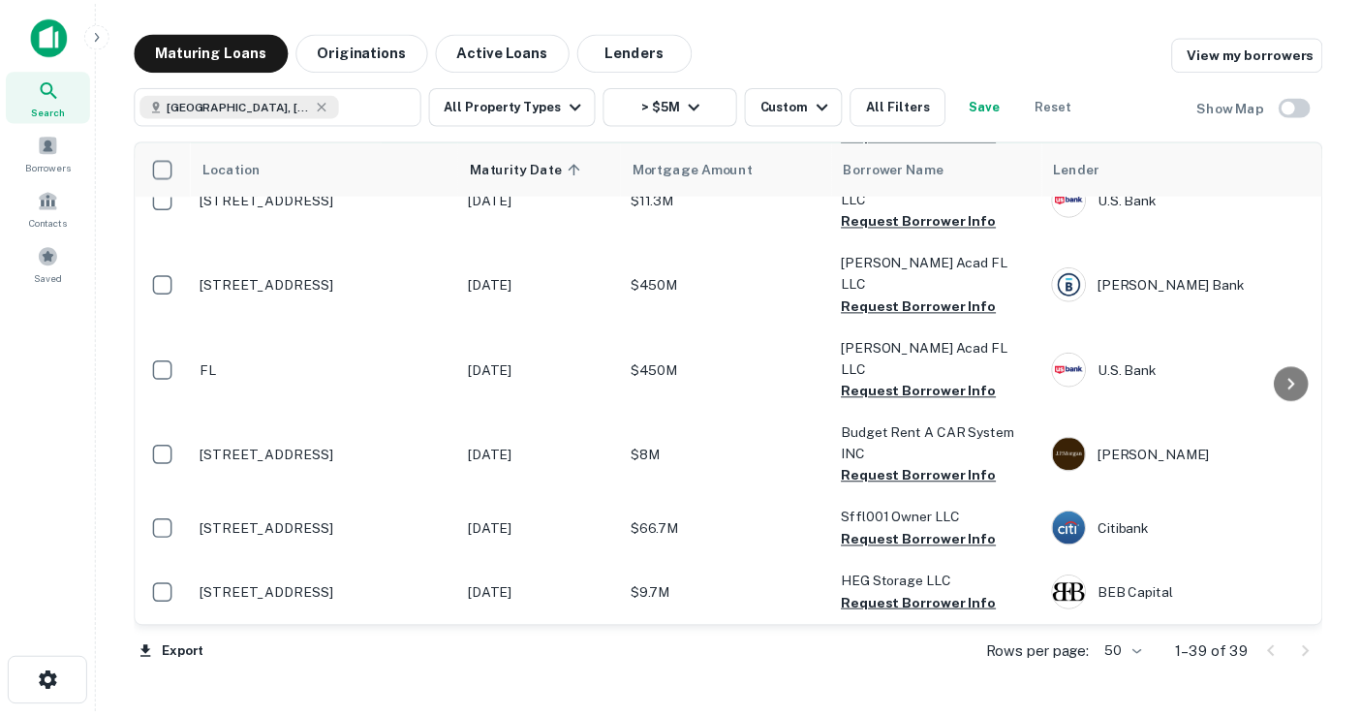
scroll to position [1506, 0]
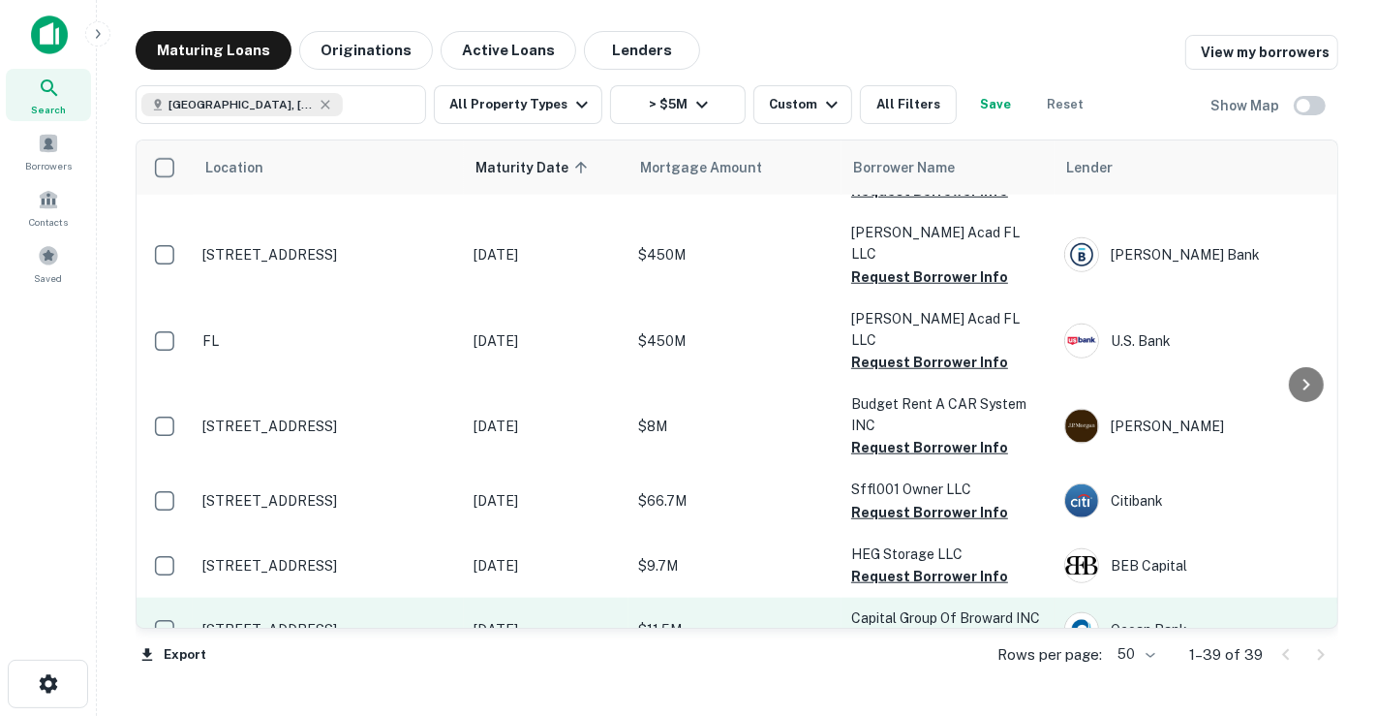
click at [743, 598] on td "$11.5M" at bounding box center [735, 630] width 213 height 64
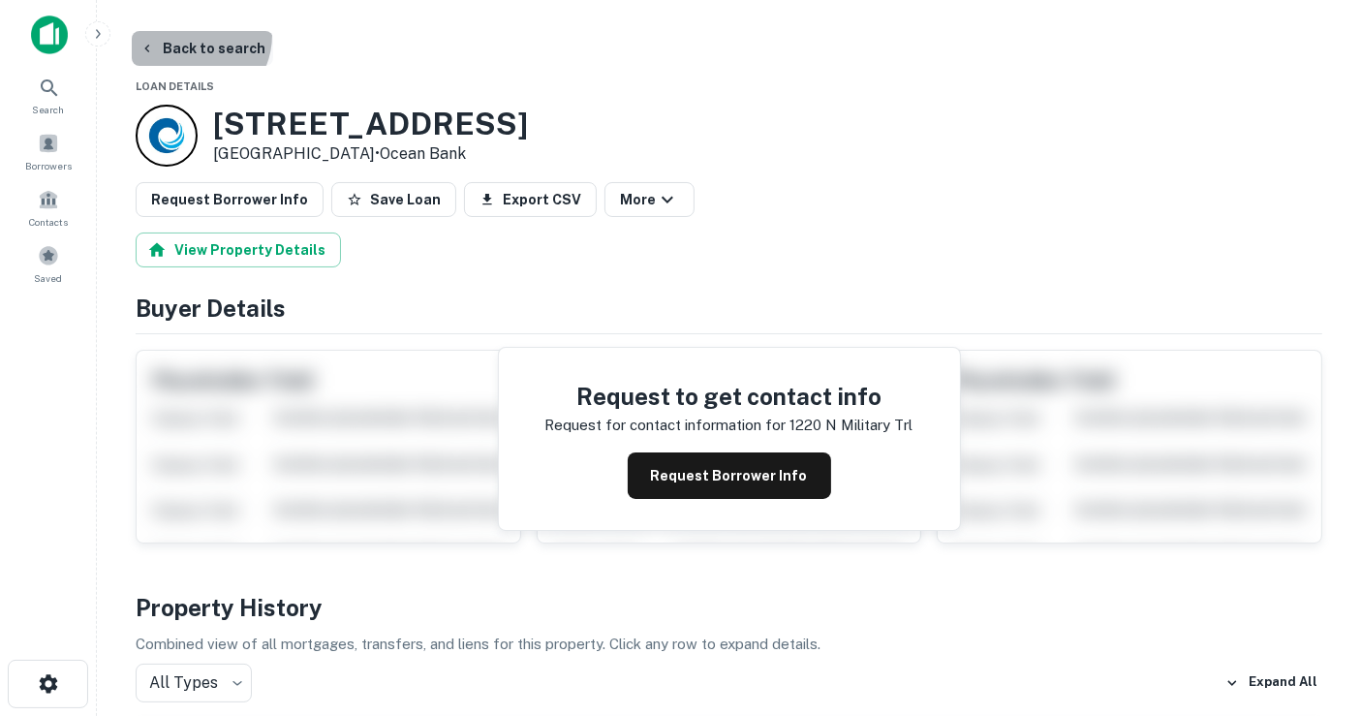
click at [188, 35] on button "Back to search" at bounding box center [202, 48] width 141 height 35
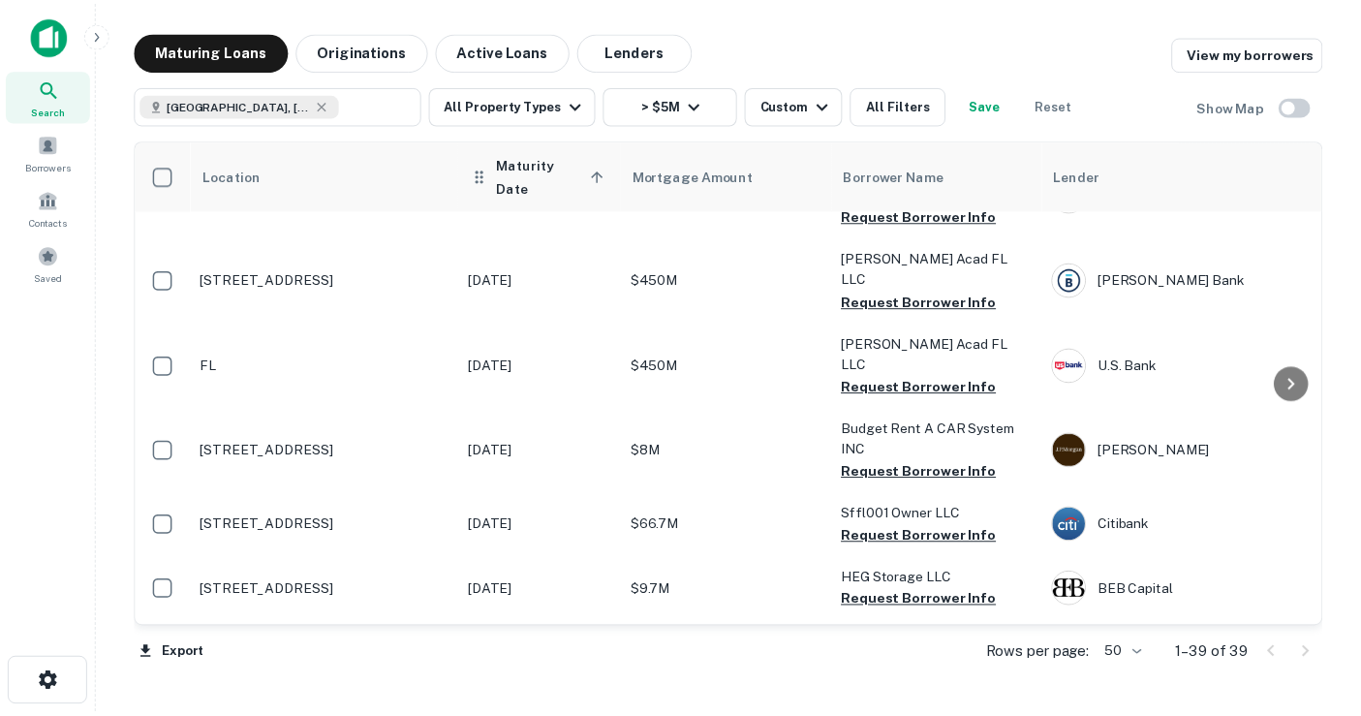
scroll to position [1505, 0]
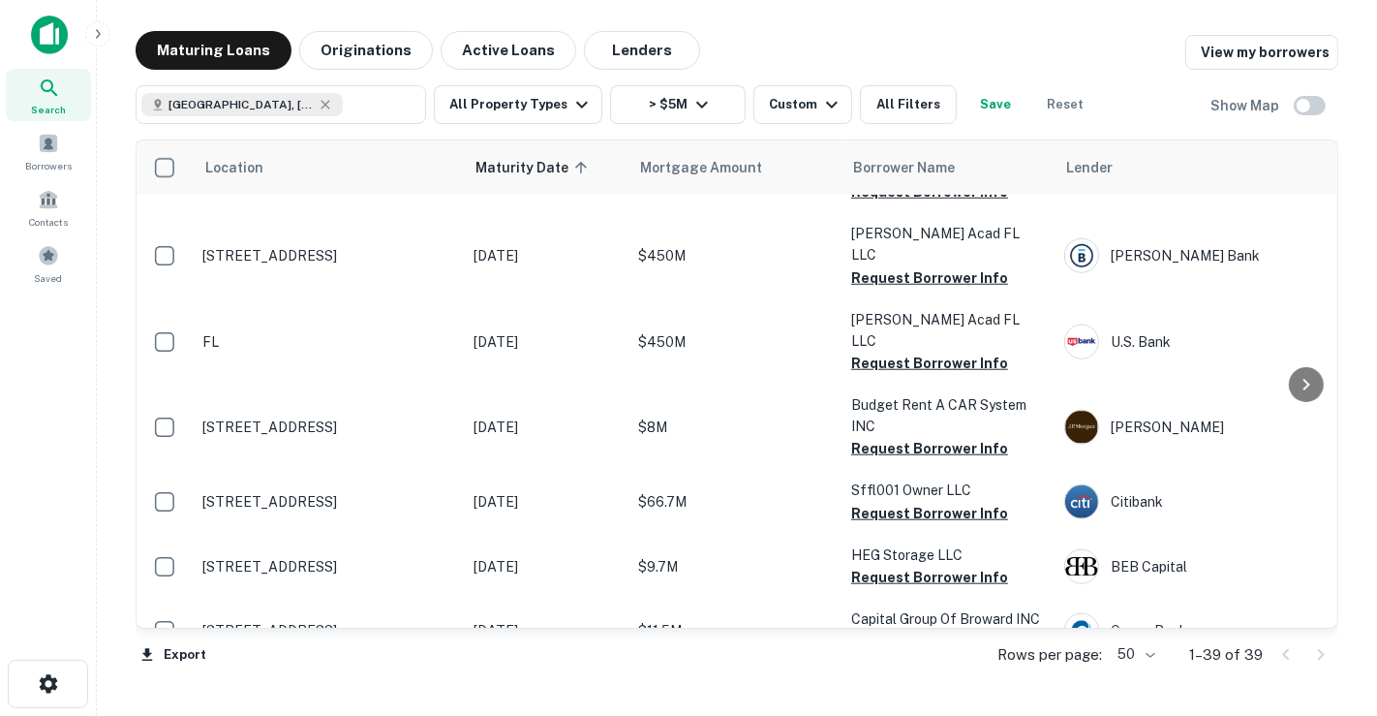
click at [455, 662] on td "999 Camino Real Boca Raton, FL33432" at bounding box center [328, 694] width 271 height 64
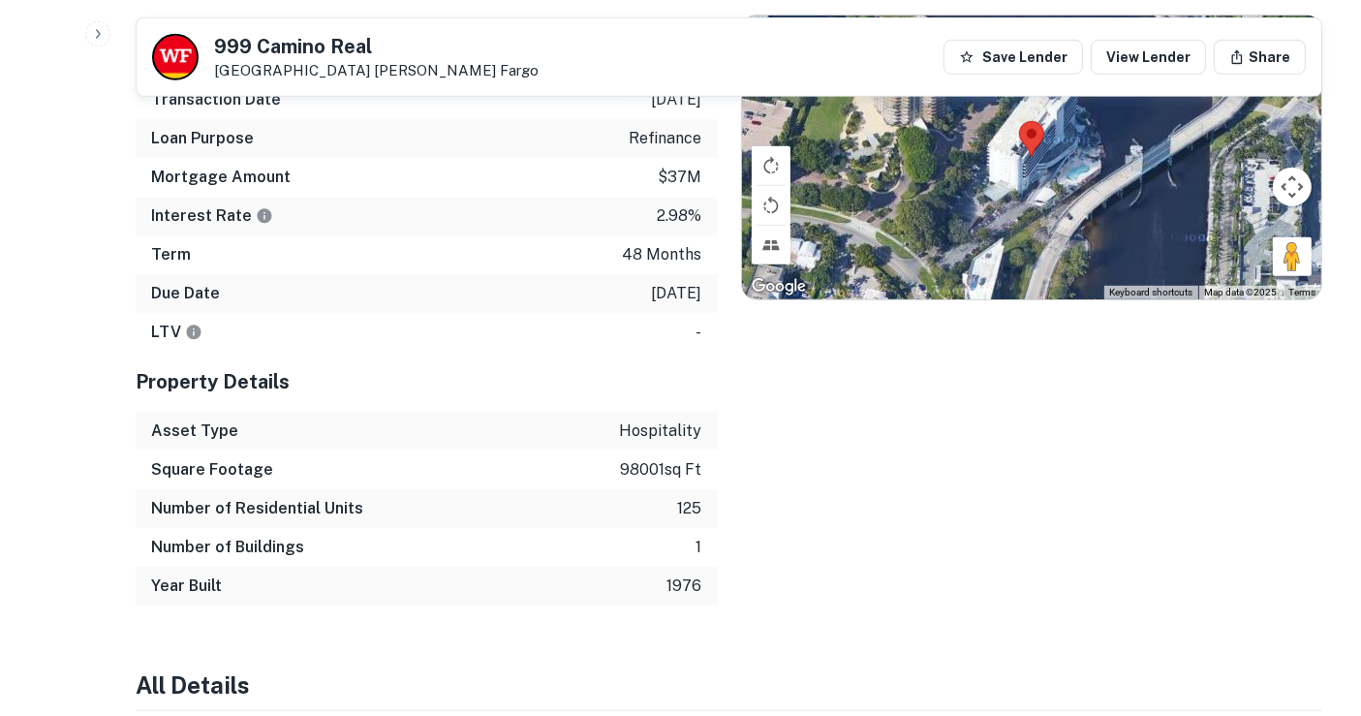
scroll to position [860, 0]
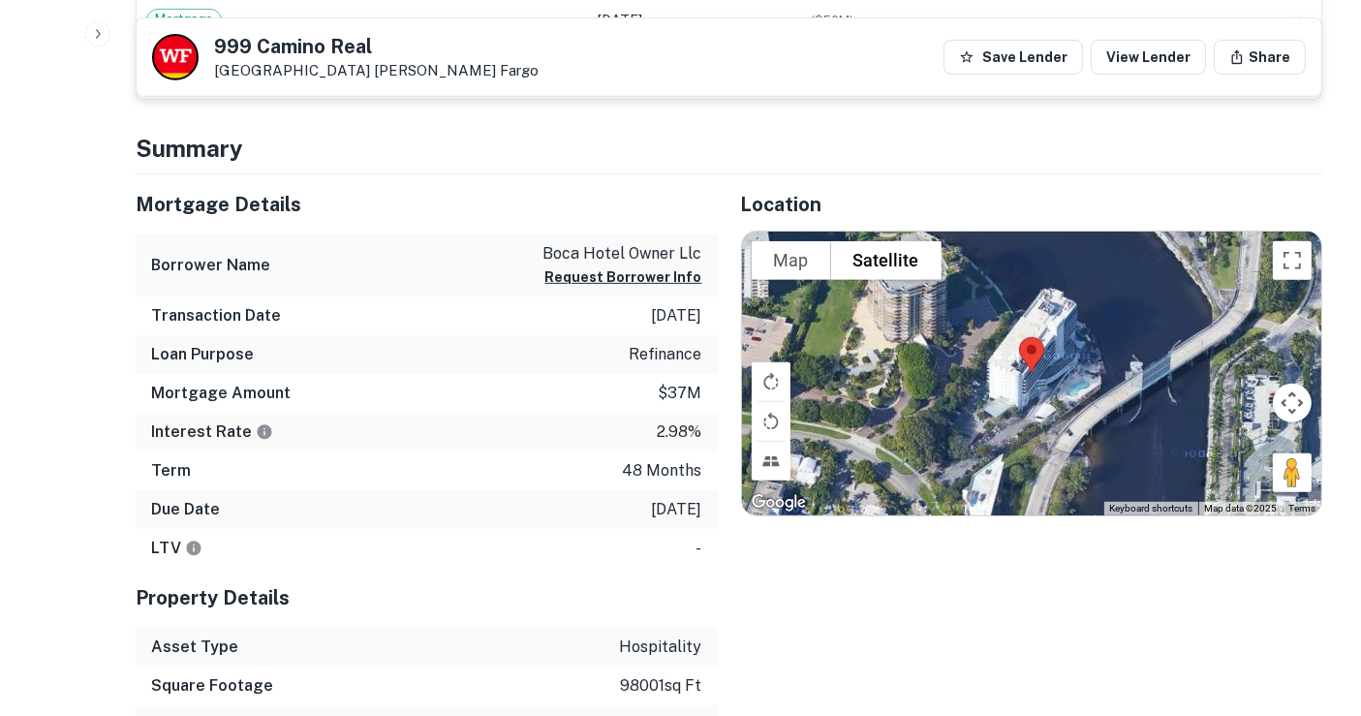
click at [636, 247] on p "boca hotel owner llc" at bounding box center [622, 253] width 159 height 23
copy div "boca hotel owner llc Request Borrower Info"
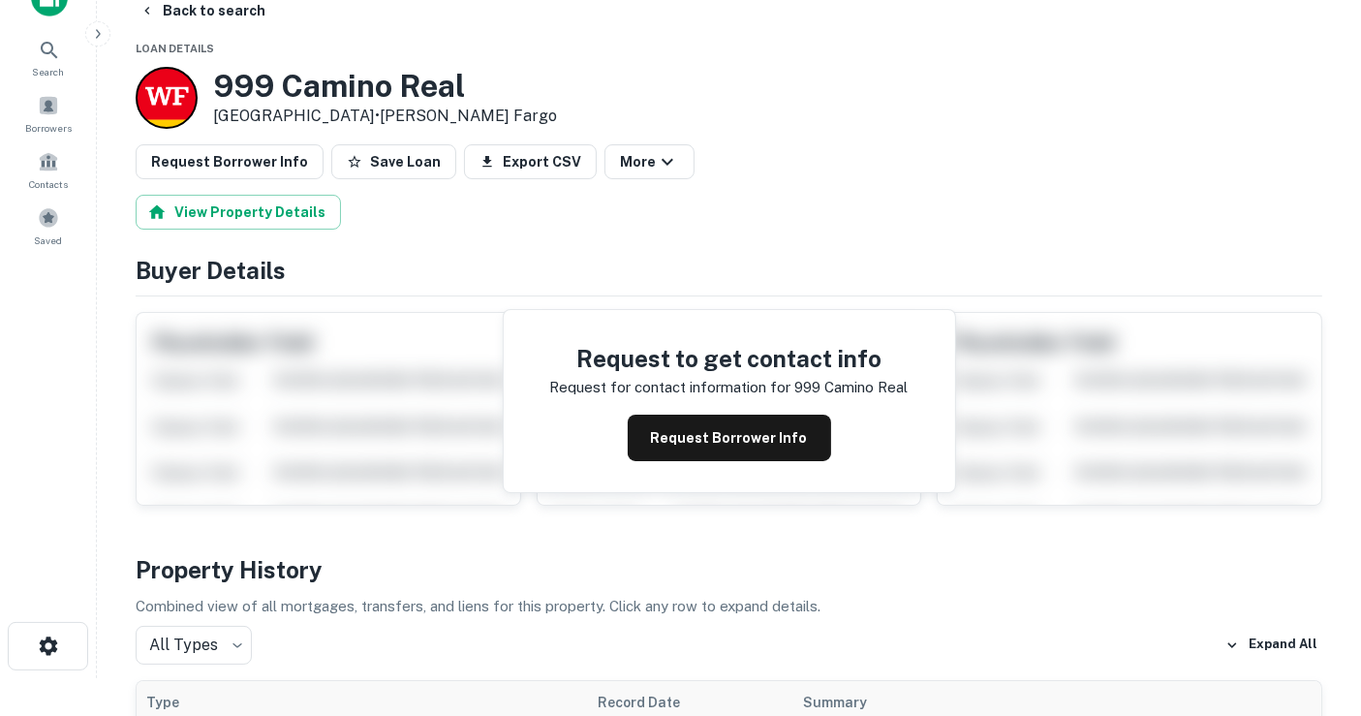
scroll to position [0, 0]
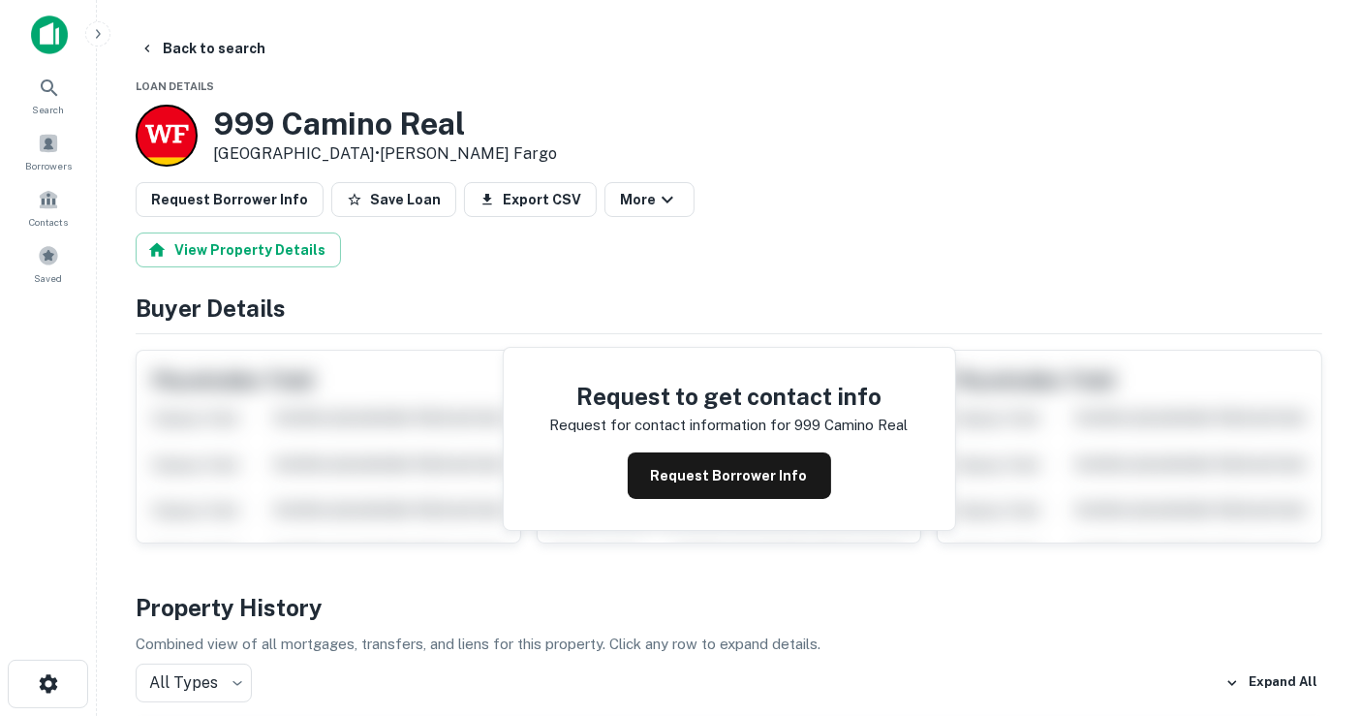
drag, startPoint x: 370, startPoint y: 153, endPoint x: 252, endPoint y: 125, distance: 121.5
click at [215, 128] on div "999 Camino Real Boca Raton, FL33432 • Wells Fargo" at bounding box center [385, 136] width 344 height 60
copy div "999 Camino Real Boca Raton, FL33432"
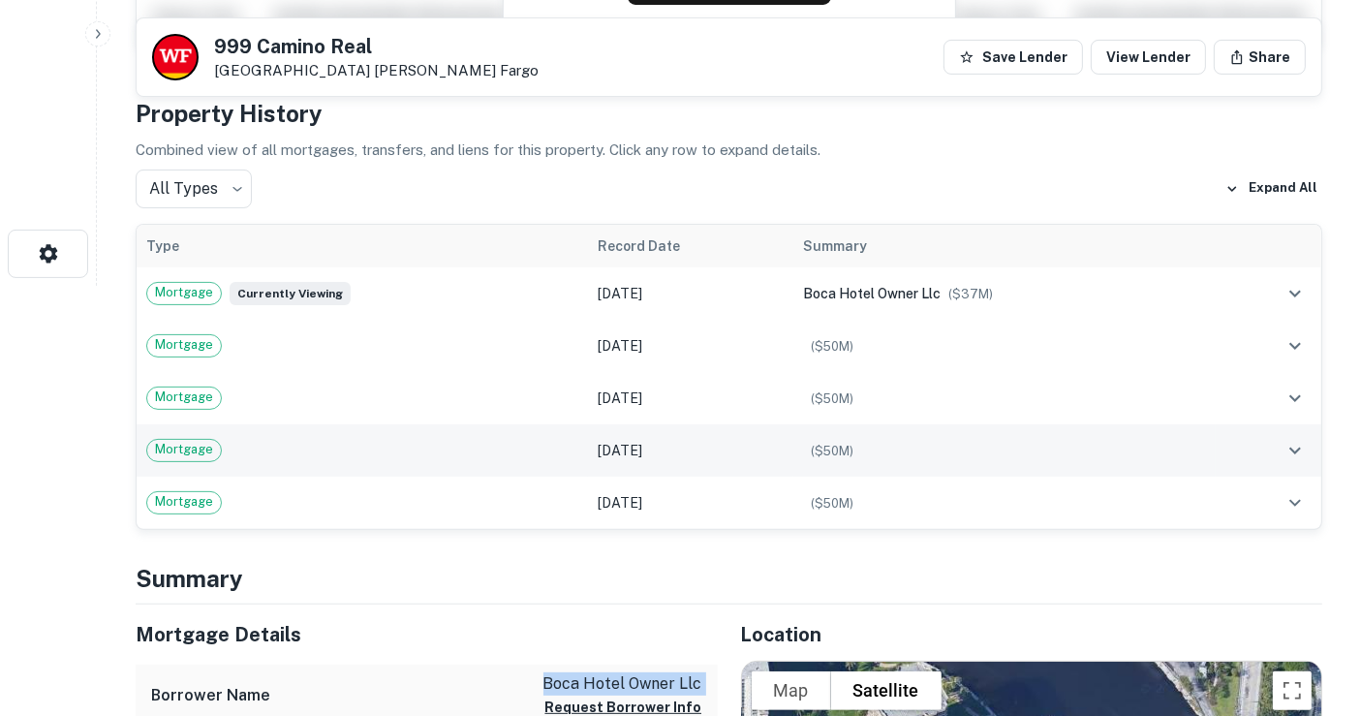
scroll to position [860, 0]
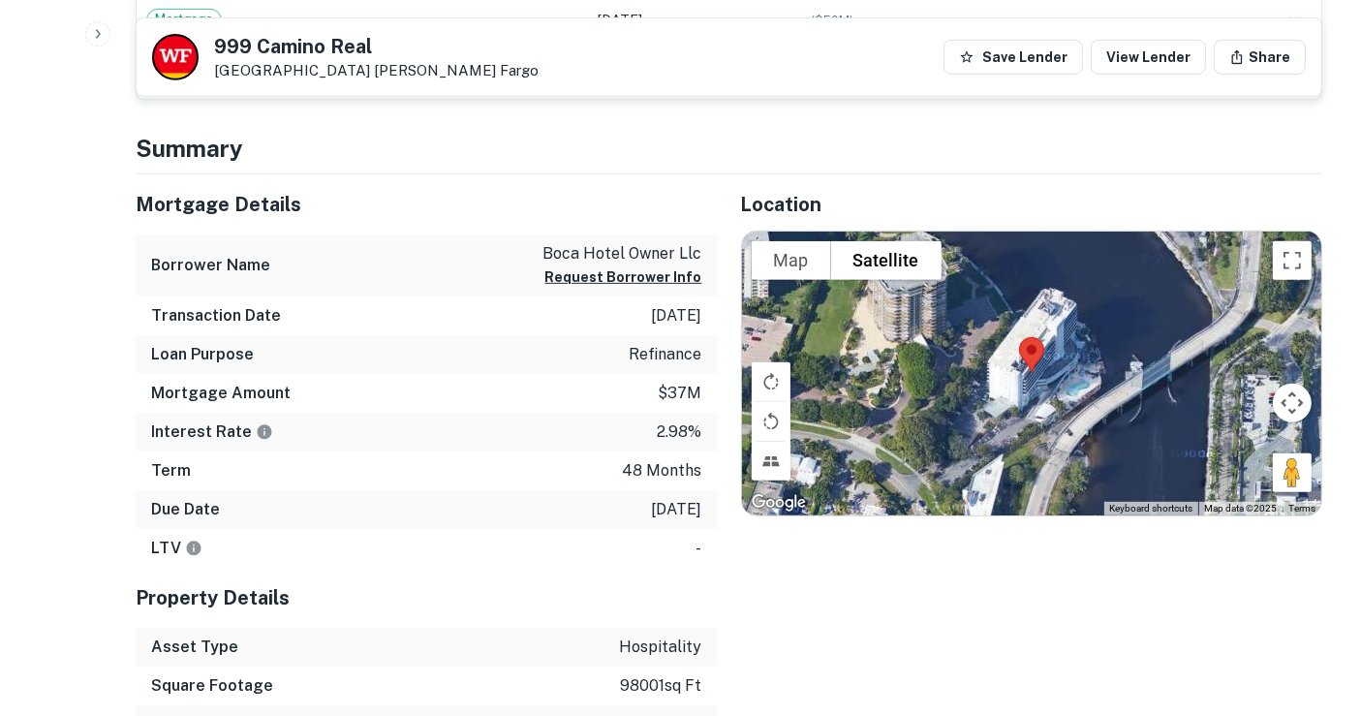
click at [644, 242] on p "boca hotel owner llc" at bounding box center [622, 253] width 159 height 23
click at [525, 190] on h5 "Mortgage Details" at bounding box center [427, 204] width 582 height 29
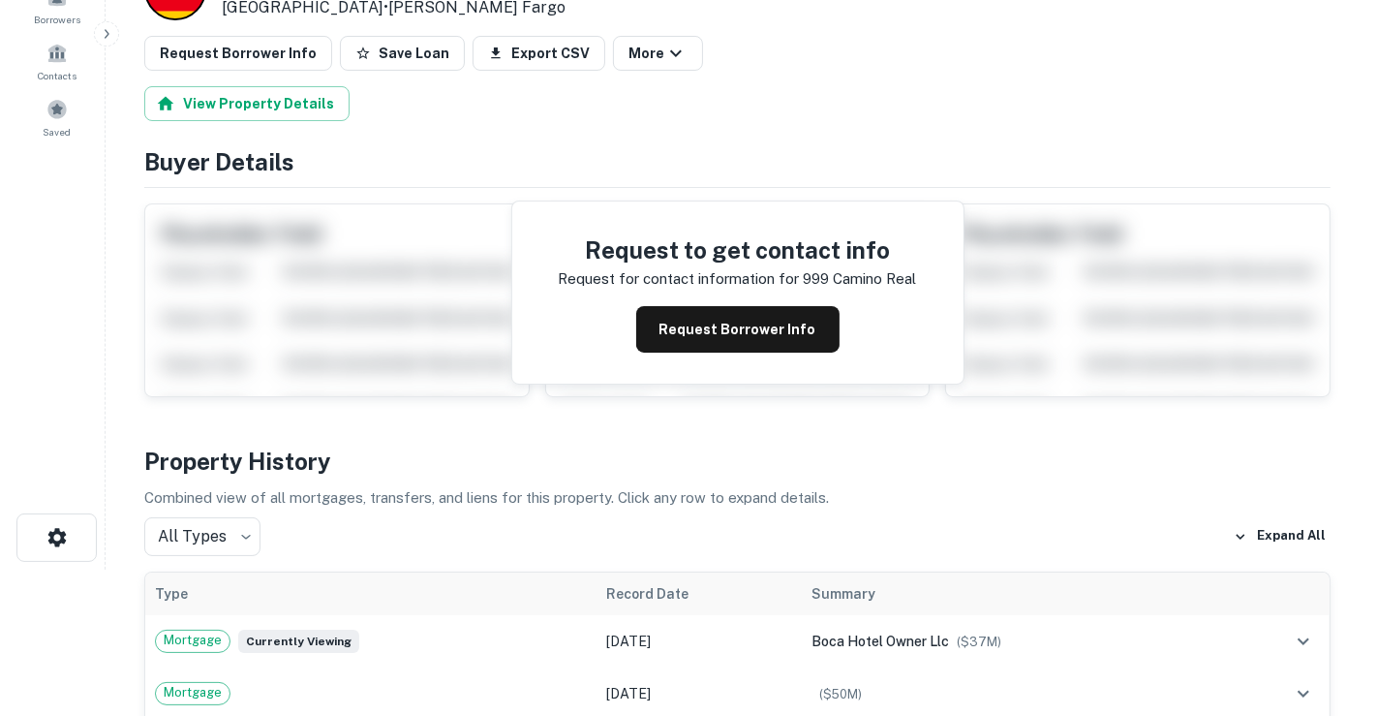
scroll to position [0, 0]
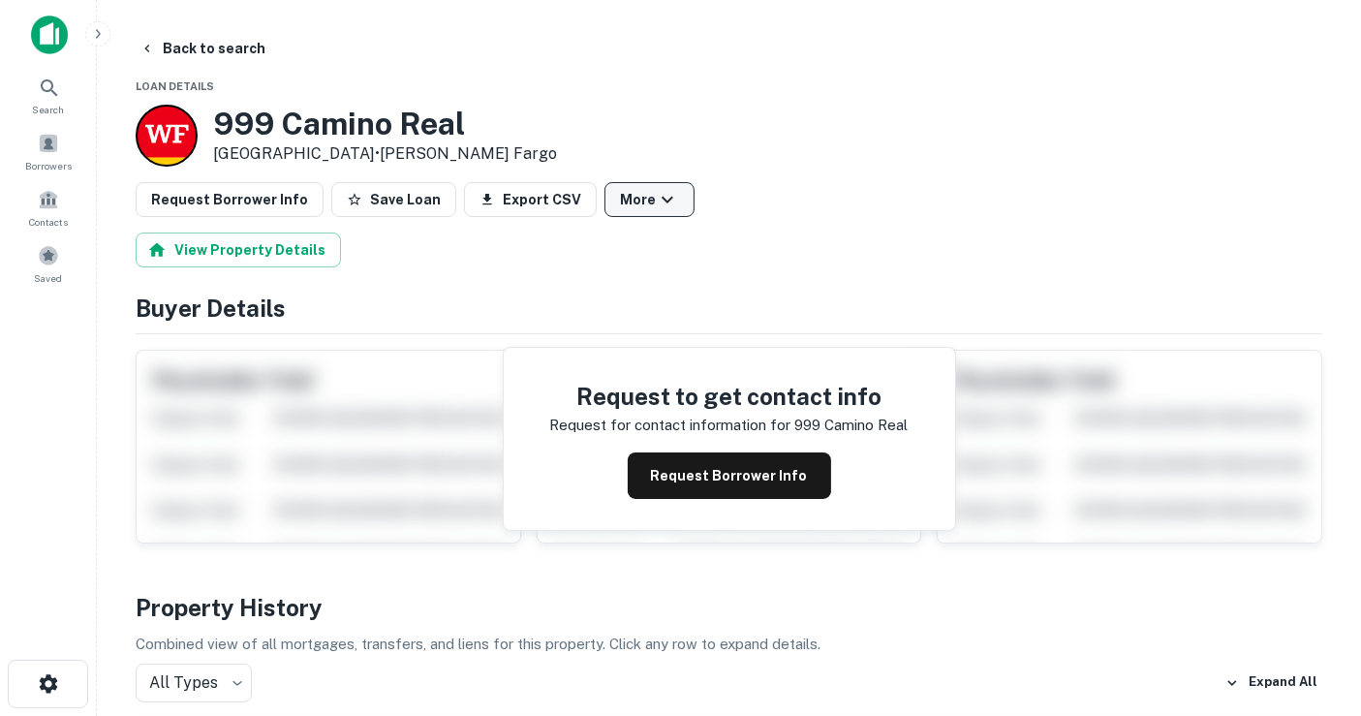
click at [618, 191] on button "More" at bounding box center [649, 199] width 90 height 35
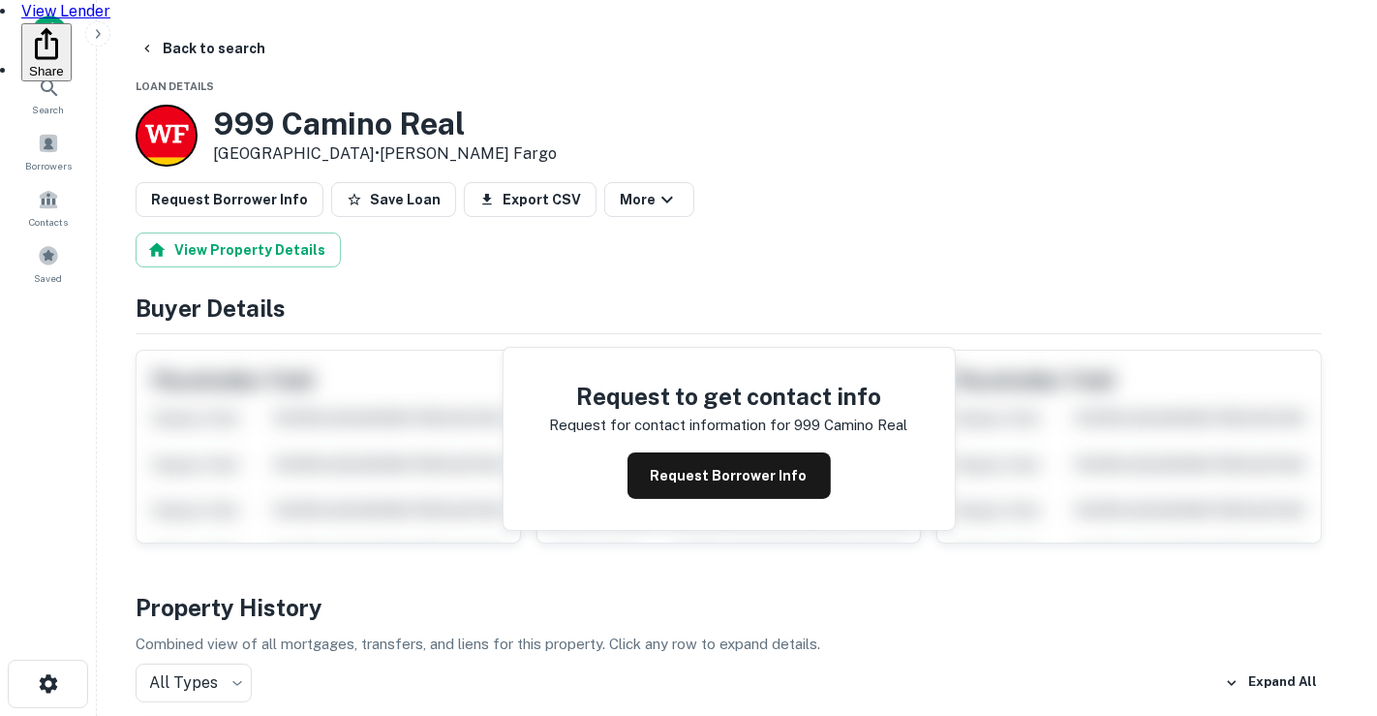
click at [618, 23] on li "View Lender" at bounding box center [688, 11] width 1377 height 23
click at [110, 20] on link "View Lender" at bounding box center [65, 11] width 89 height 18
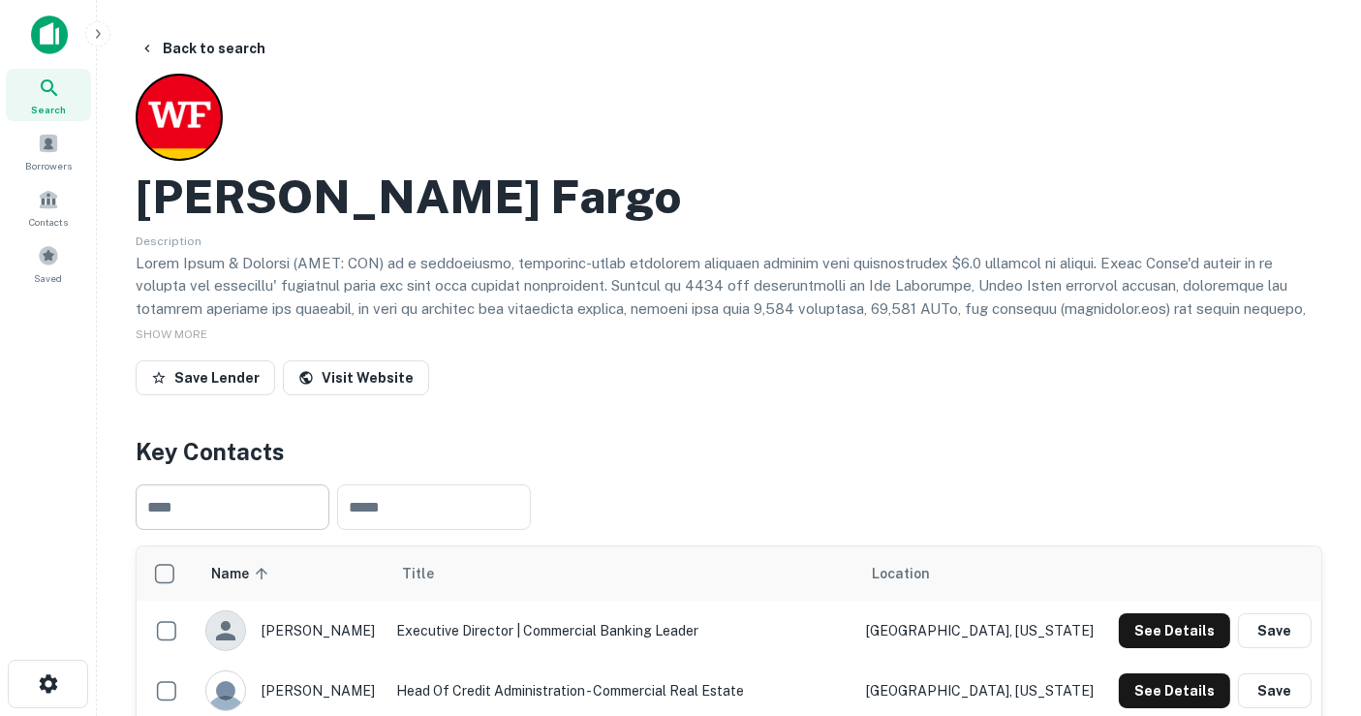
click at [295, 498] on input "text" at bounding box center [233, 507] width 194 height 46
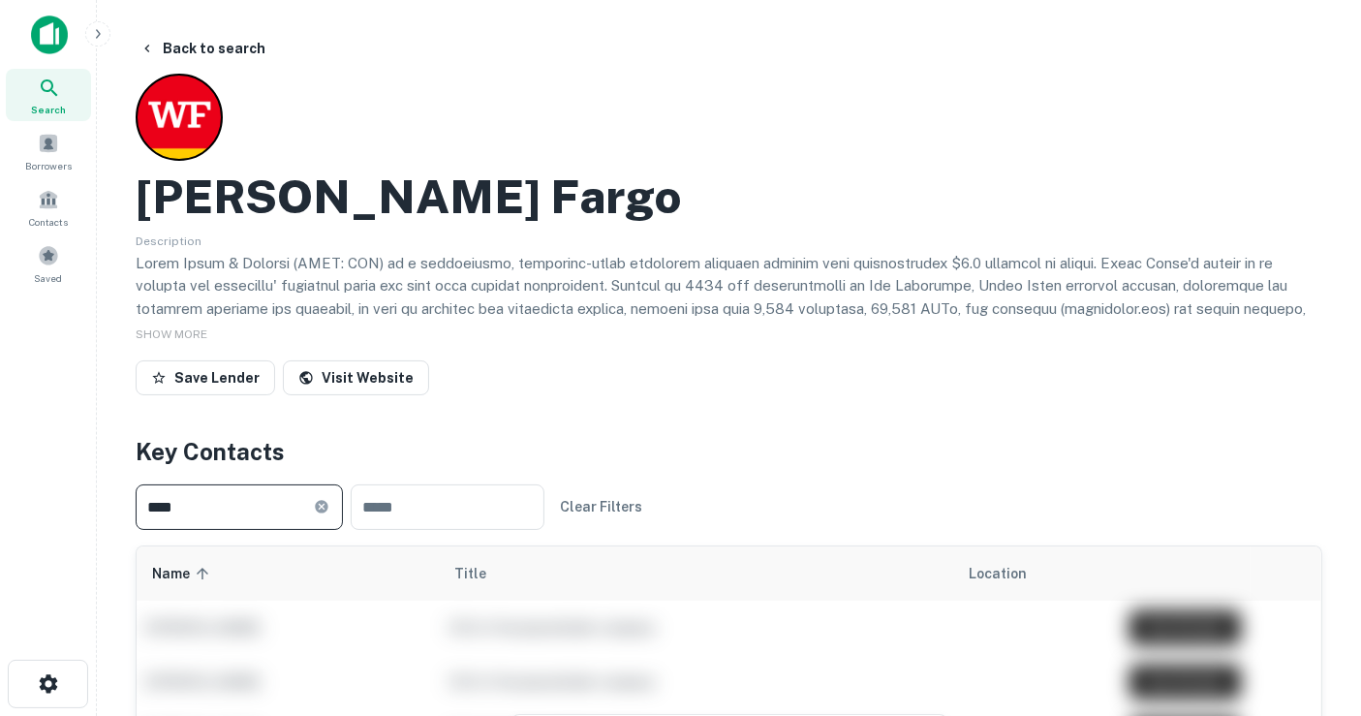
scroll to position [215, 0]
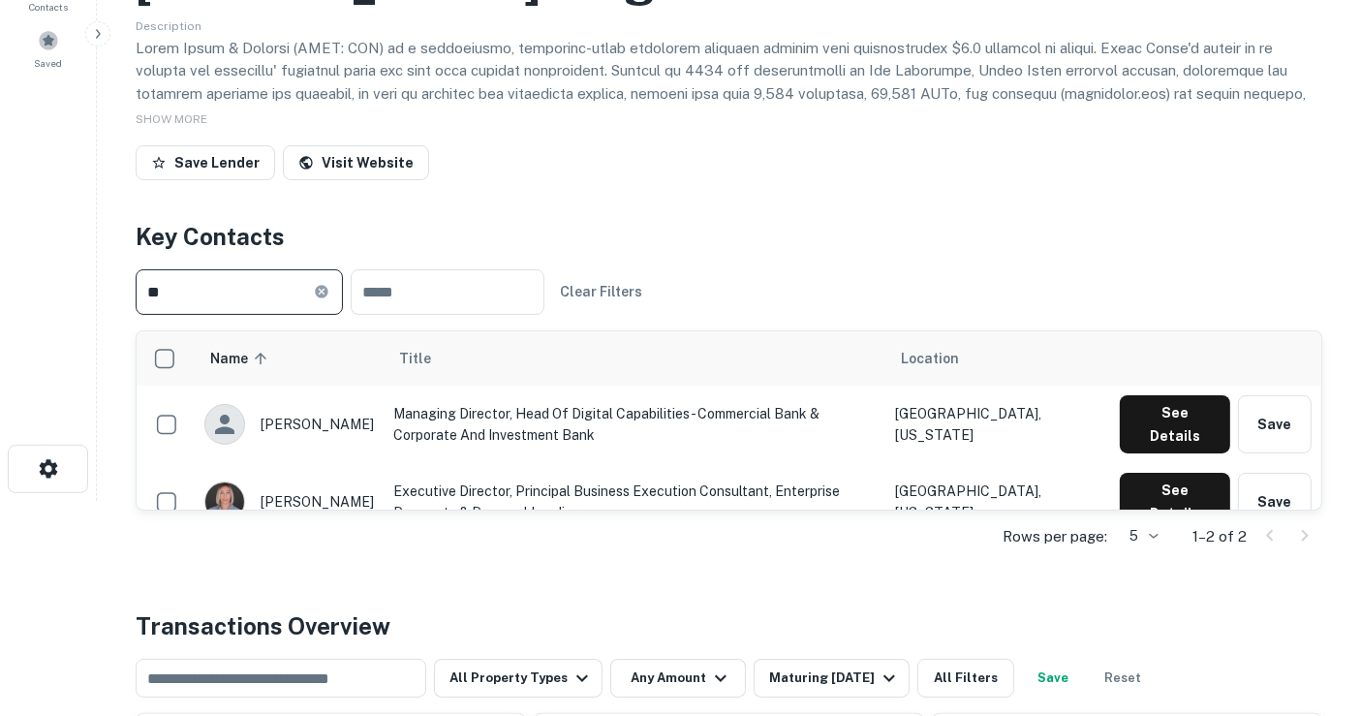
type input "*"
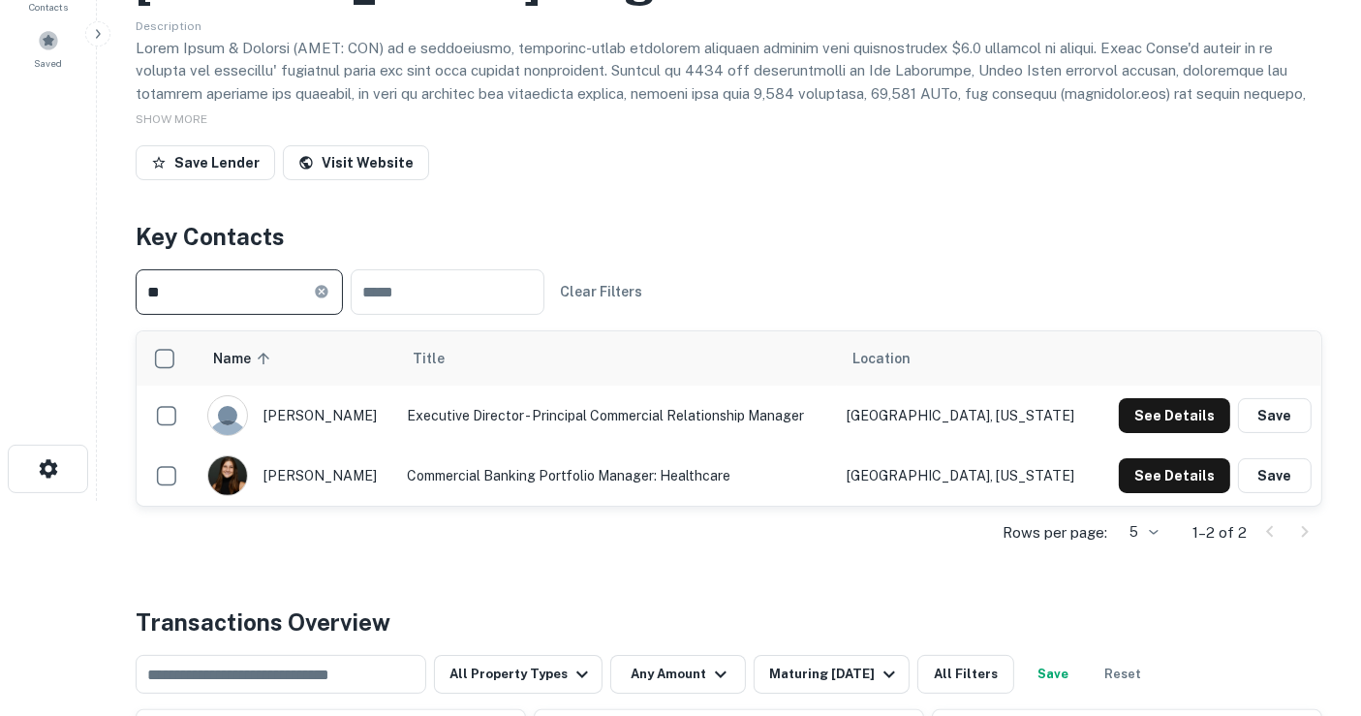
type input "*"
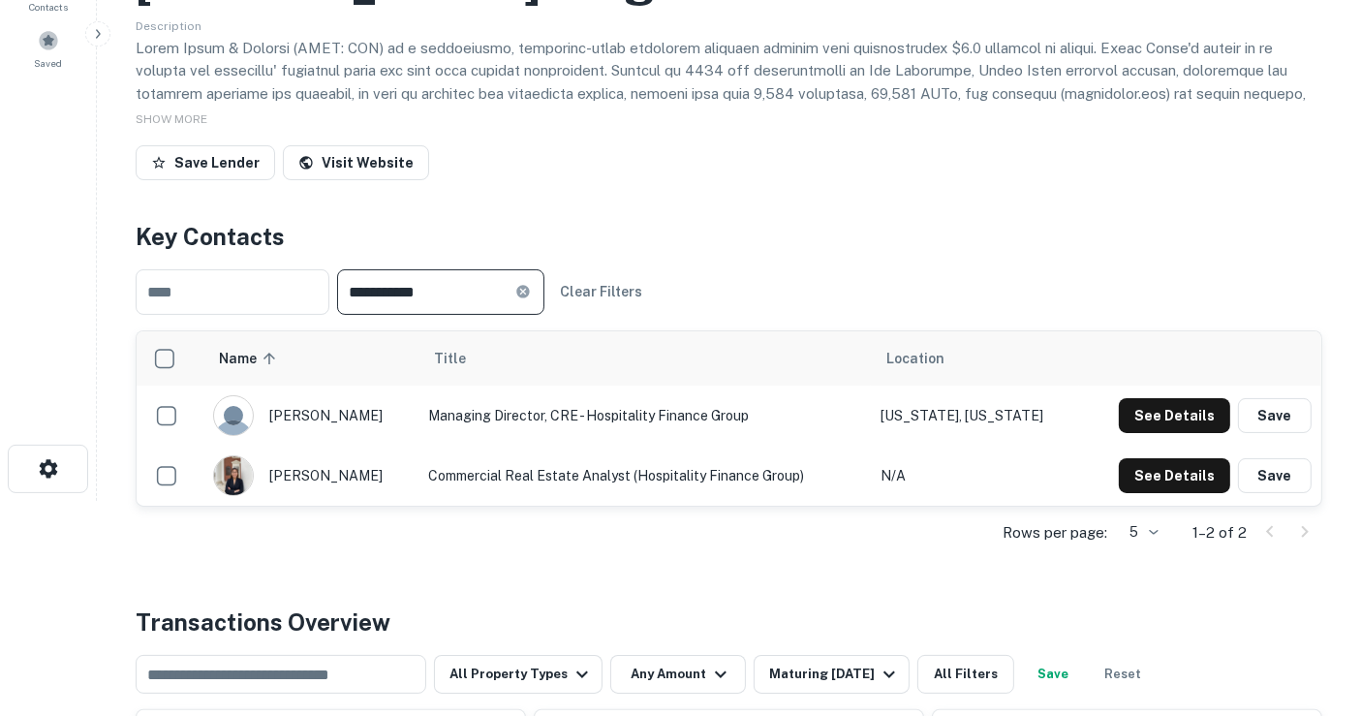
type input "**********"
click at [1173, 416] on button "See Details" at bounding box center [1174, 415] width 111 height 35
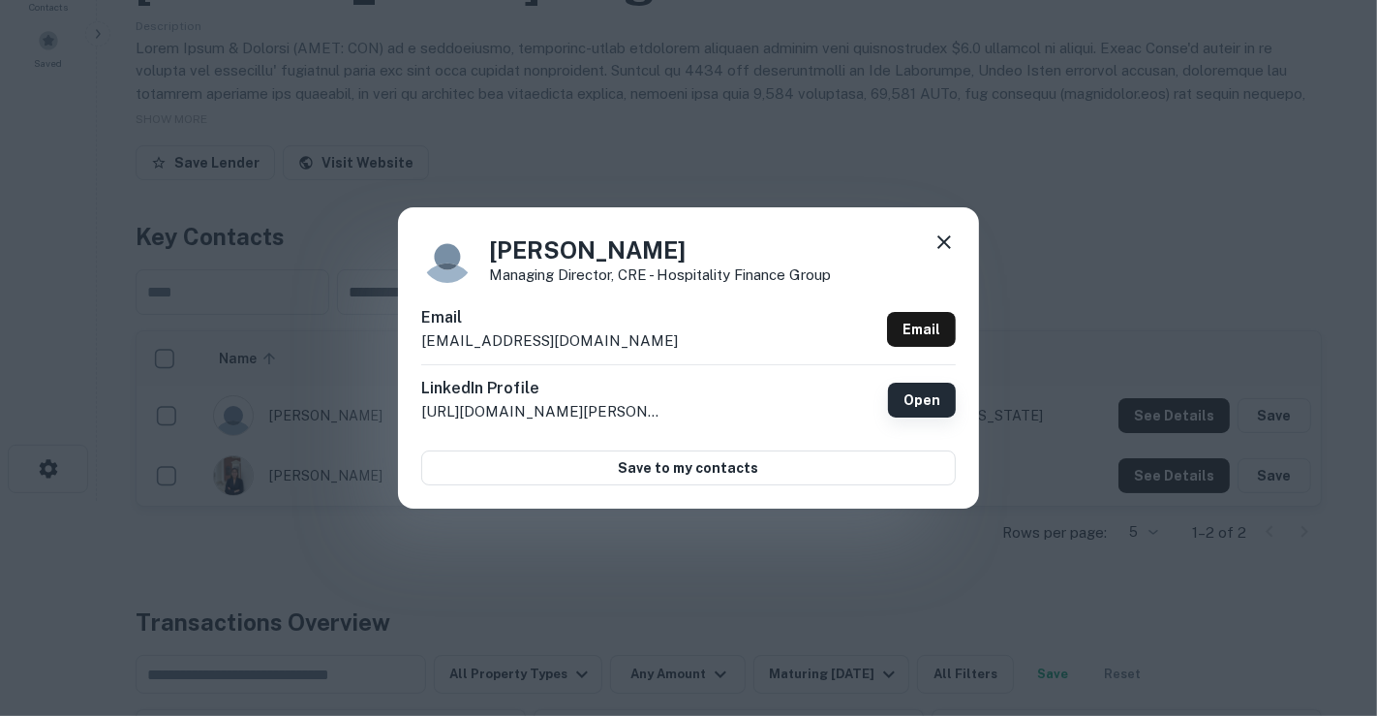
click at [901, 393] on link "Open" at bounding box center [922, 400] width 68 height 35
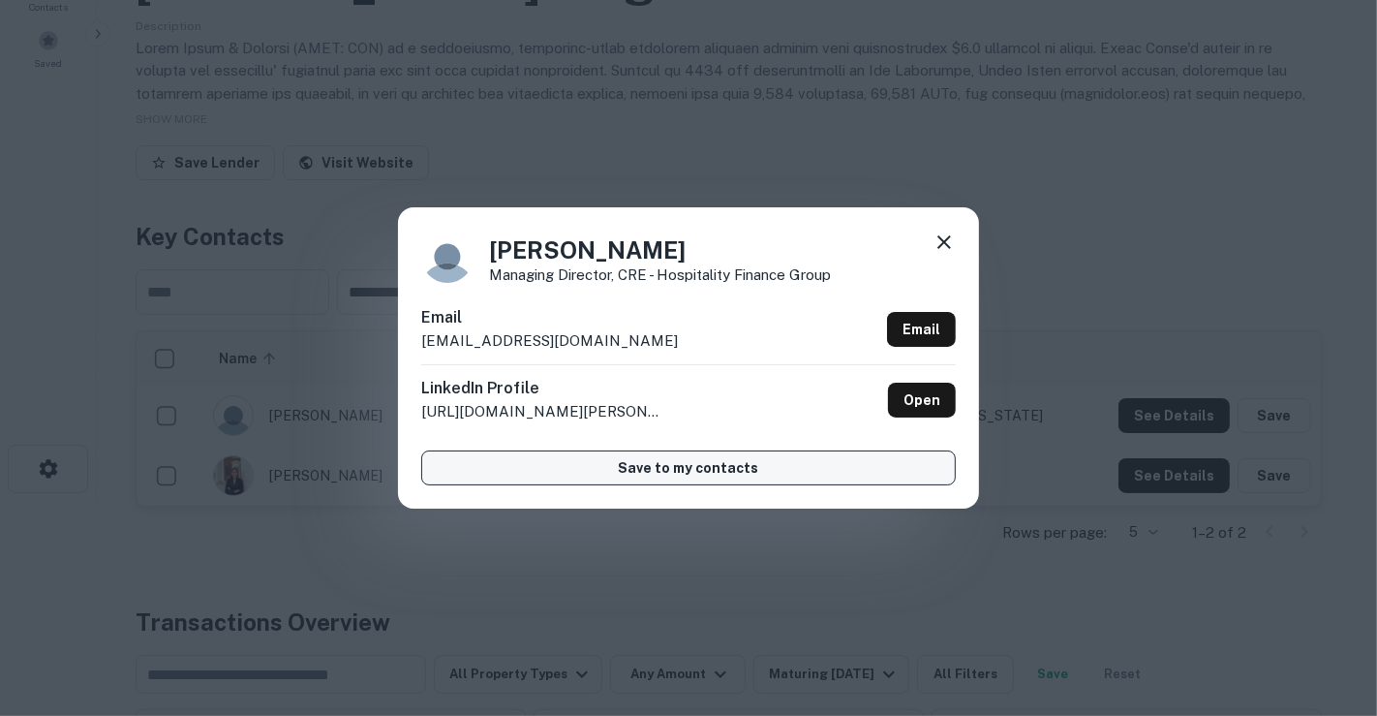
click at [775, 477] on button "Save to my contacts" at bounding box center [688, 467] width 535 height 35
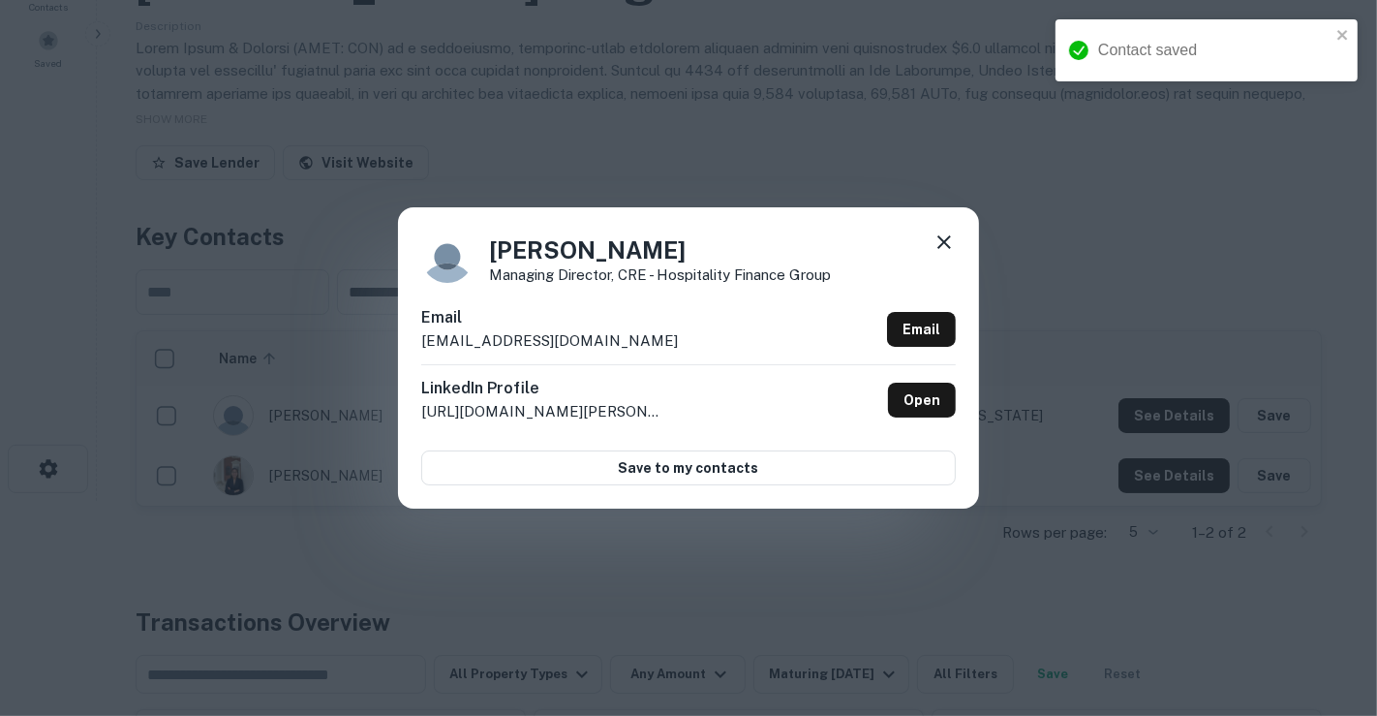
click at [940, 232] on icon at bounding box center [944, 242] width 23 height 23
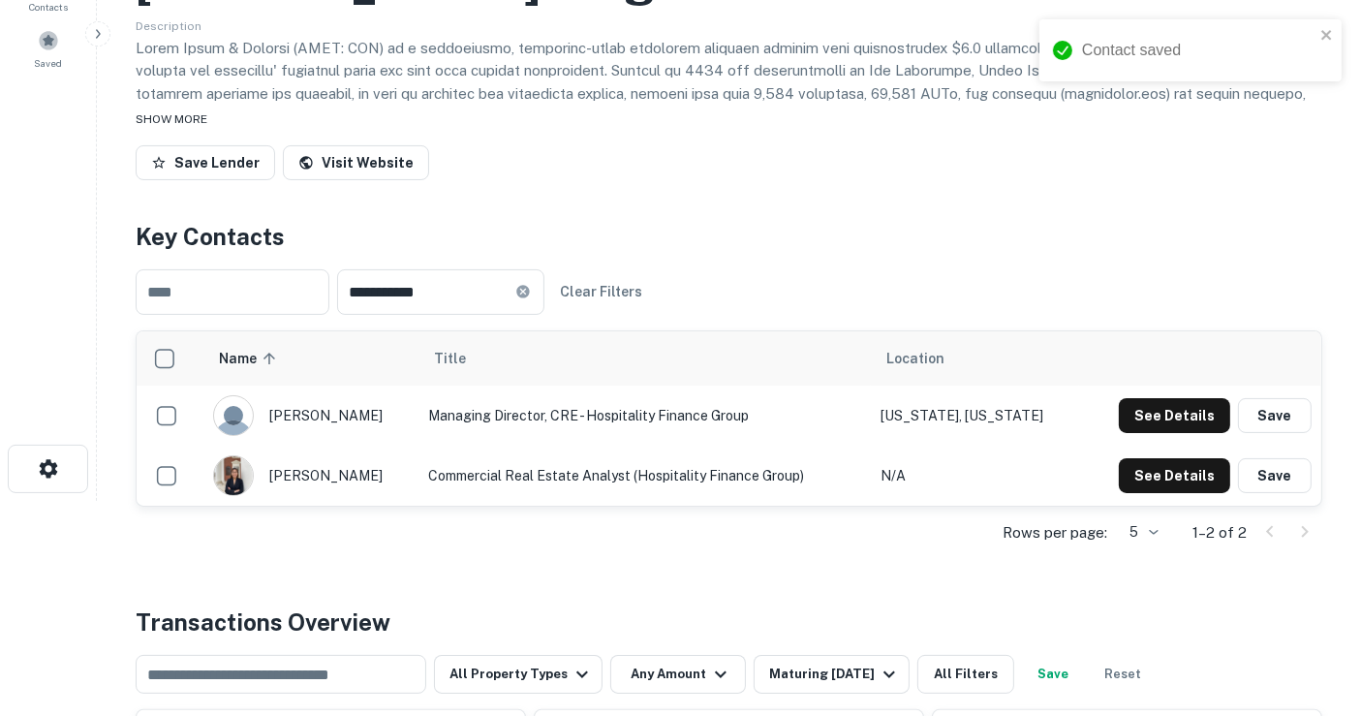
scroll to position [0, 0]
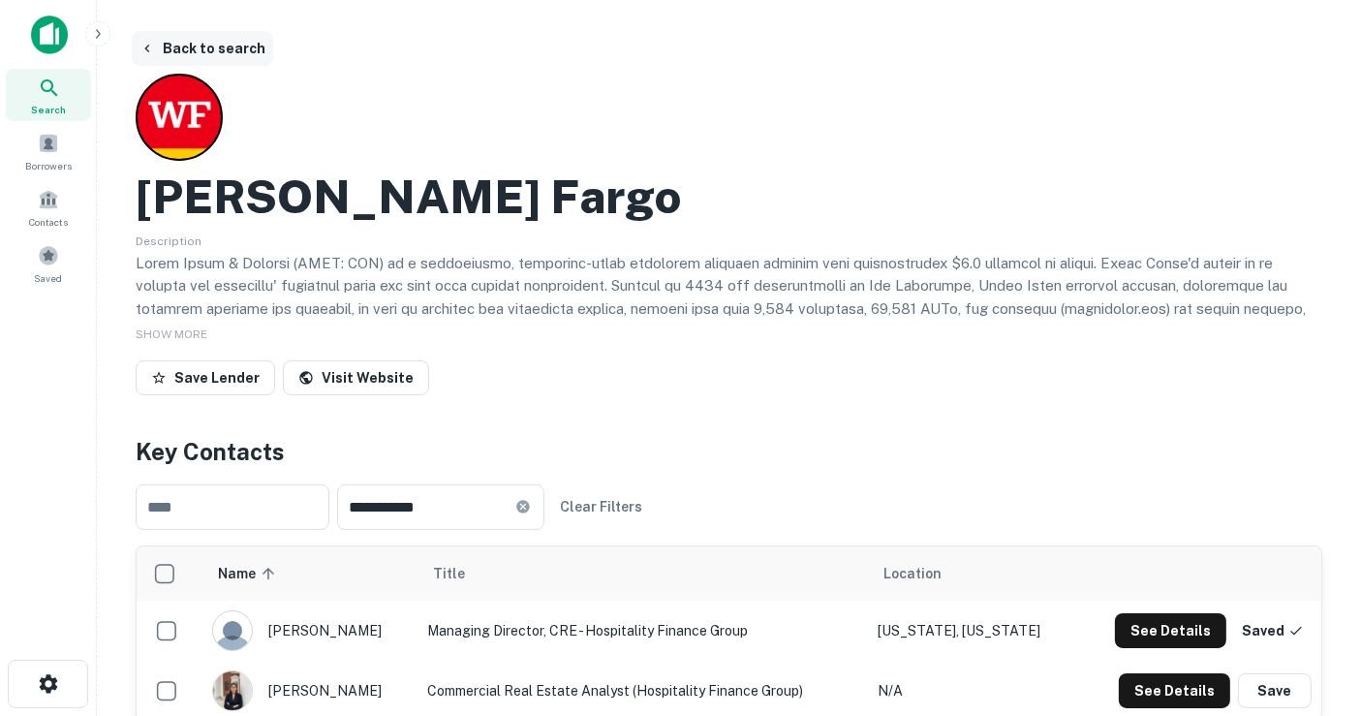
click at [184, 46] on button "Back to search" at bounding box center [202, 48] width 141 height 35
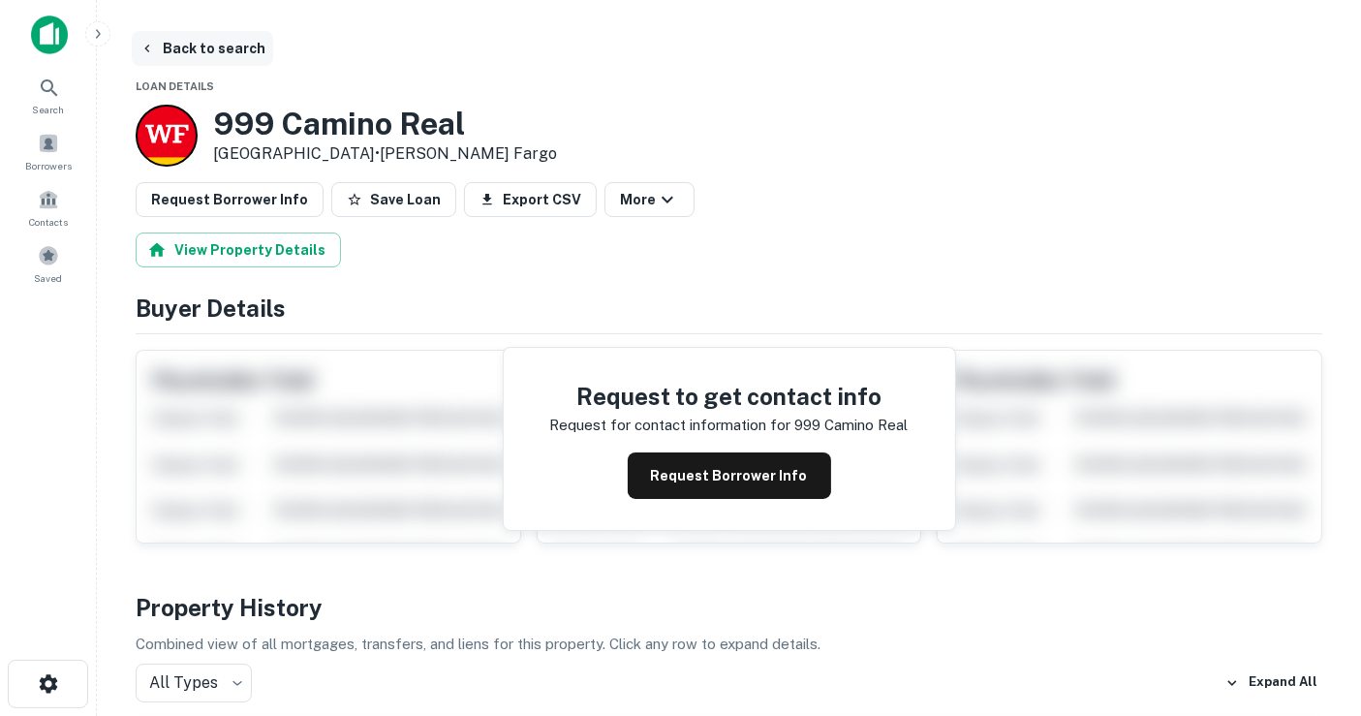
click at [237, 50] on button "Back to search" at bounding box center [202, 48] width 141 height 35
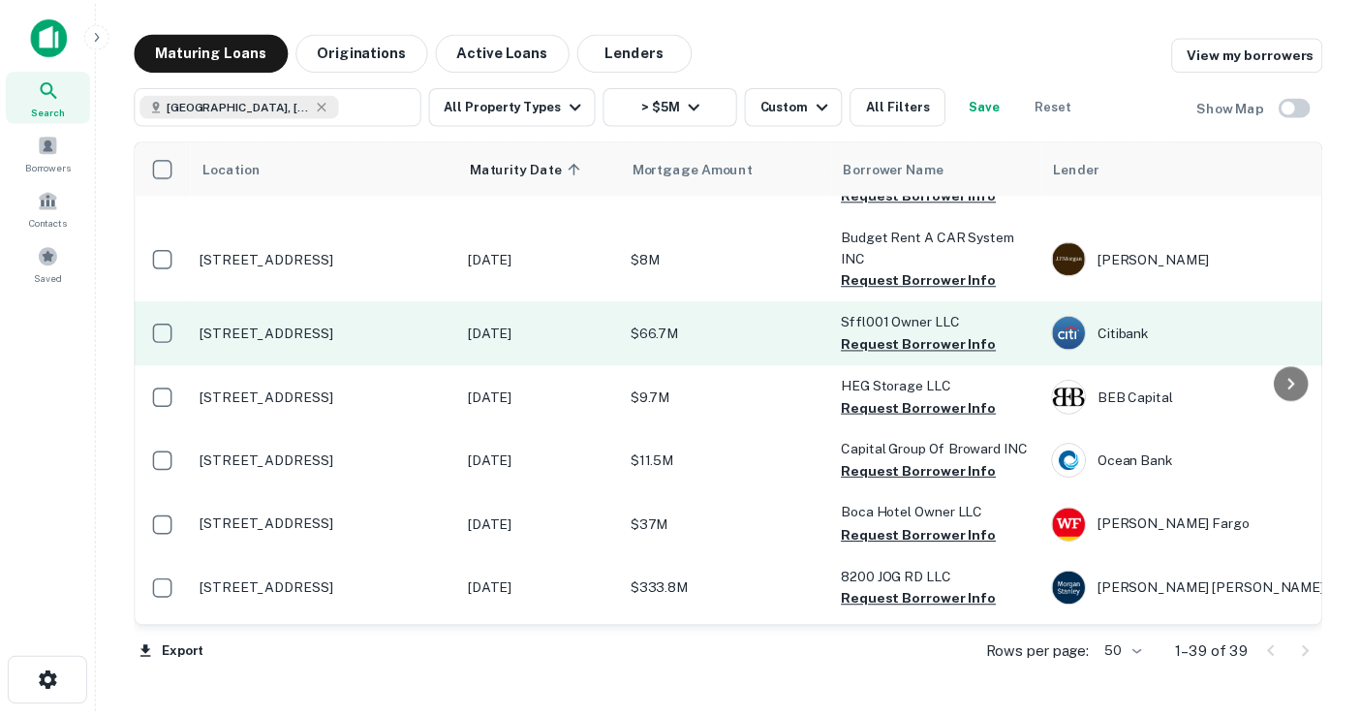
scroll to position [1720, 0]
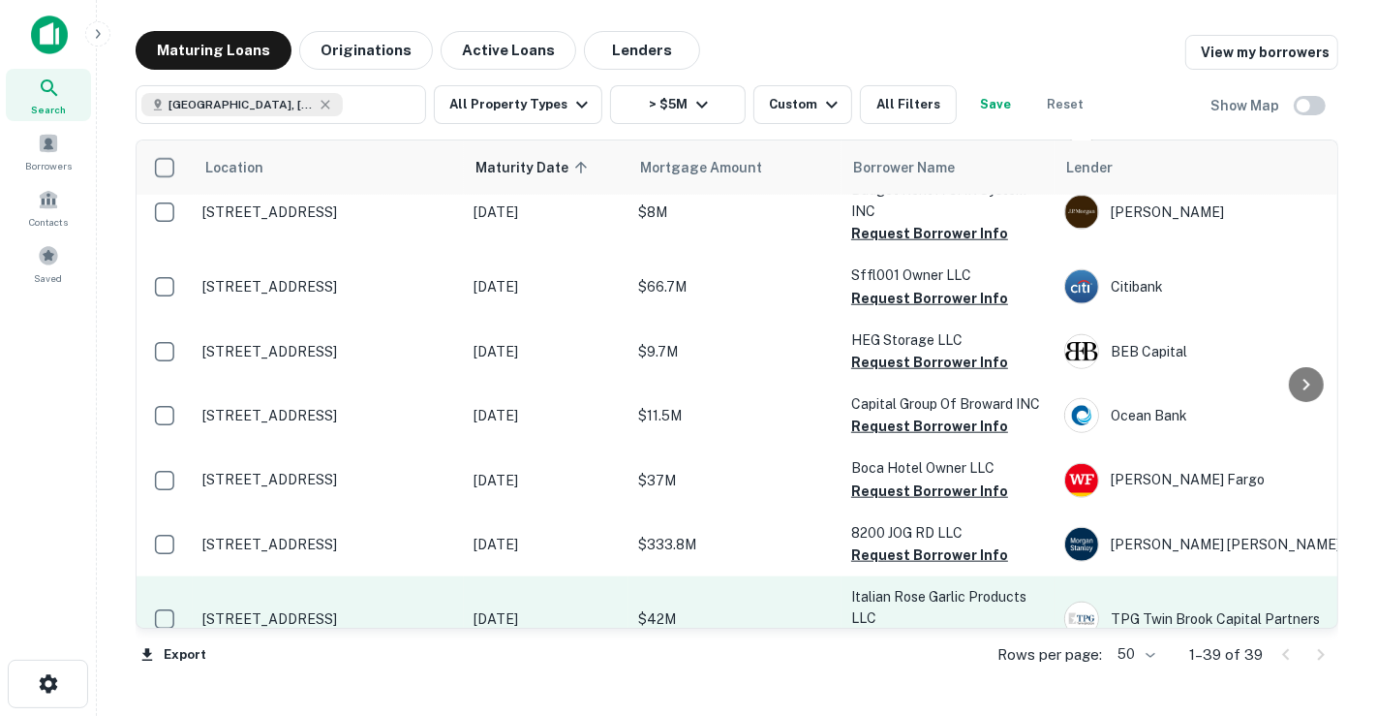
click at [485, 576] on td "Dec 16, 2025" at bounding box center [546, 618] width 165 height 85
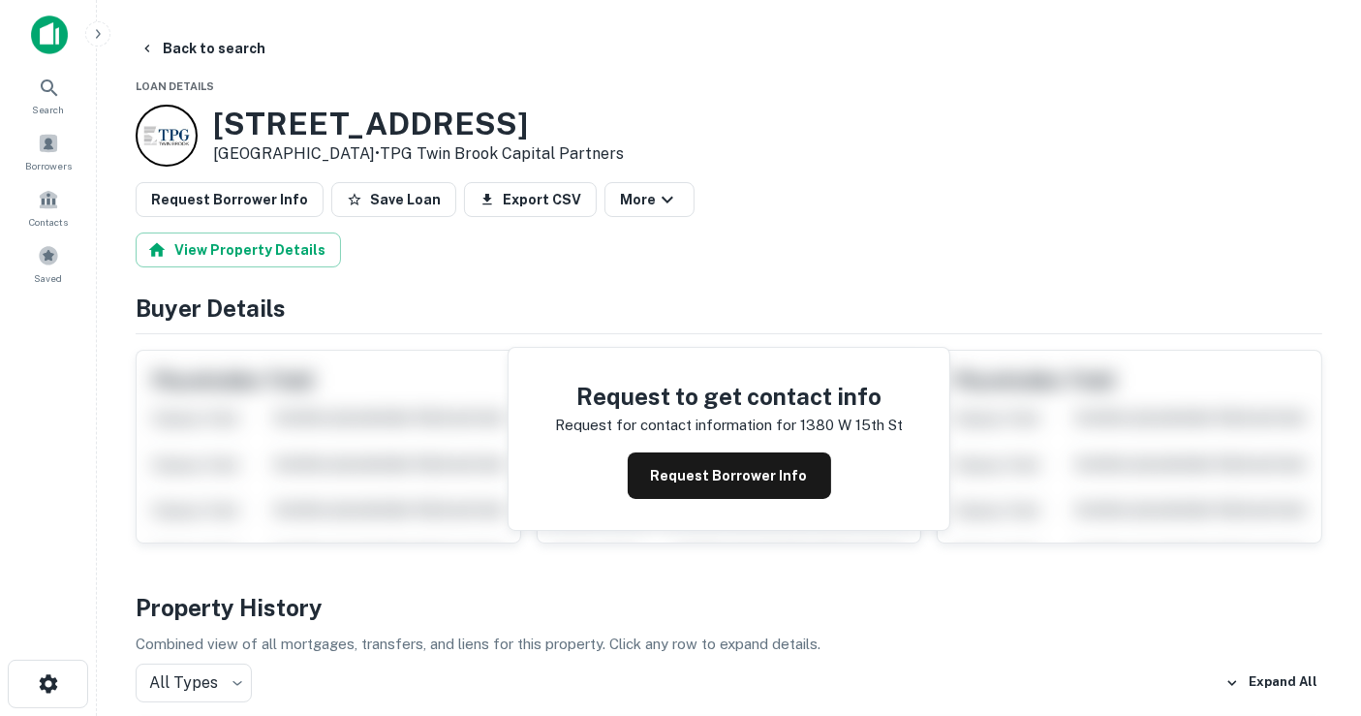
drag, startPoint x: 385, startPoint y: 150, endPoint x: 260, endPoint y: 141, distance: 125.2
click at [204, 129] on div "1380 W 15th St Riviera Beach, FL33404 • TPG Twin Brook Capital Partners" at bounding box center [380, 136] width 488 height 62
copy div "1380 W 15th St Riviera Beach, FL33404"
click at [267, 18] on main "Back to search Loan Details 1380 W 15th St Riviera Beach, FL33404 • TPG Twin Br…" at bounding box center [729, 358] width 1264 height 716
click at [218, 39] on button "Back to search" at bounding box center [202, 48] width 141 height 35
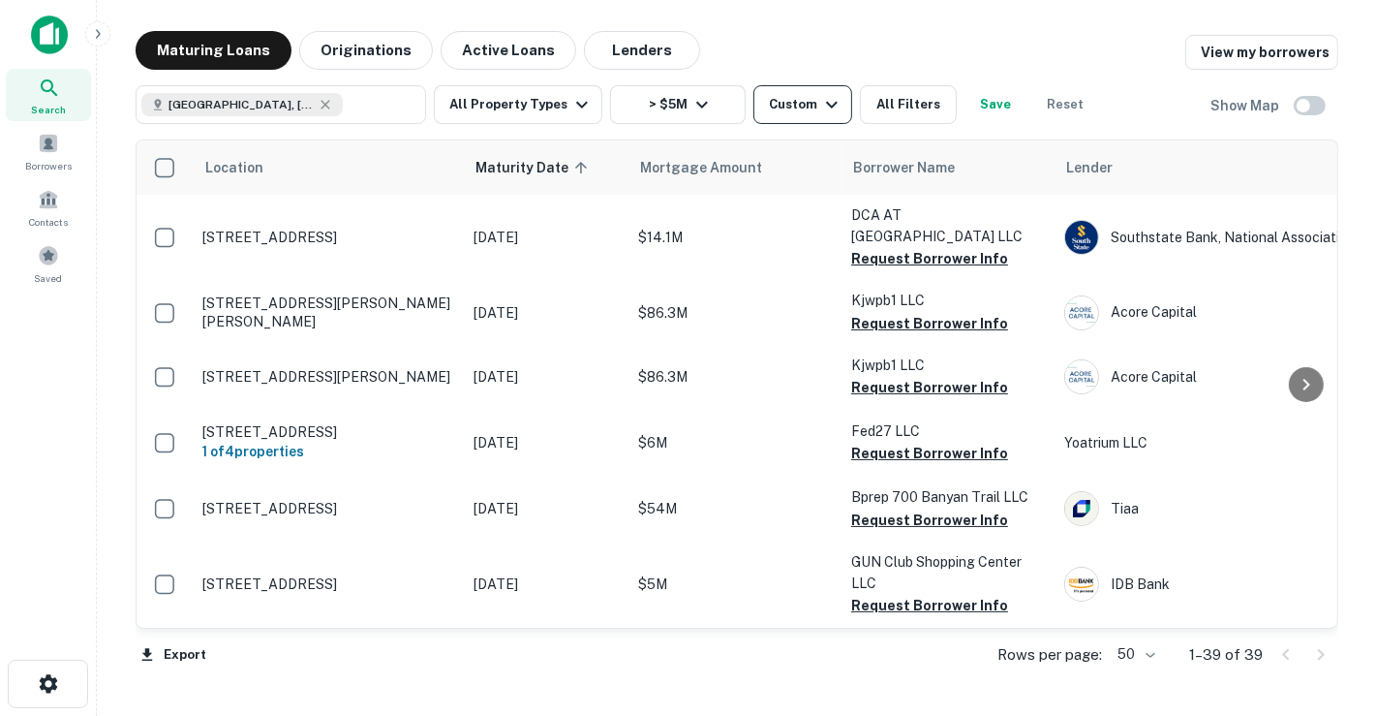
click at [774, 107] on div "Custom" at bounding box center [806, 104] width 75 height 23
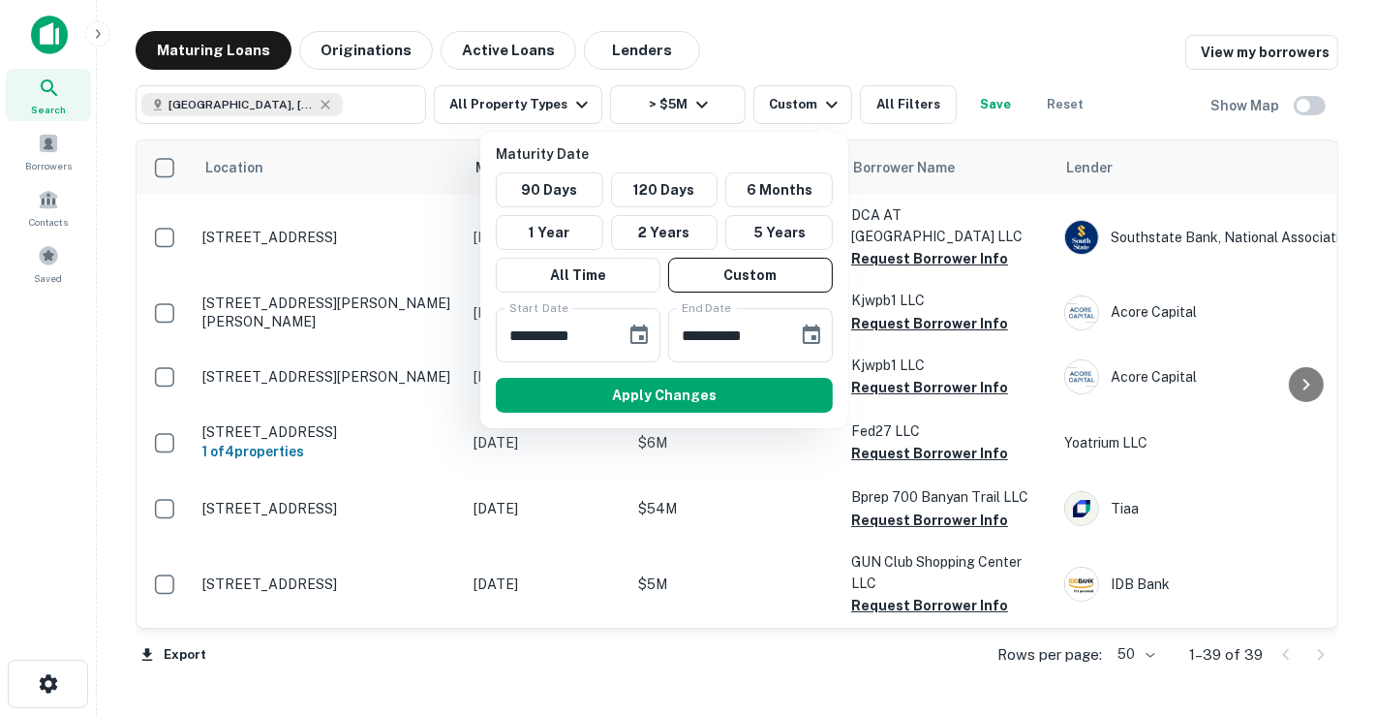
click at [727, 101] on div at bounding box center [688, 358] width 1377 height 716
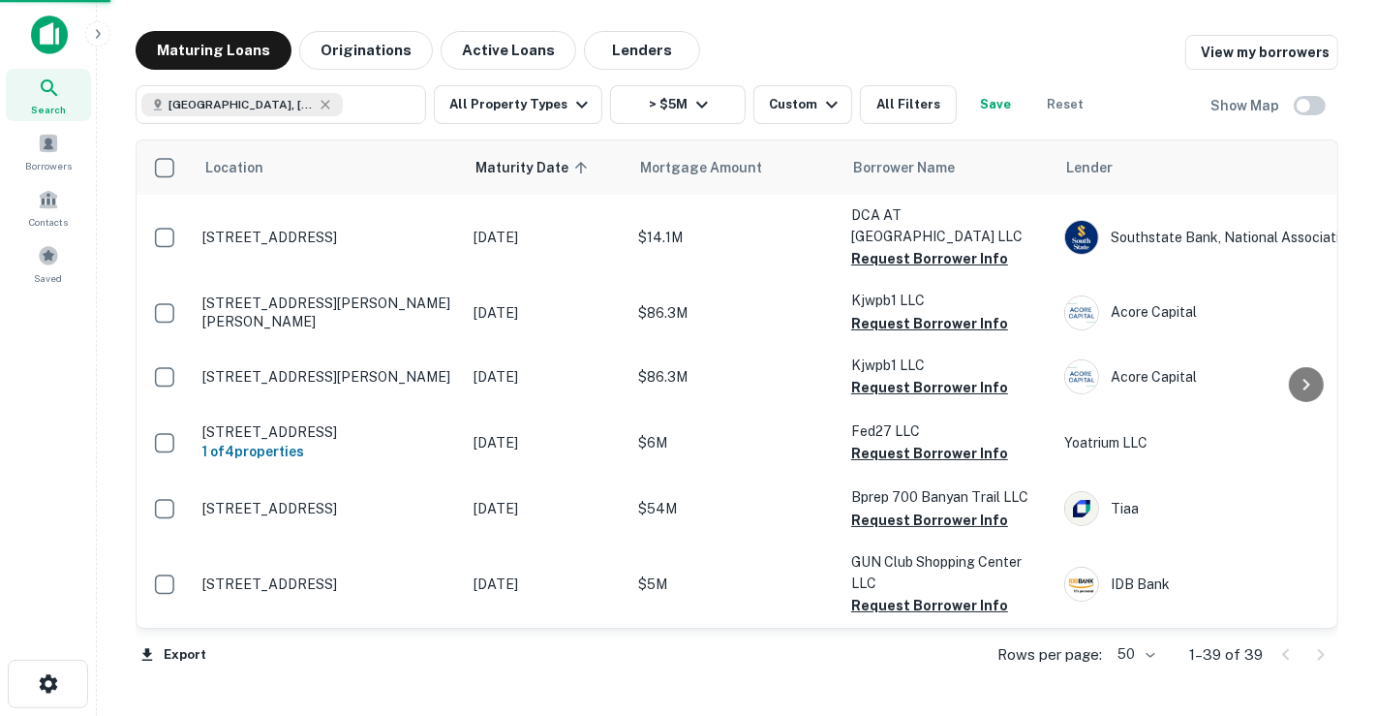
click at [699, 102] on icon "button" at bounding box center [702, 105] width 12 height 7
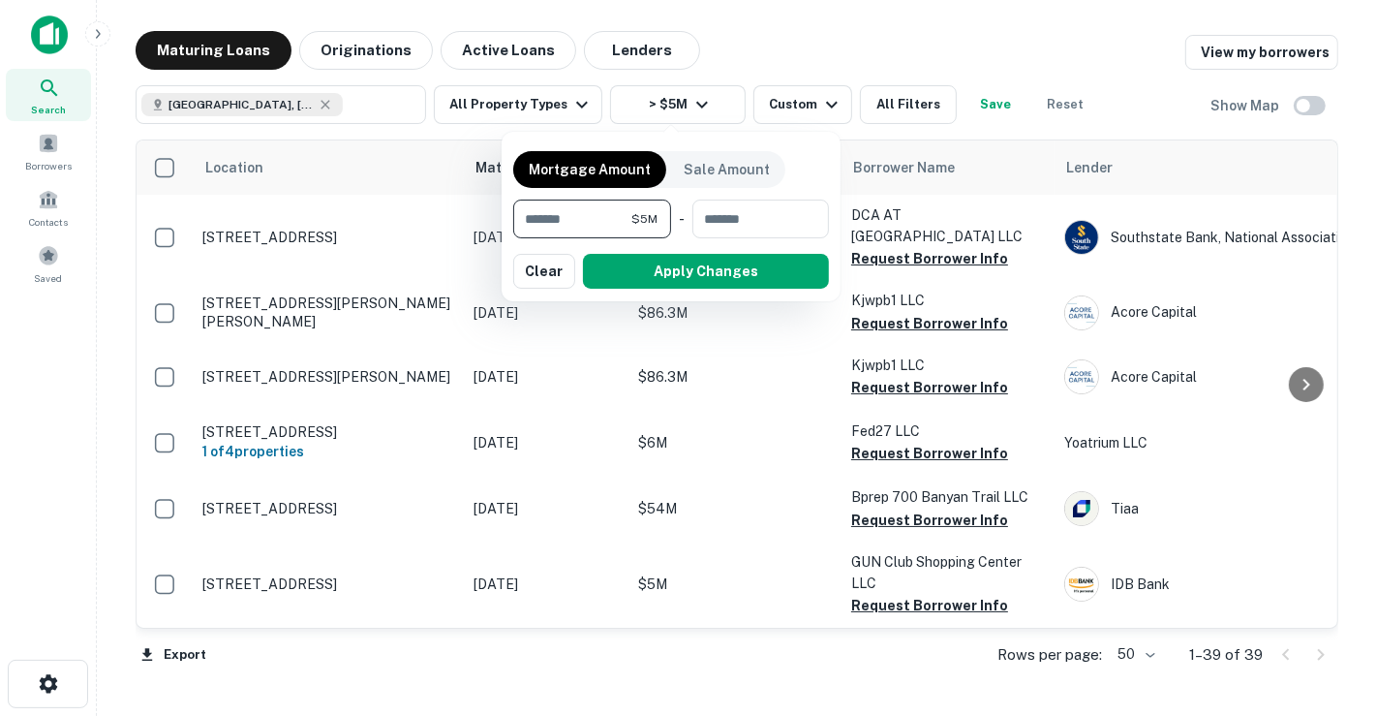
click at [821, 107] on div at bounding box center [688, 358] width 1377 height 716
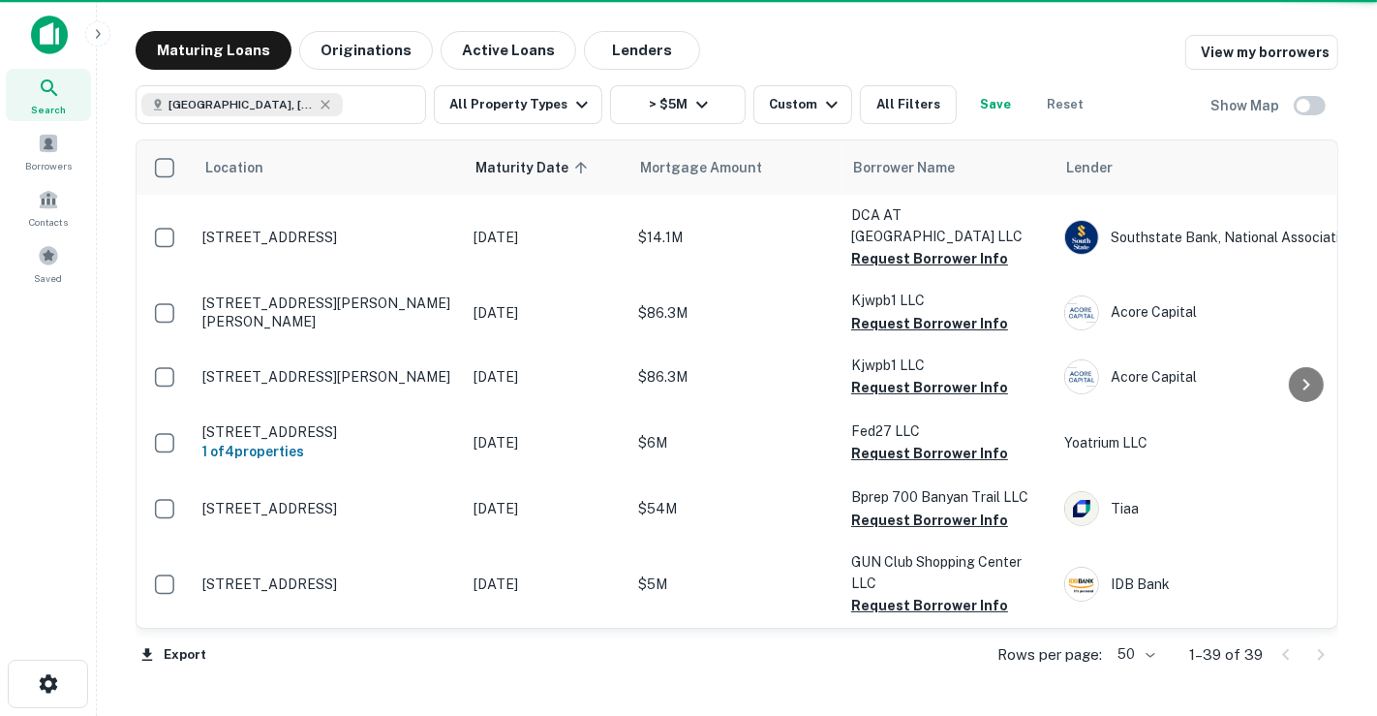
click at [821, 107] on div "Mortgage Amount Sale Amount ******* $5M ​ - ​ Apply Changes Clear" at bounding box center [688, 358] width 1377 height 716
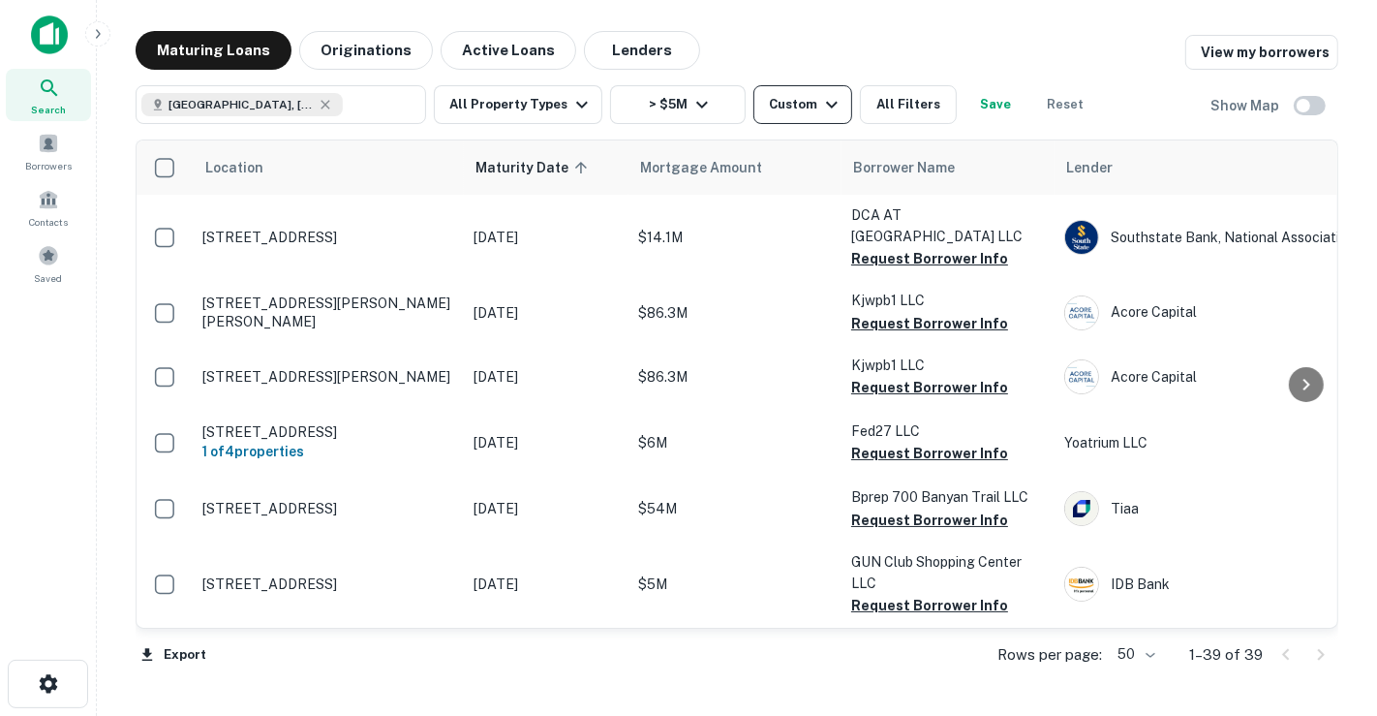
click at [796, 111] on div "Custom" at bounding box center [806, 104] width 75 height 23
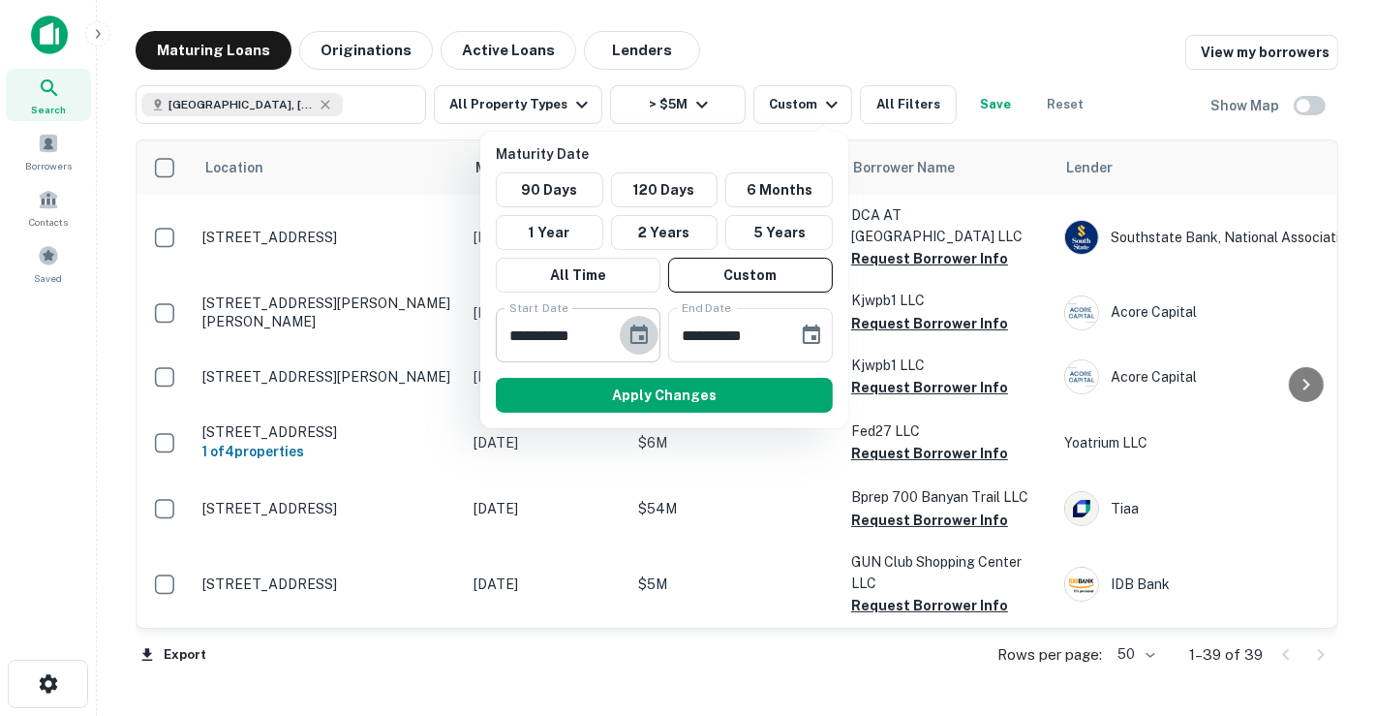
click at [635, 343] on icon "Choose date, selected date is Aug 1, 2025" at bounding box center [639, 334] width 23 height 23
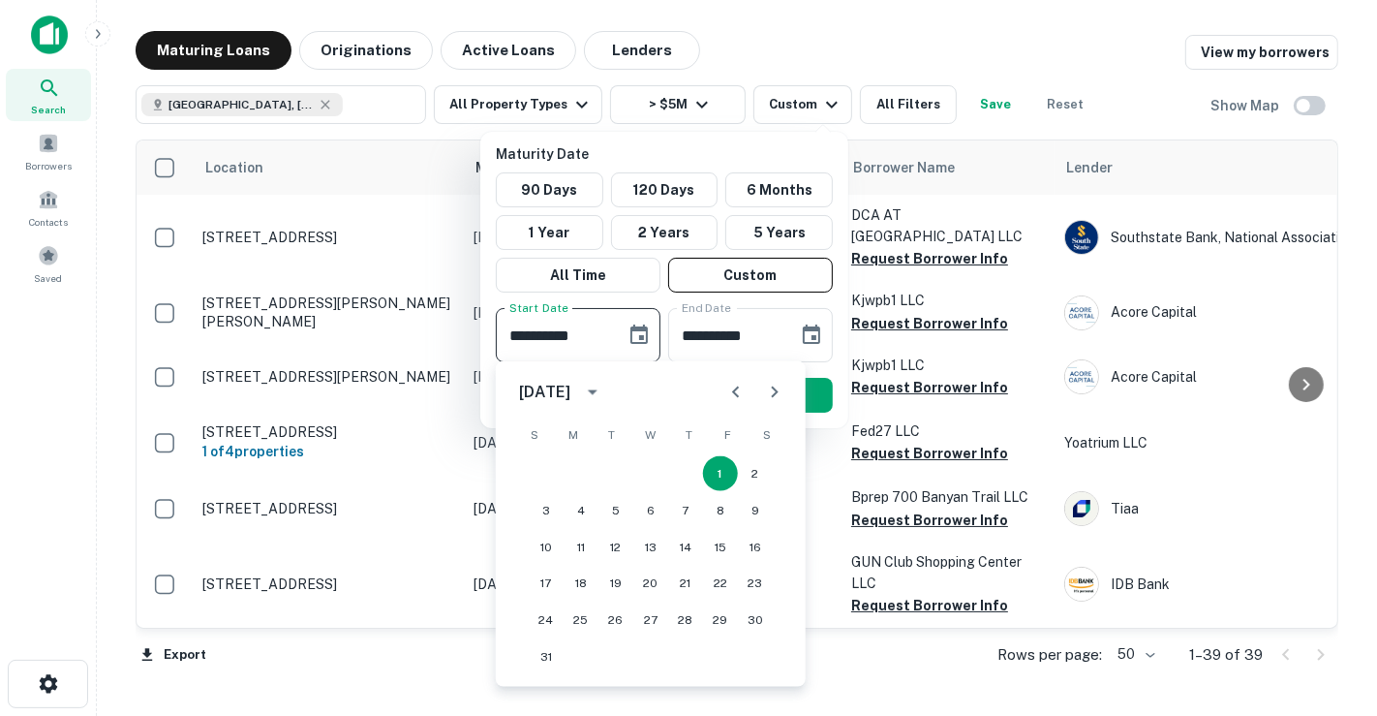
click at [734, 391] on icon "Previous month" at bounding box center [735, 392] width 7 height 12
click at [550, 464] on button "1" at bounding box center [546, 473] width 35 height 35
type input "**********"
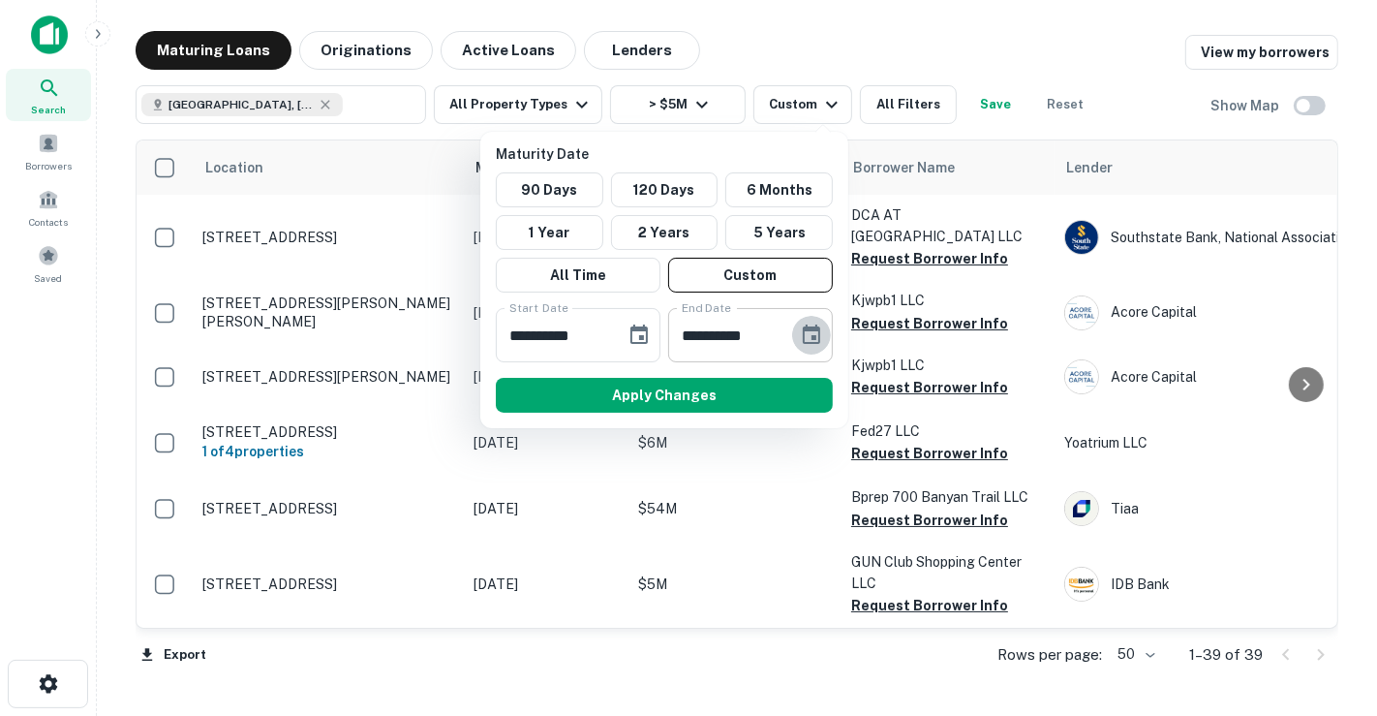
click at [815, 323] on icon "Choose date, selected date is Dec 31, 2025" at bounding box center [811, 334] width 23 height 23
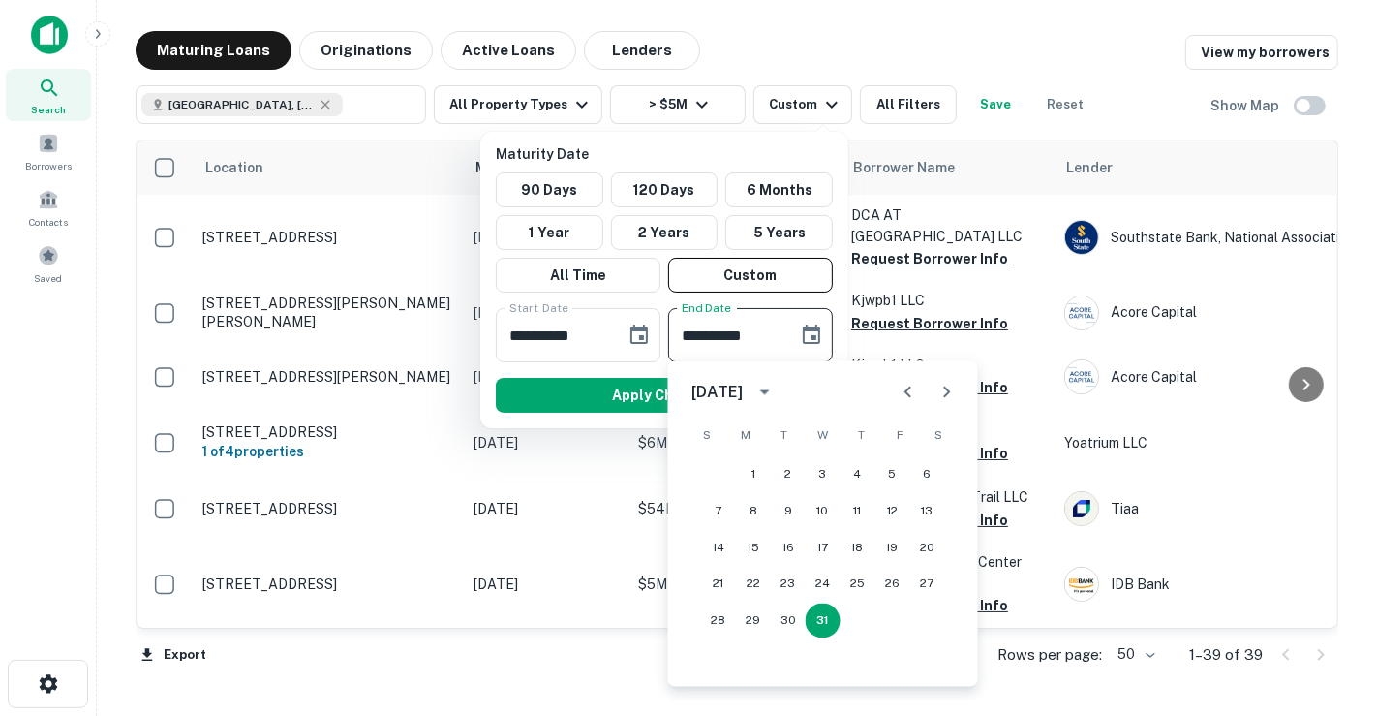
click at [914, 390] on icon "Previous month" at bounding box center [908, 392] width 23 height 23
click at [908, 391] on icon "Previous month" at bounding box center [908, 392] width 23 height 23
click at [882, 472] on button "1" at bounding box center [893, 473] width 35 height 35
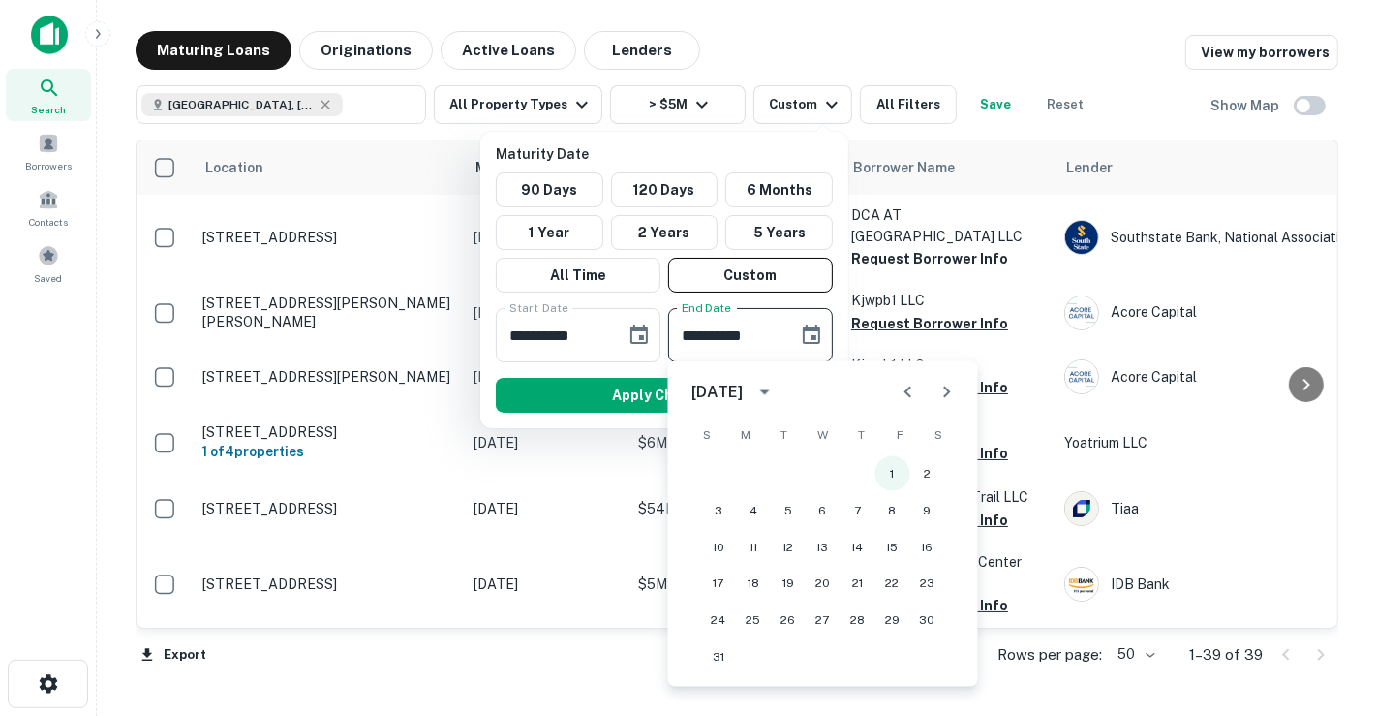
type input "**********"
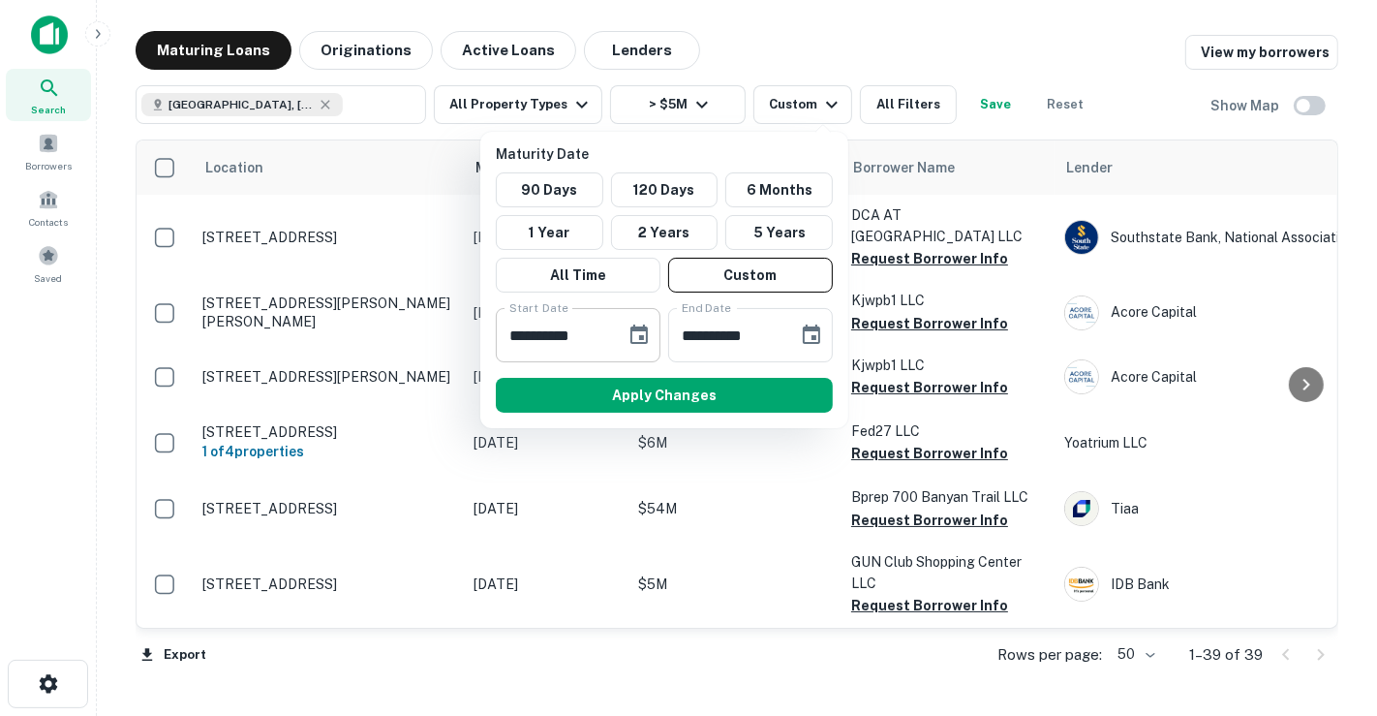
click at [644, 341] on icon "Choose date, selected date is Jun 1, 2025" at bounding box center [639, 333] width 17 height 19
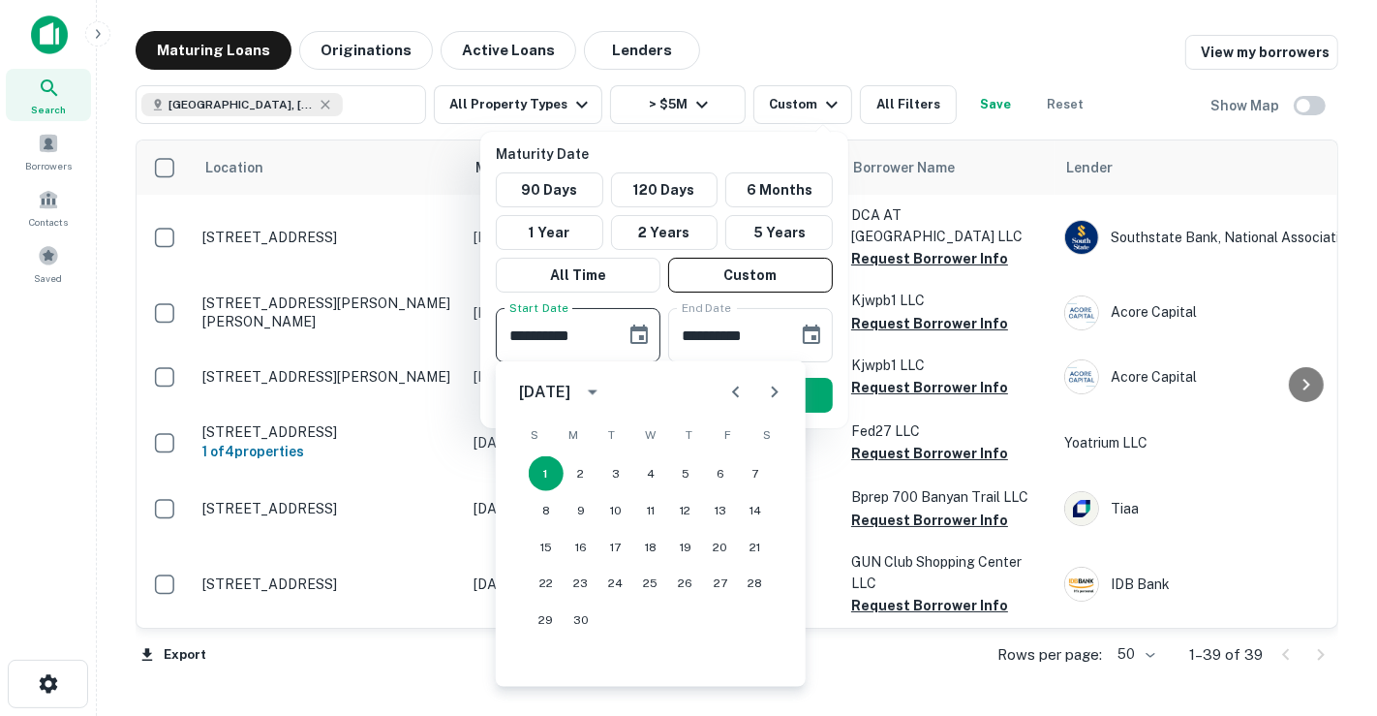
click at [736, 393] on icon "Previous month" at bounding box center [735, 392] width 7 height 12
click at [694, 471] on button "1" at bounding box center [685, 473] width 35 height 35
type input "**********"
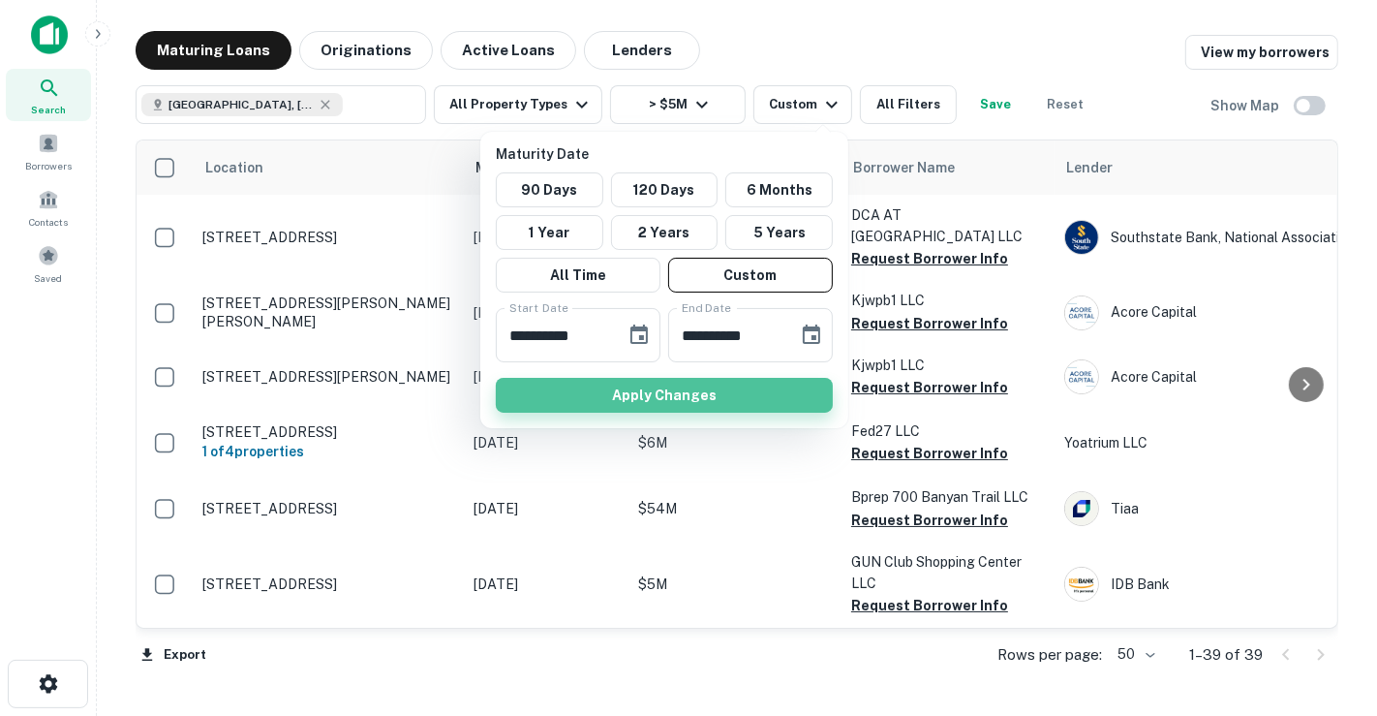
click at [699, 397] on button "Apply Changes" at bounding box center [664, 395] width 337 height 35
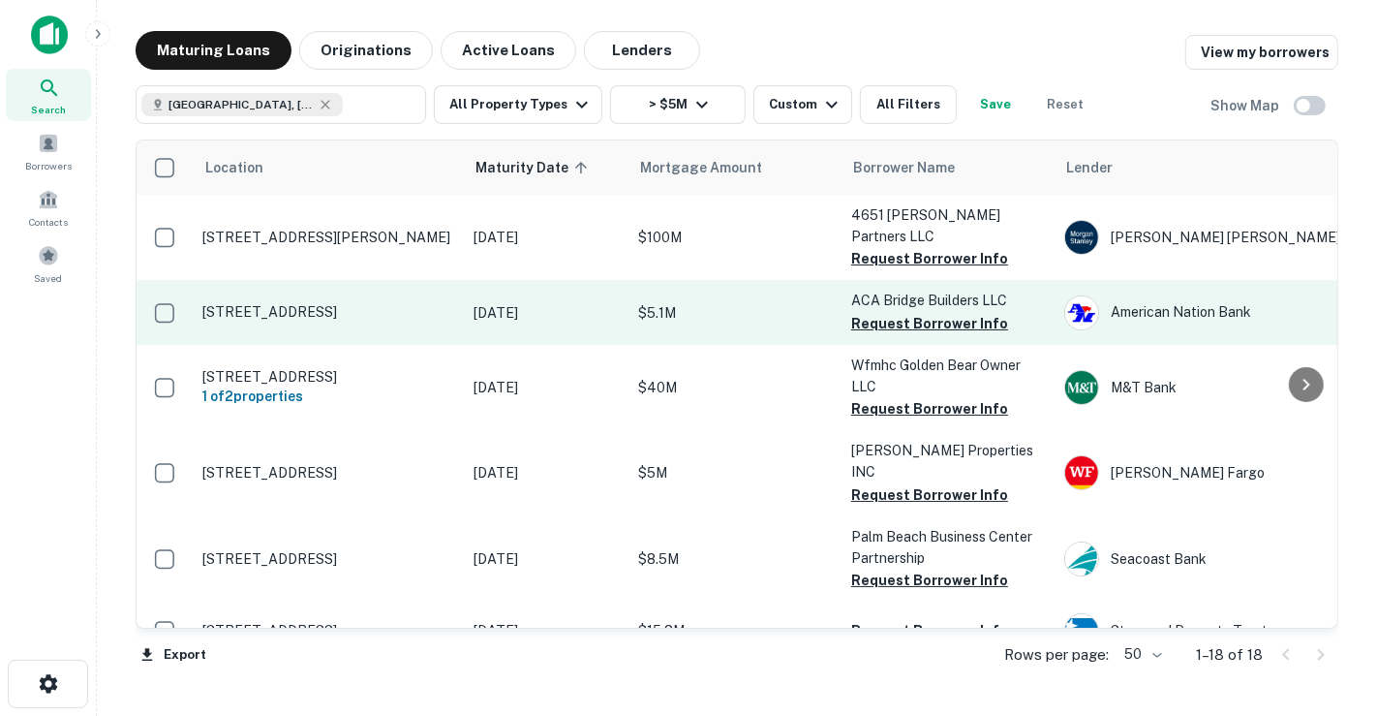
click at [426, 303] on p "4900 Summit Blvd West Palm Beach, FL33415" at bounding box center [328, 311] width 252 height 17
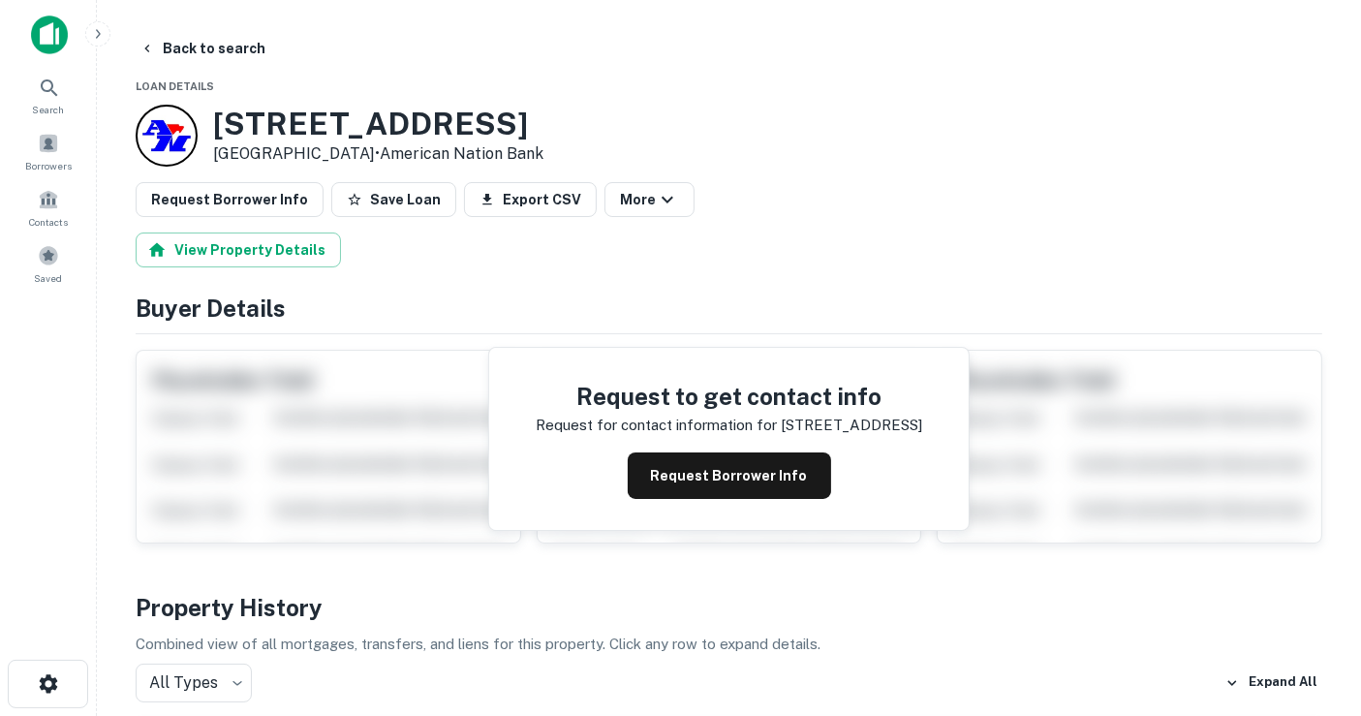
drag, startPoint x: 409, startPoint y: 154, endPoint x: 205, endPoint y: 124, distance: 205.6
click at [205, 124] on div "4900 Summit Blvd West Palm Beach, FL33415 • American Nation Bank" at bounding box center [340, 136] width 408 height 62
copy div "4900 Summit Blvd West Palm Beach, FL33415"
drag, startPoint x: 169, startPoint y: 37, endPoint x: 650, endPoint y: 4, distance: 482.5
click at [169, 37] on button "Back to search" at bounding box center [202, 48] width 141 height 35
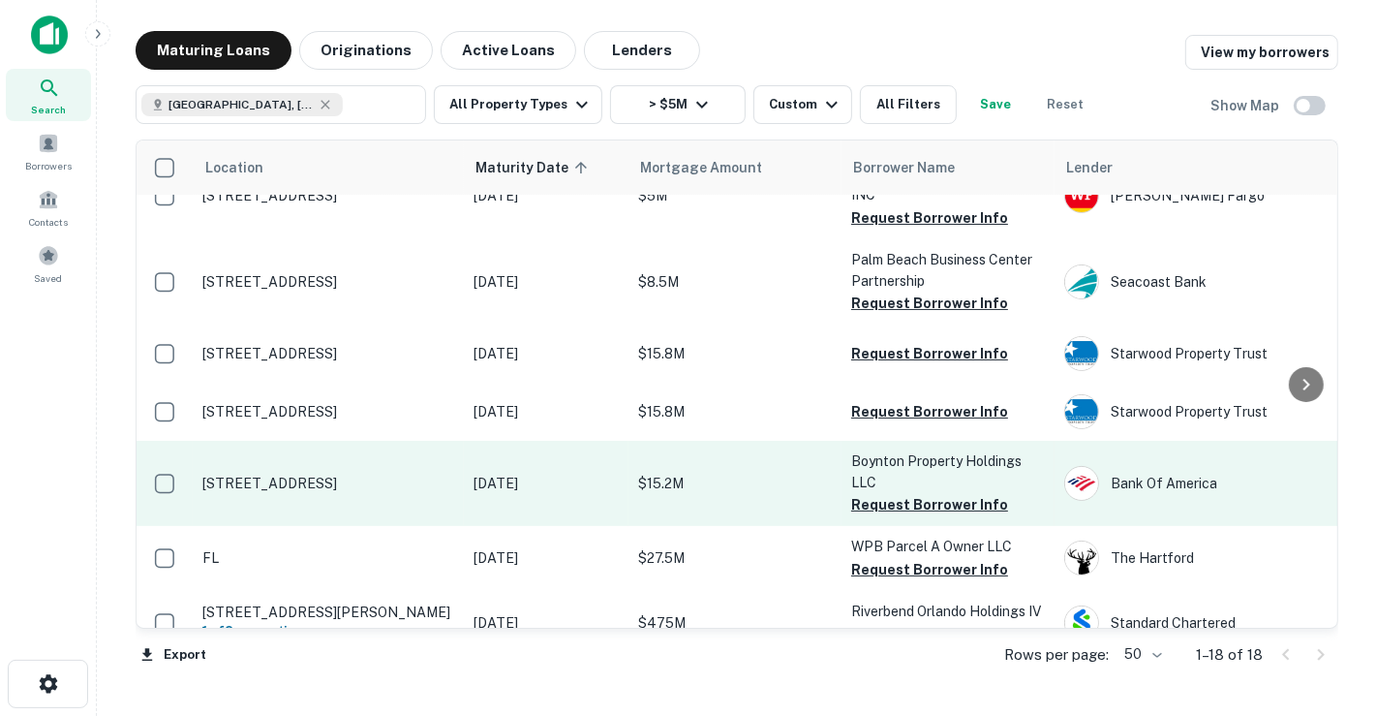
scroll to position [323, 0]
